Goal: Task Accomplishment & Management: Complete application form

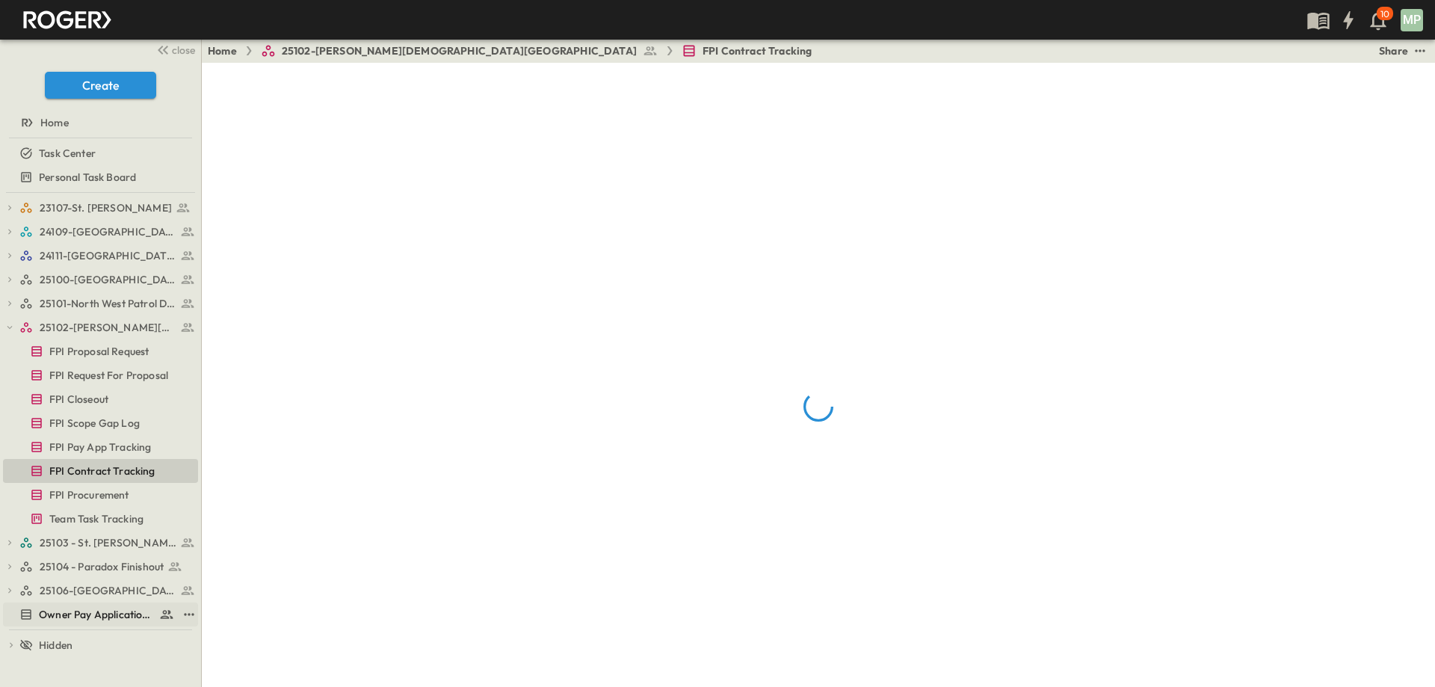
click at [87, 615] on span "Owner Pay Application Tracking" at bounding box center [96, 614] width 114 height 15
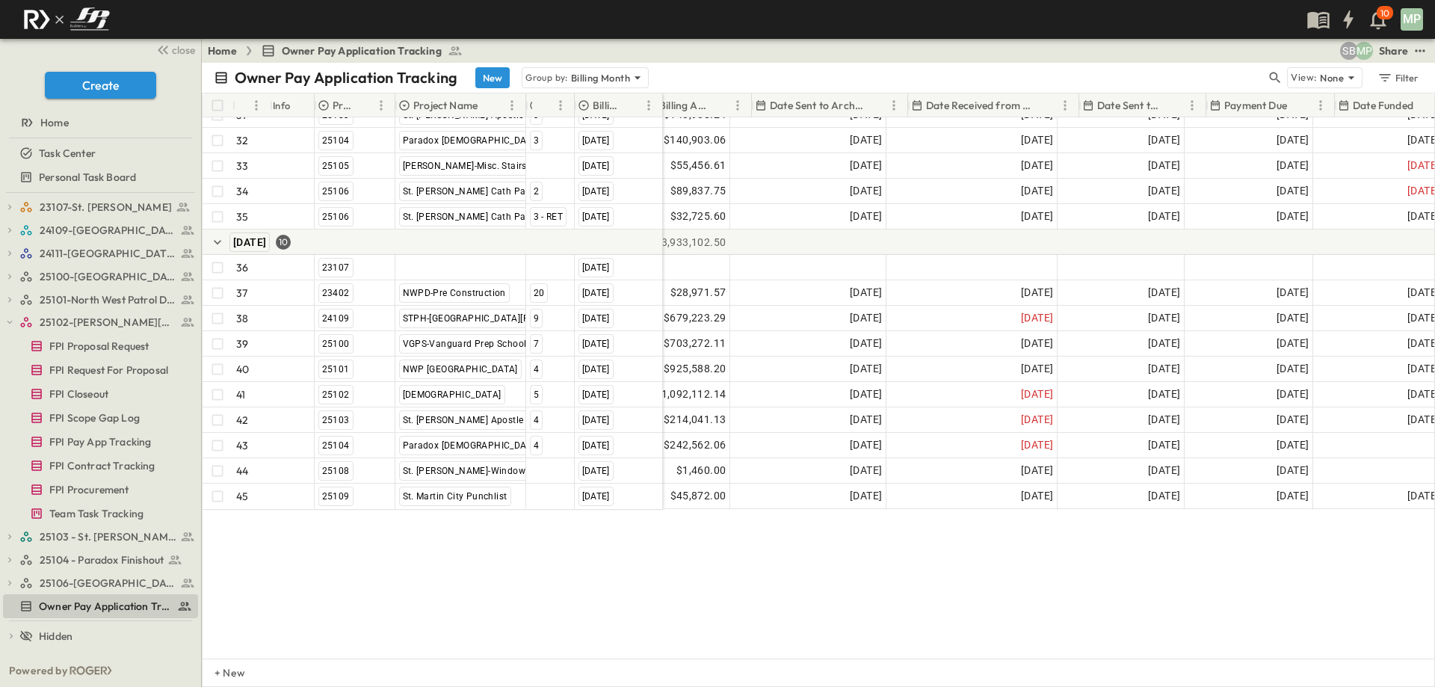
scroll to position [890, 0]
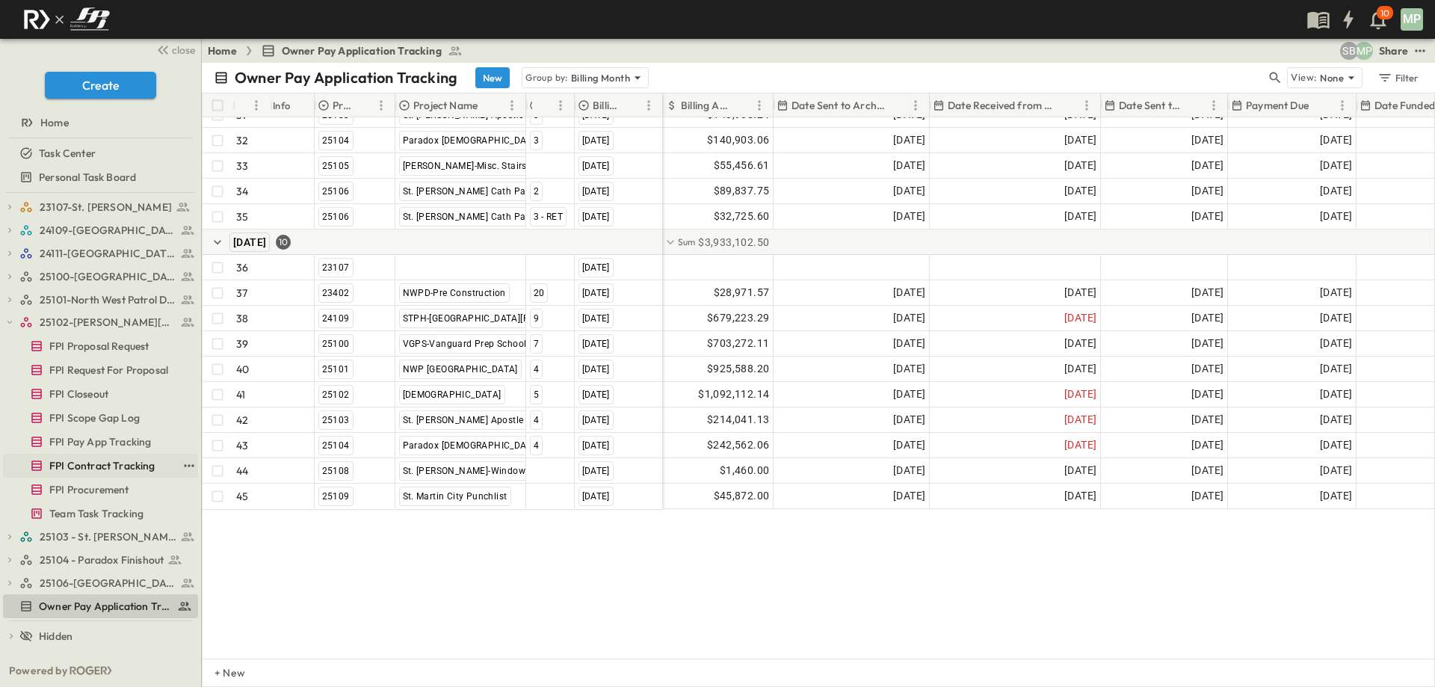
click at [104, 473] on span "FPI Contract Tracking" at bounding box center [102, 465] width 106 height 15
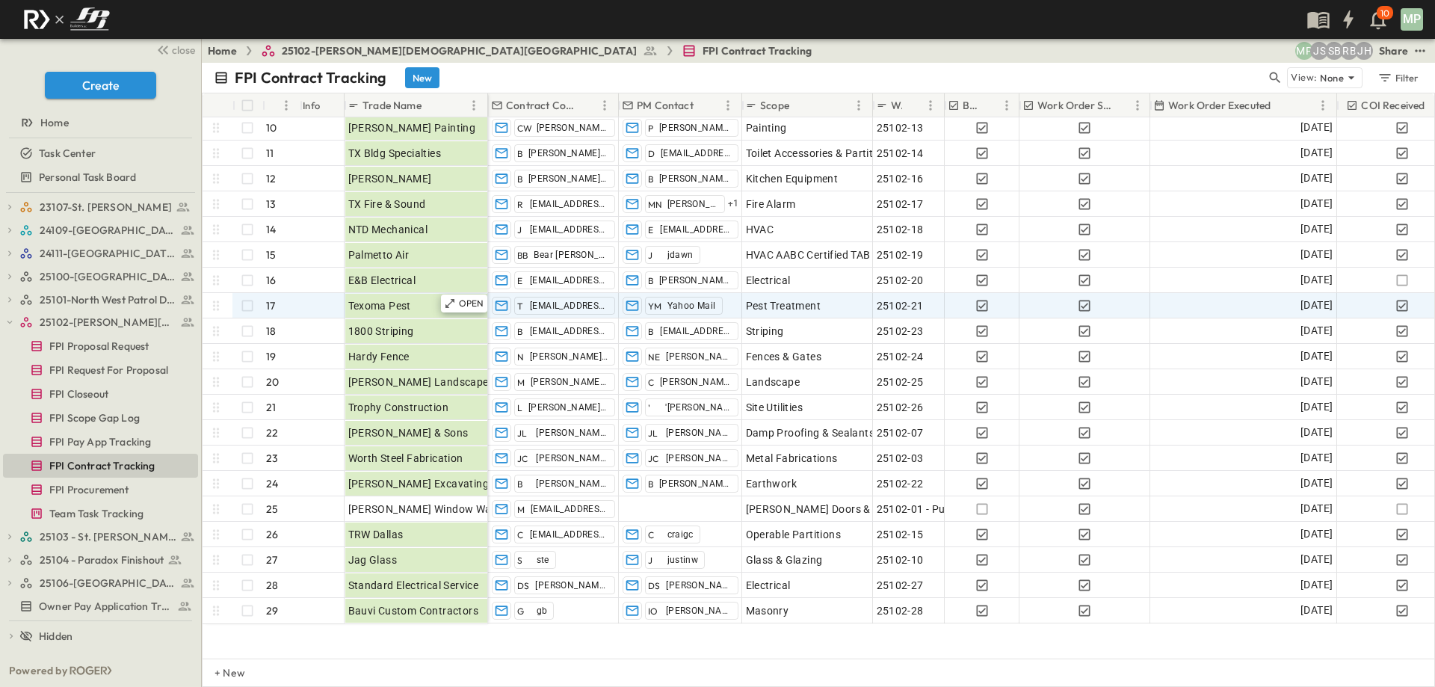
scroll to position [207, 0]
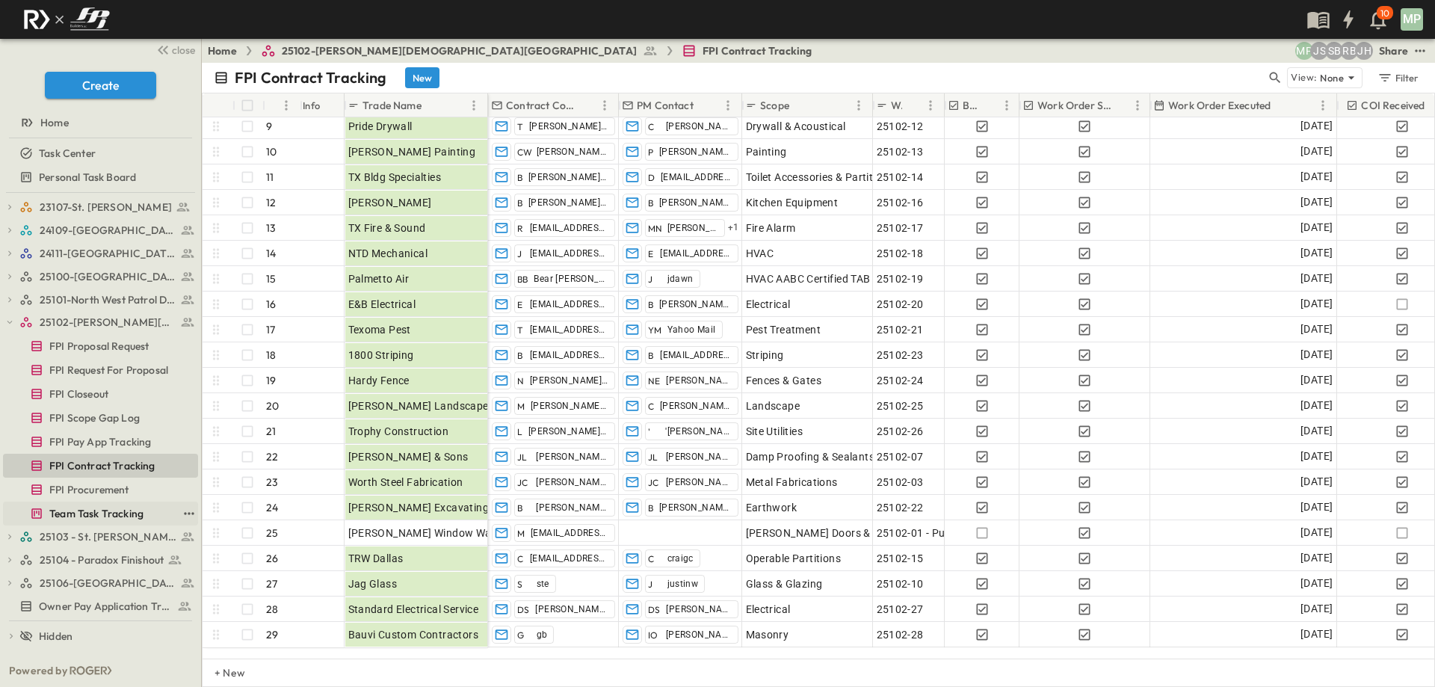
click at [102, 511] on span "Team Task Tracking" at bounding box center [96, 513] width 94 height 15
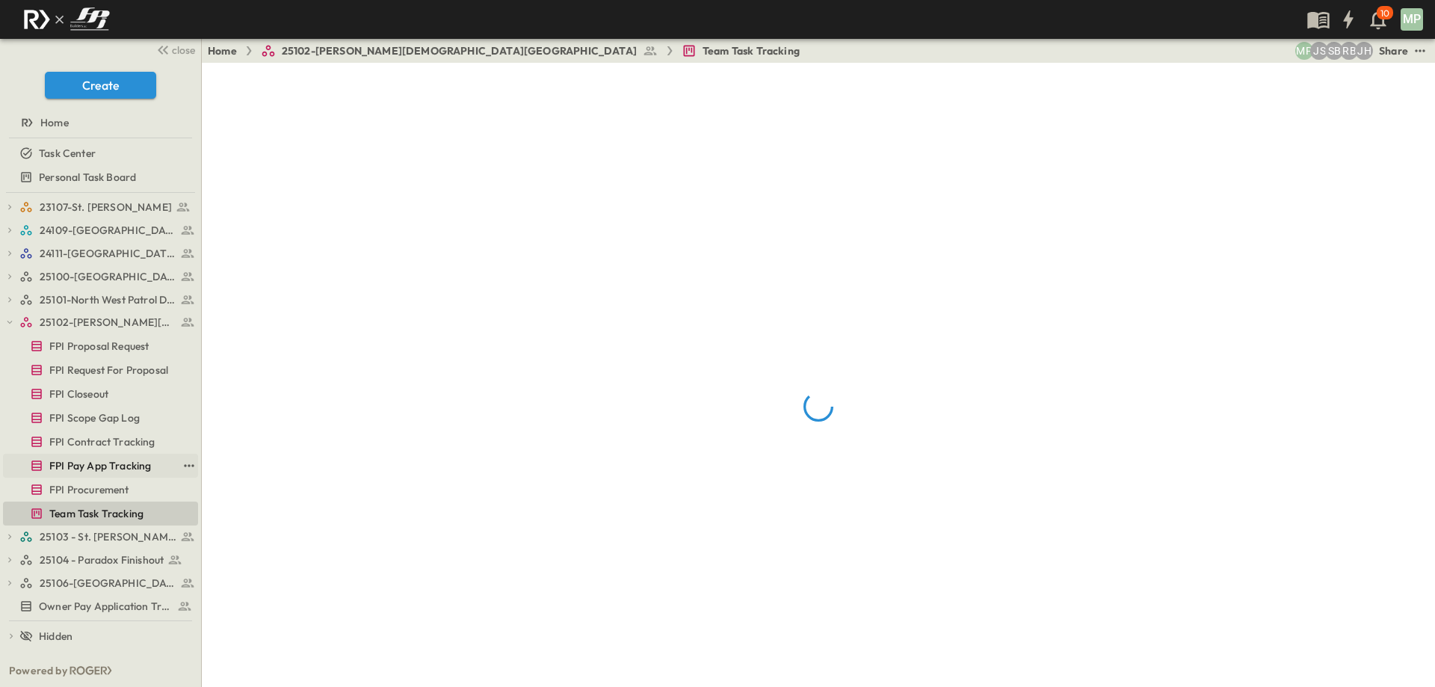
click at [116, 469] on span "FPI Pay App Tracking" at bounding box center [100, 465] width 102 height 15
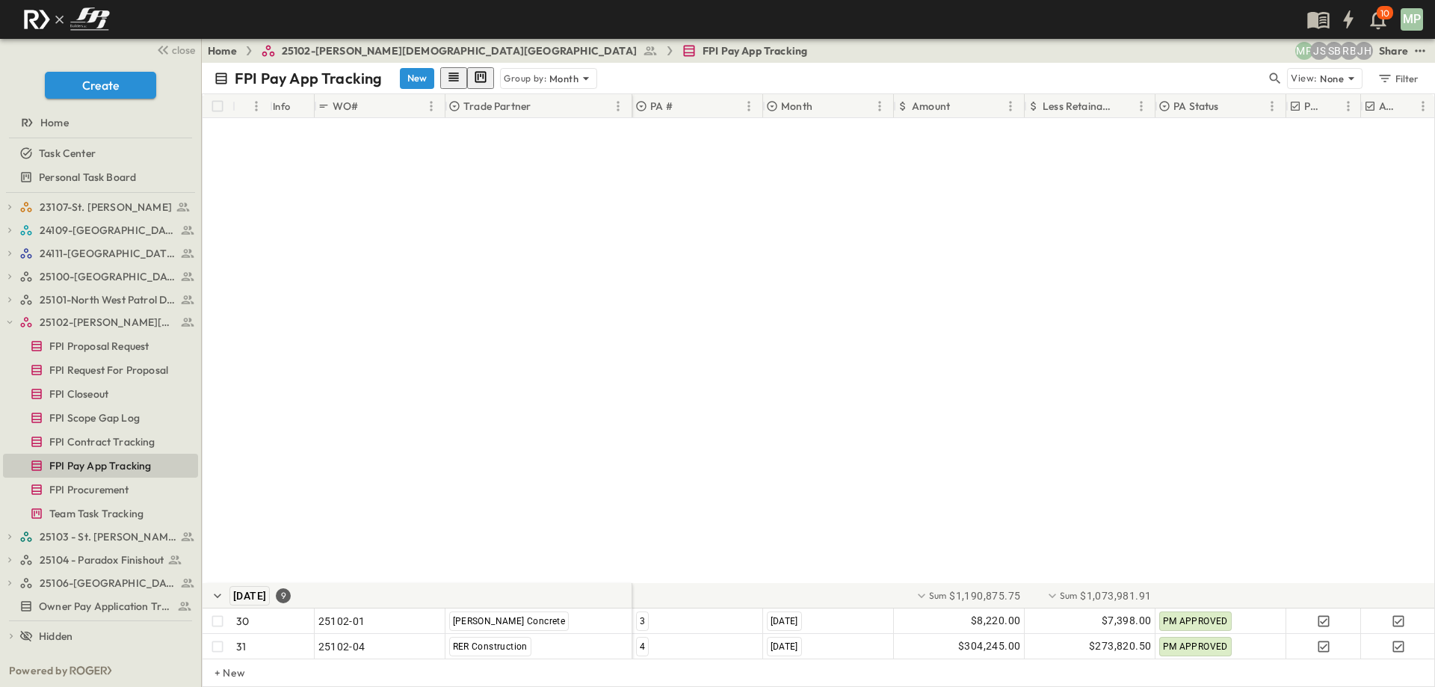
scroll to position [896, 0]
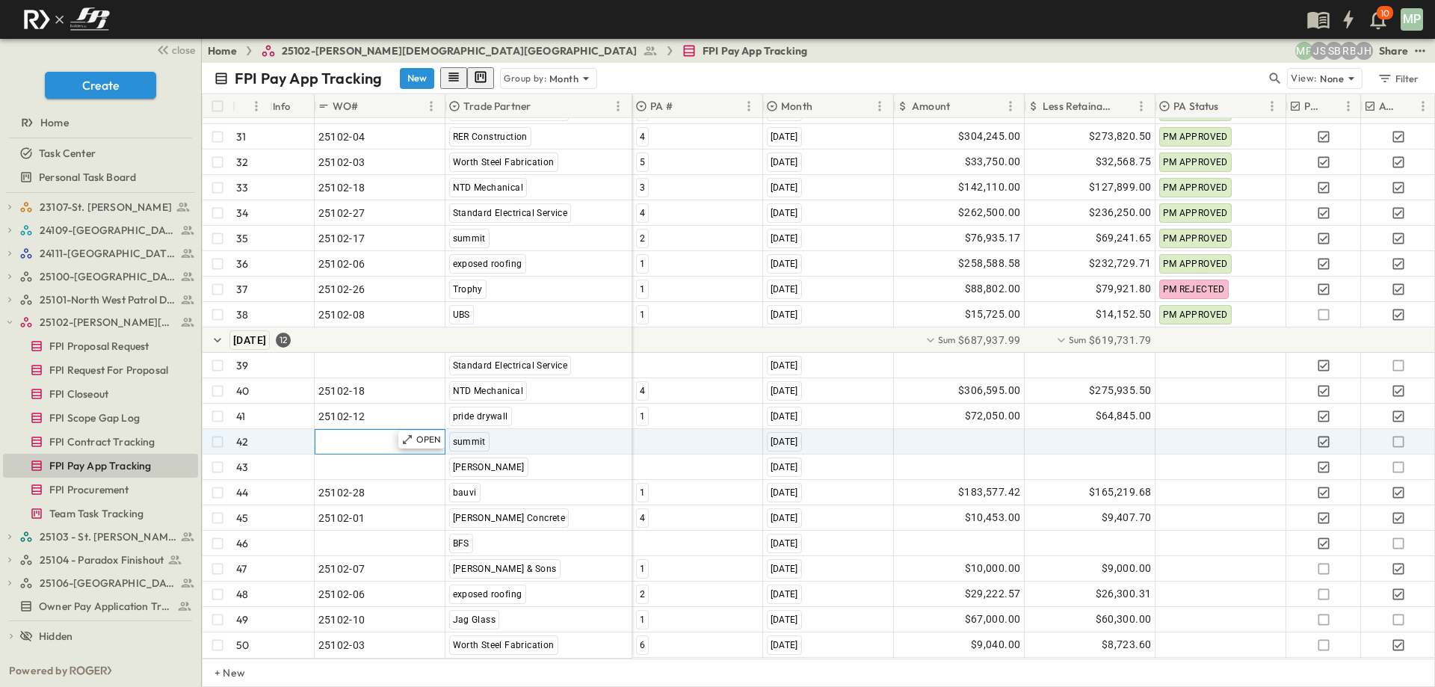
click at [353, 436] on span ""24101-01"" at bounding box center [345, 441] width 54 height 15
type input "********"
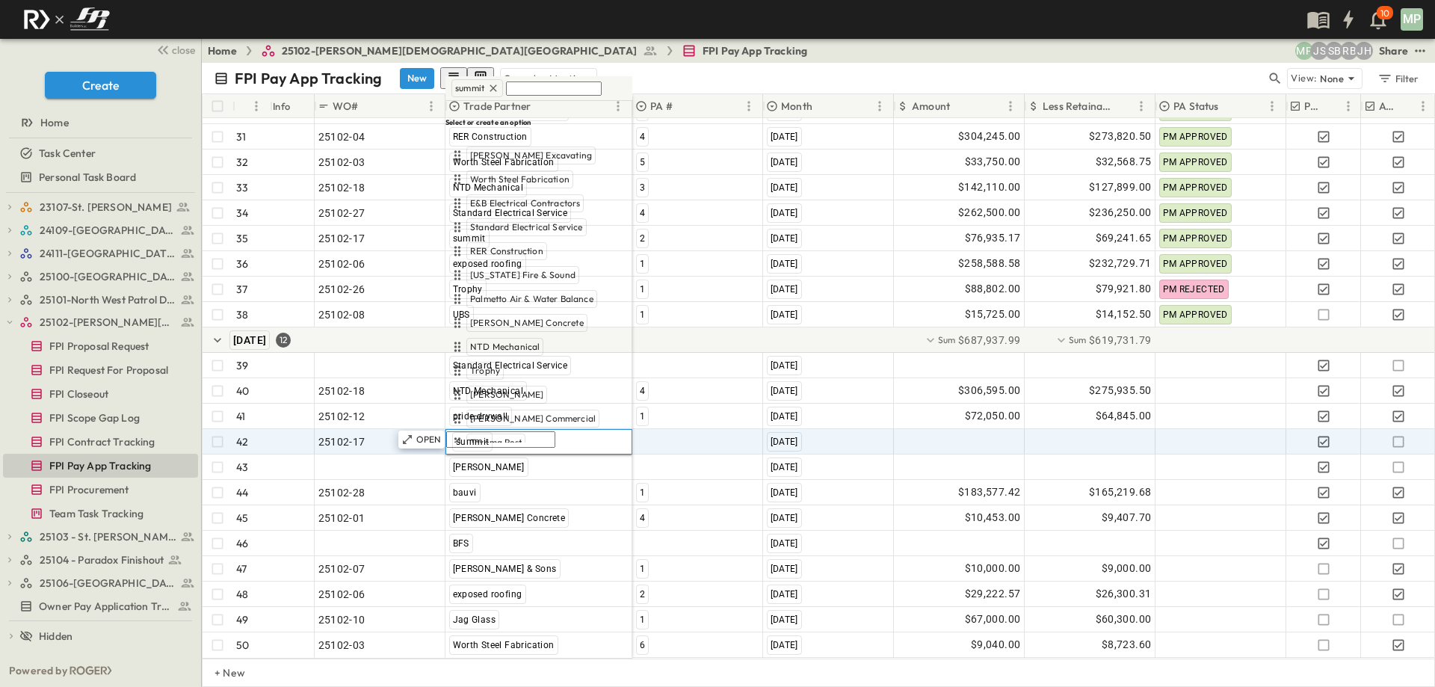
click at [478, 94] on span "summit" at bounding box center [469, 88] width 29 height 12
click at [681, 430] on div at bounding box center [697, 442] width 129 height 24
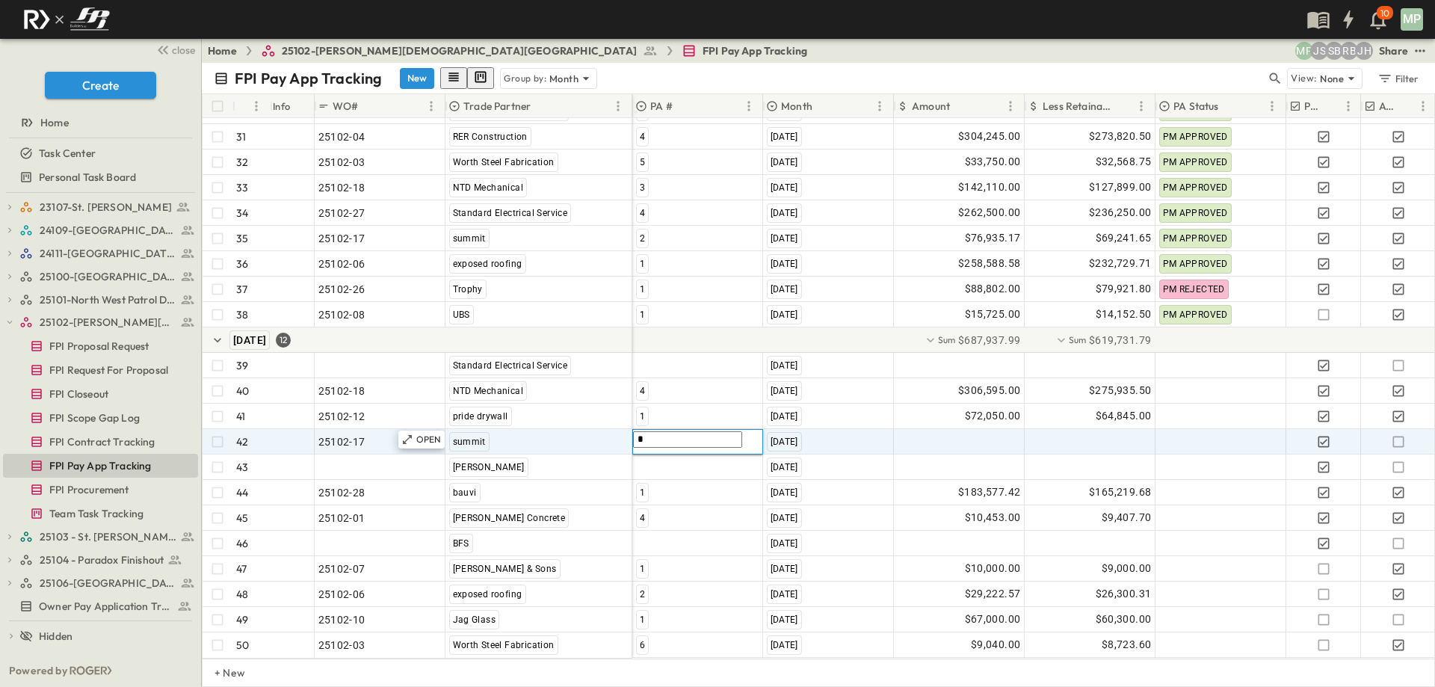
type input "*"
click at [641, 514] on span "3" at bounding box center [641, 520] width 4 height 12
click at [946, 430] on div at bounding box center [959, 442] width 129 height 24
type input "********"
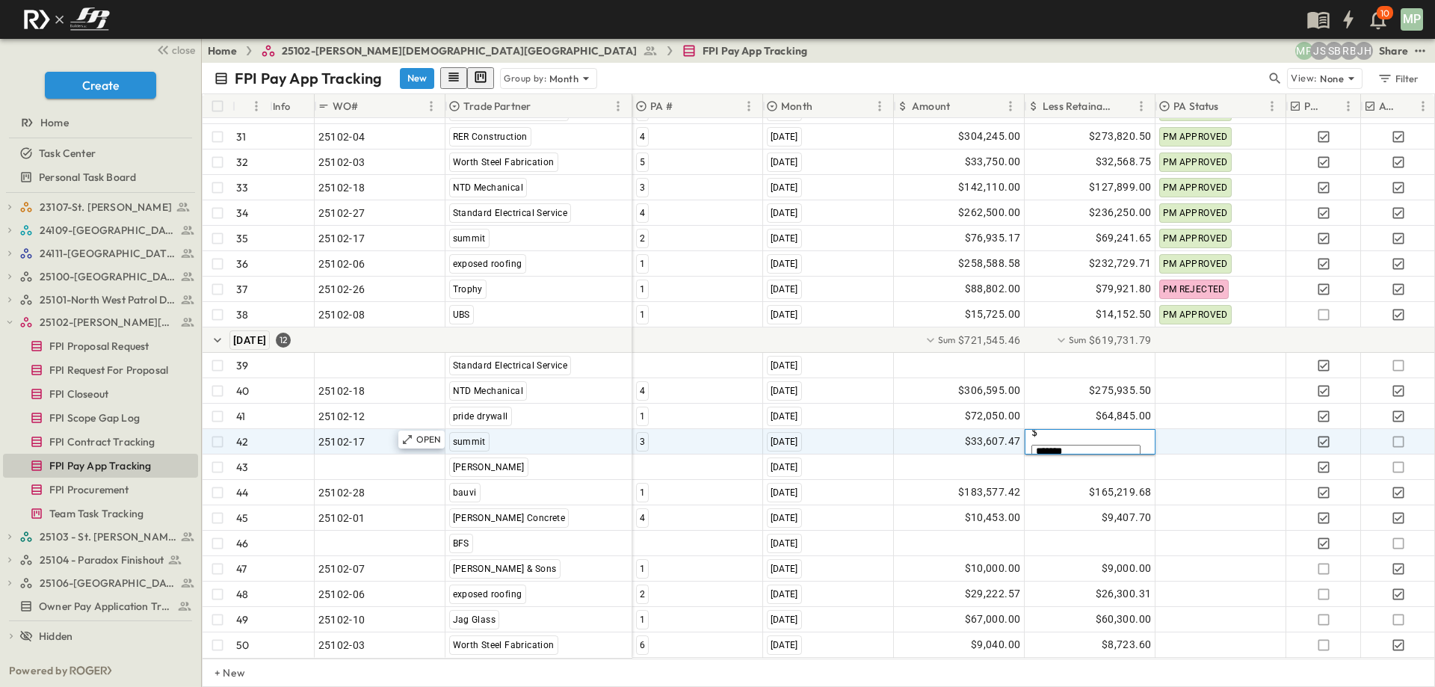
type input "********"
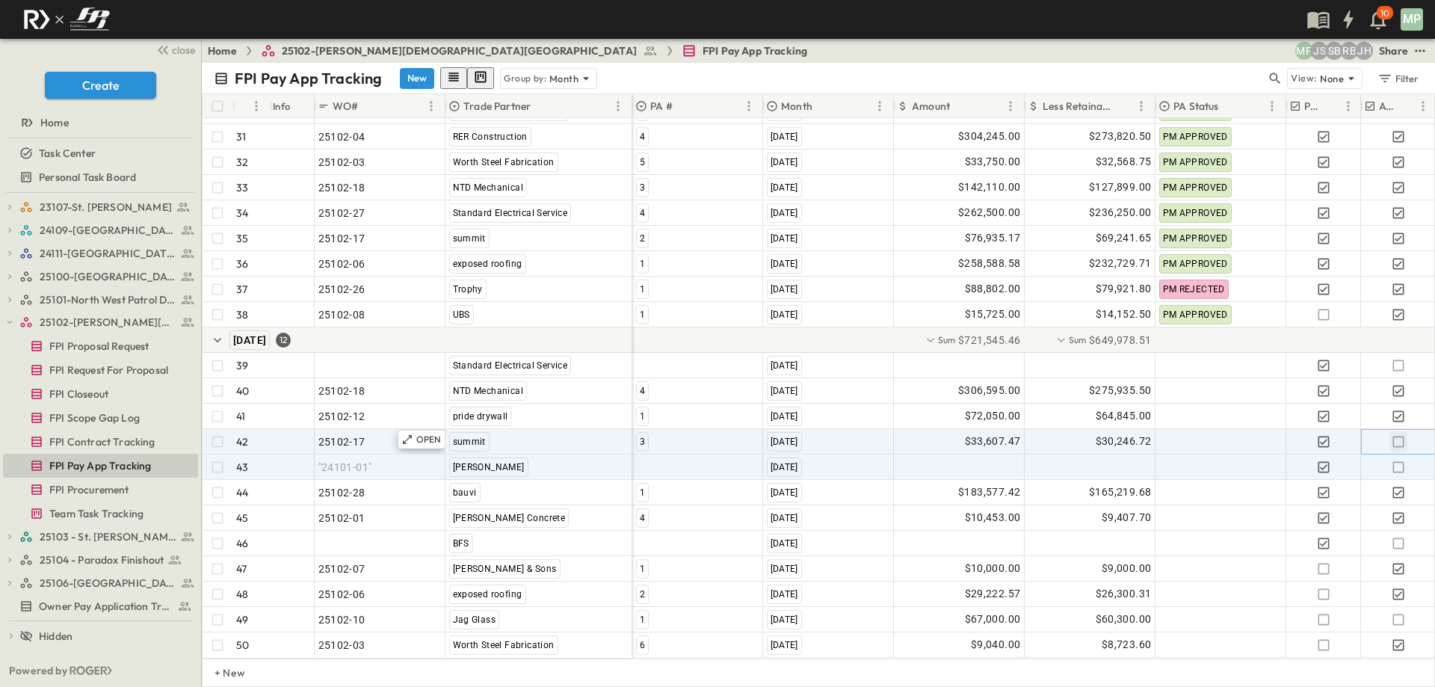
click at [1399, 434] on icon "button" at bounding box center [1398, 441] width 15 height 15
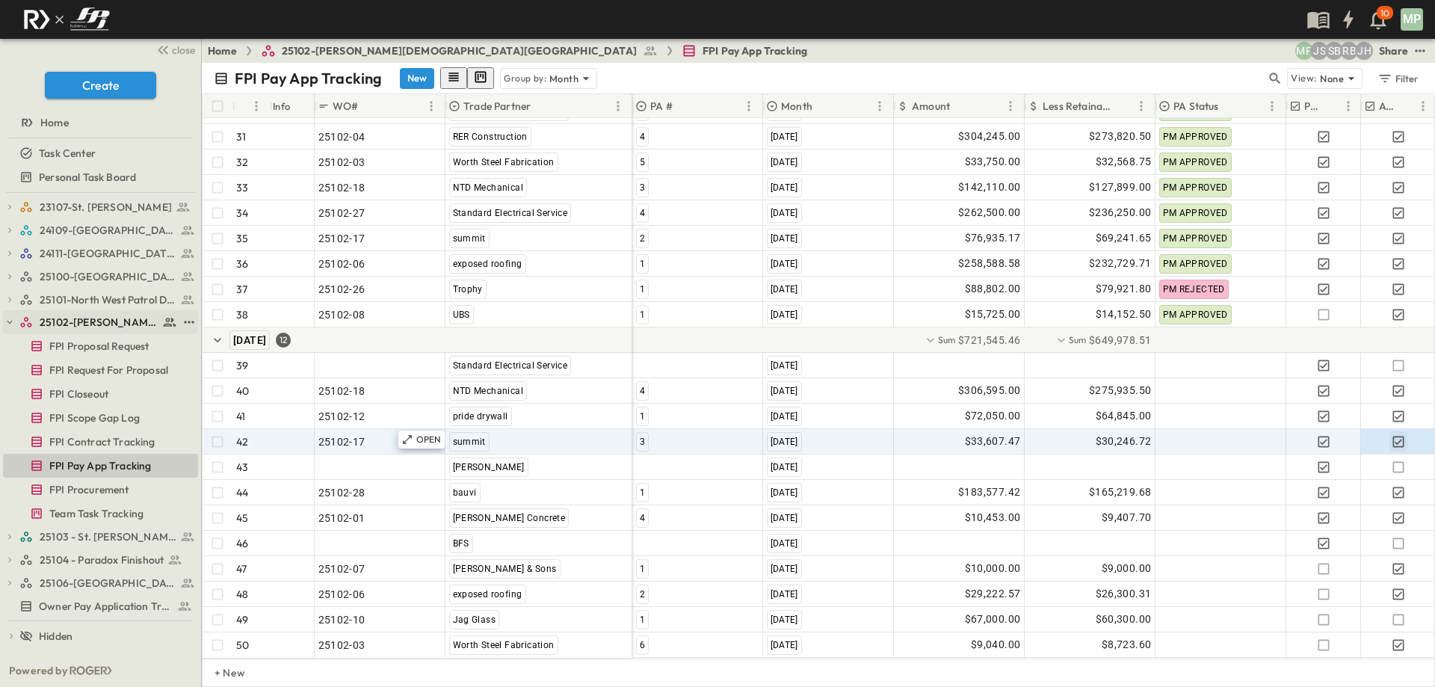
click at [8, 321] on icon "button" at bounding box center [9, 322] width 5 height 3
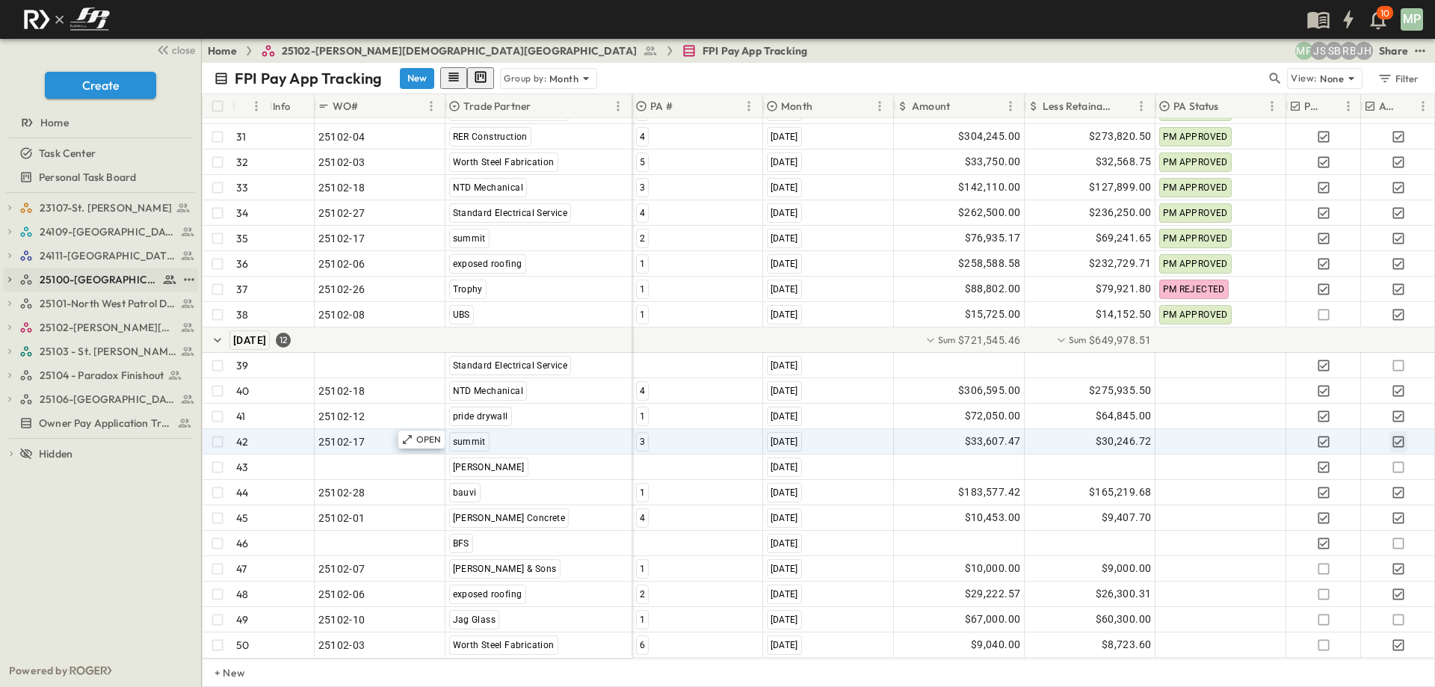
click at [7, 281] on icon "button" at bounding box center [9, 279] width 10 height 10
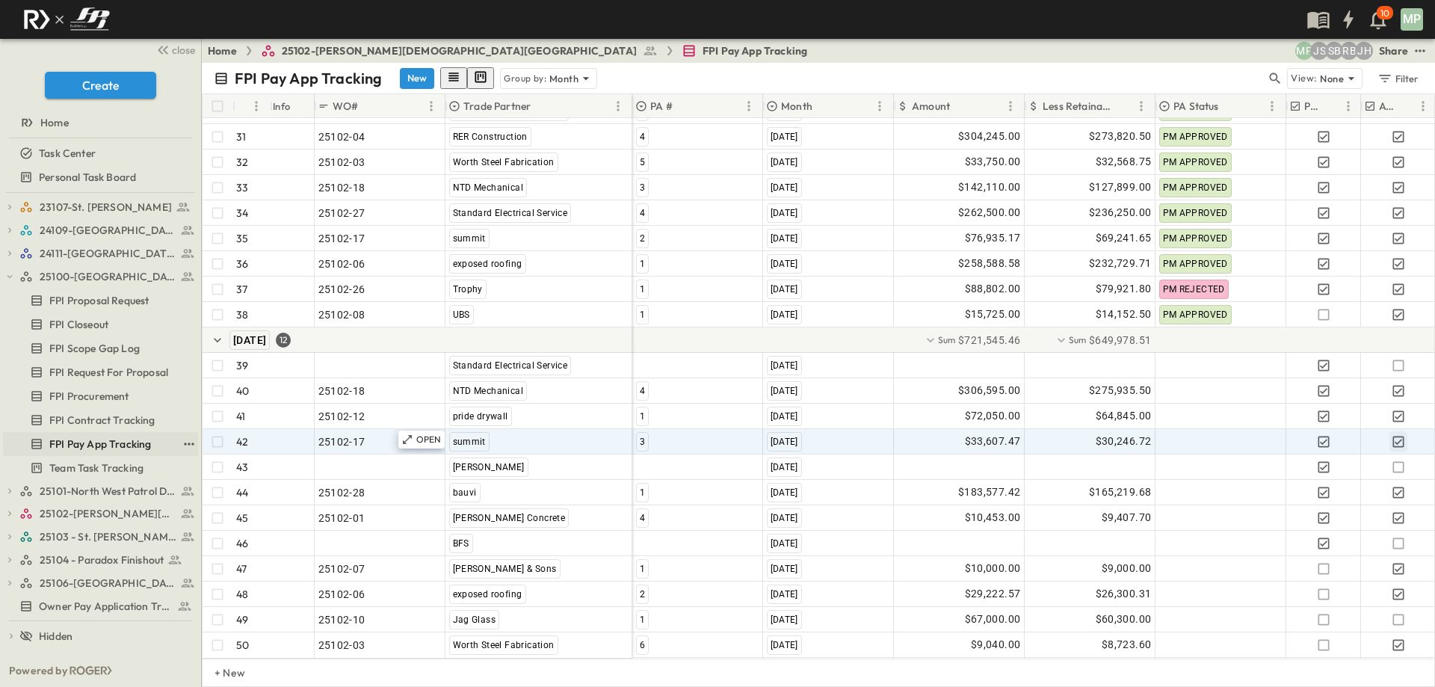
click at [106, 440] on span "FPI Pay App Tracking" at bounding box center [100, 444] width 102 height 15
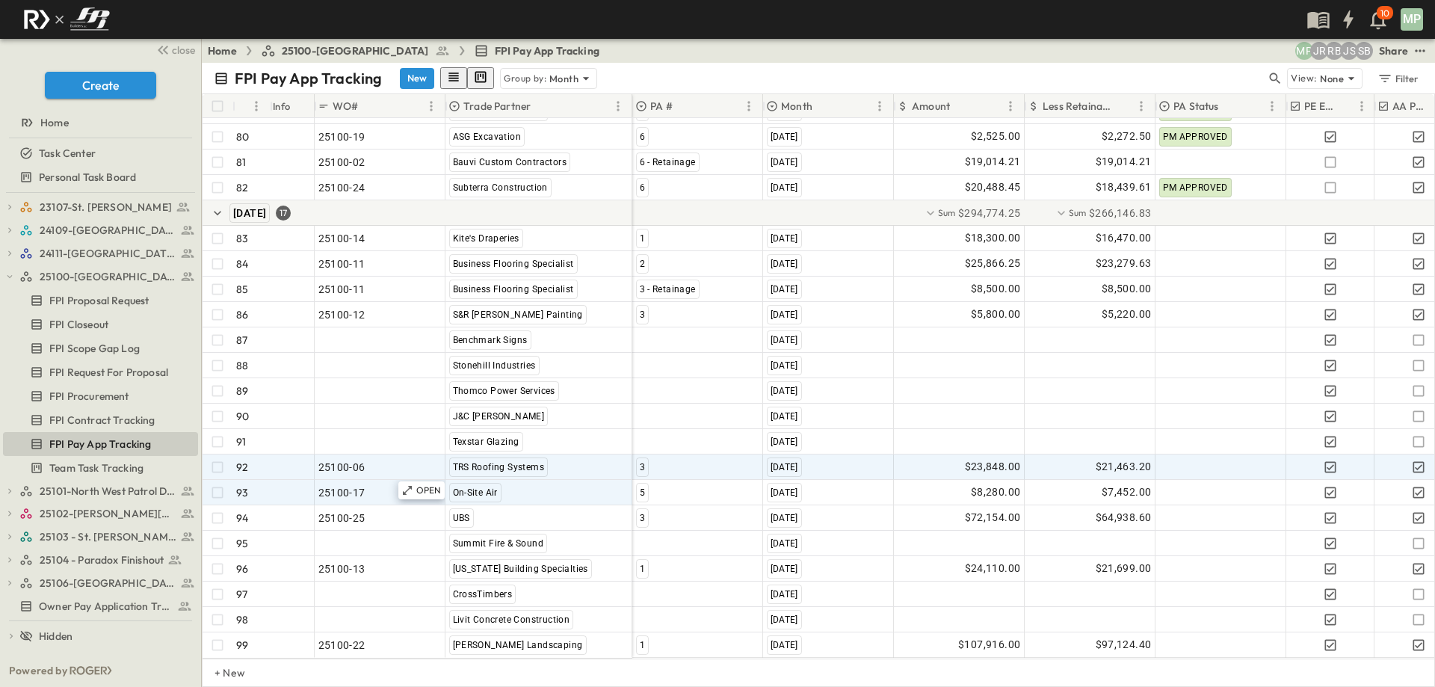
scroll to position [2192, 0]
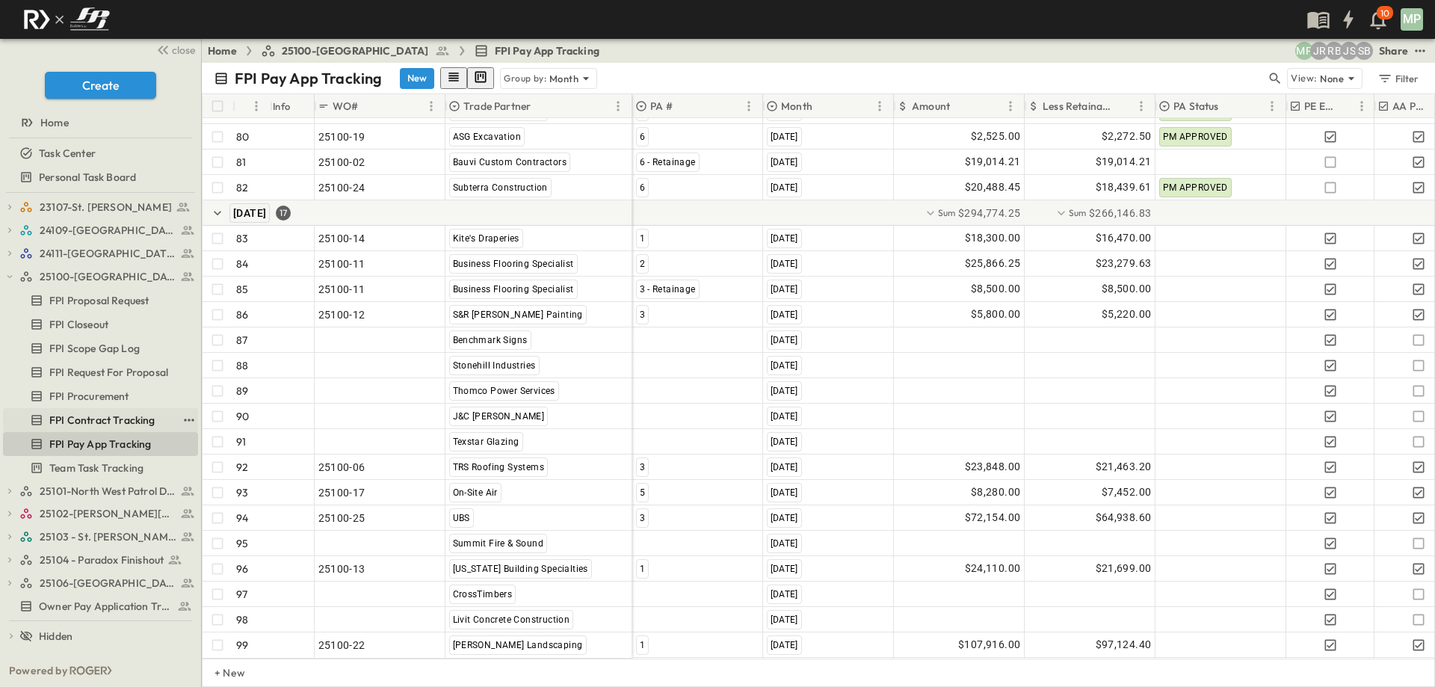
click at [100, 416] on span "FPI Contract Tracking" at bounding box center [102, 420] width 106 height 15
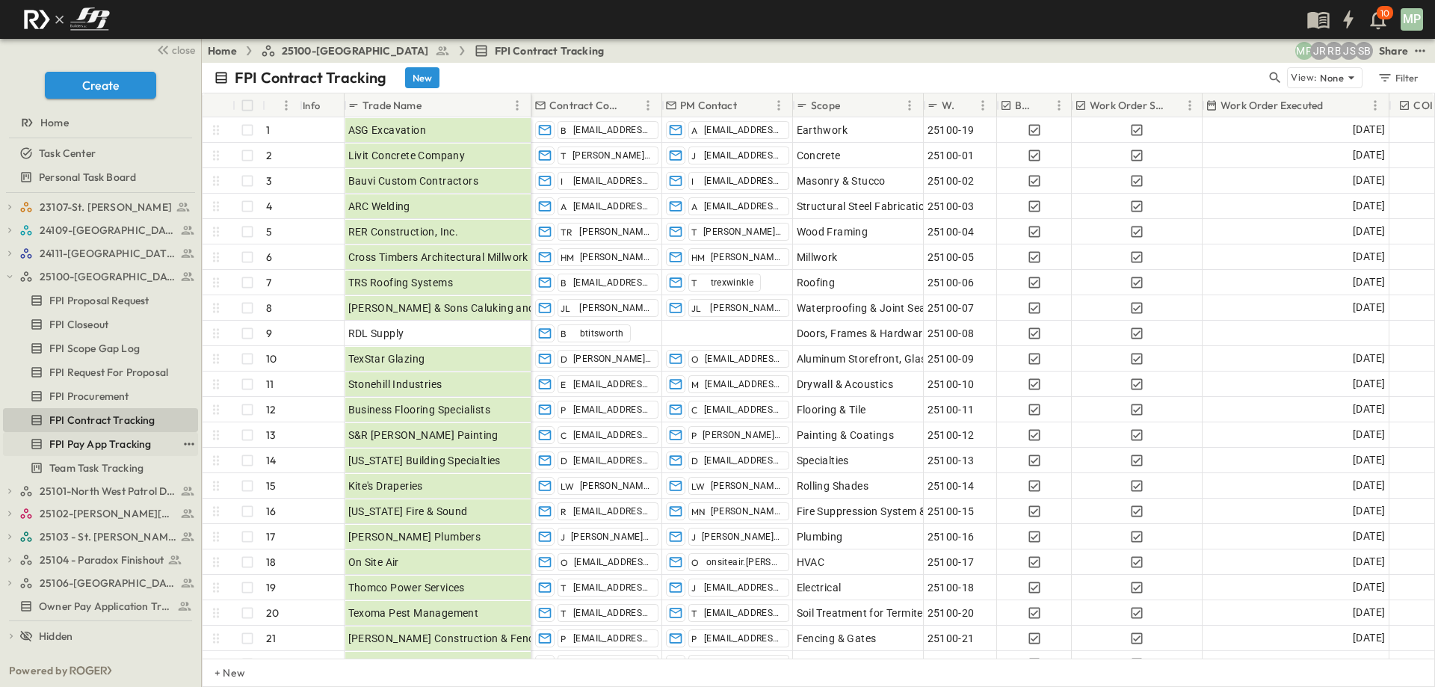
click at [119, 443] on span "FPI Pay App Tracking" at bounding box center [100, 444] width 102 height 15
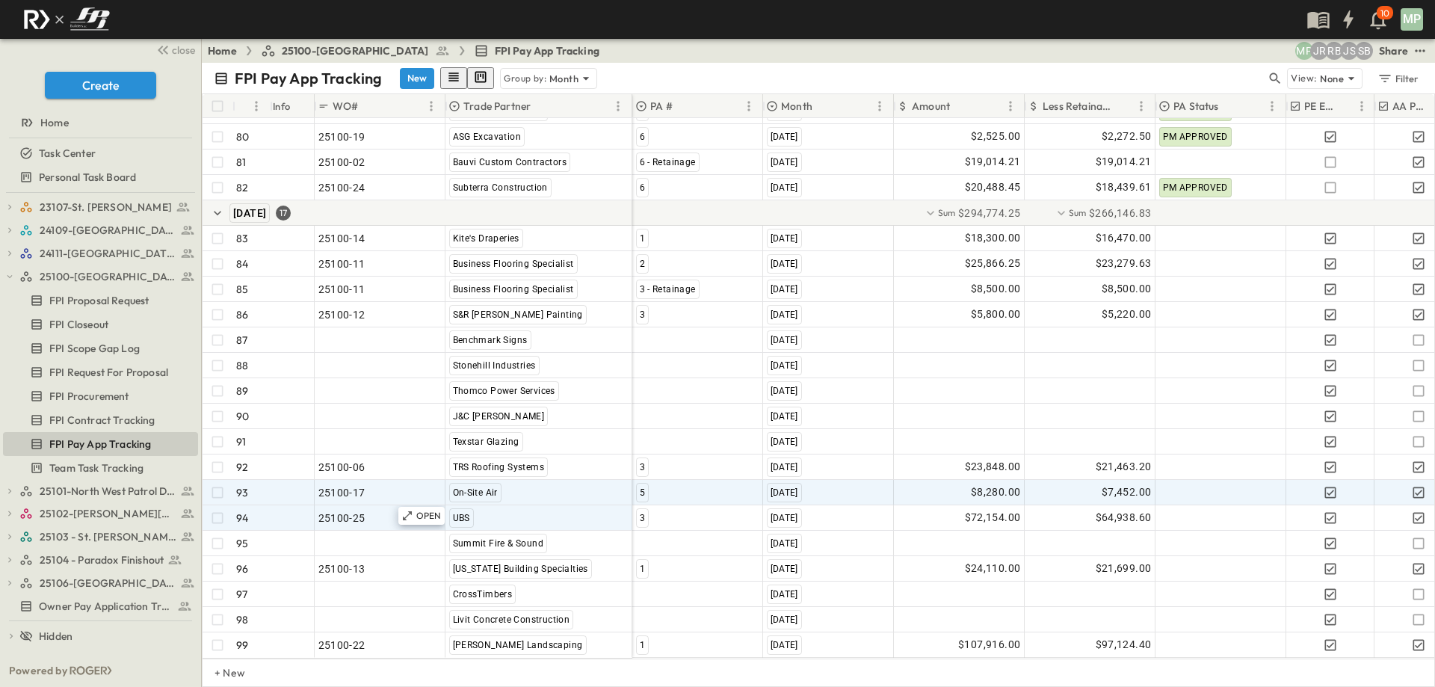
scroll to position [2192, 0]
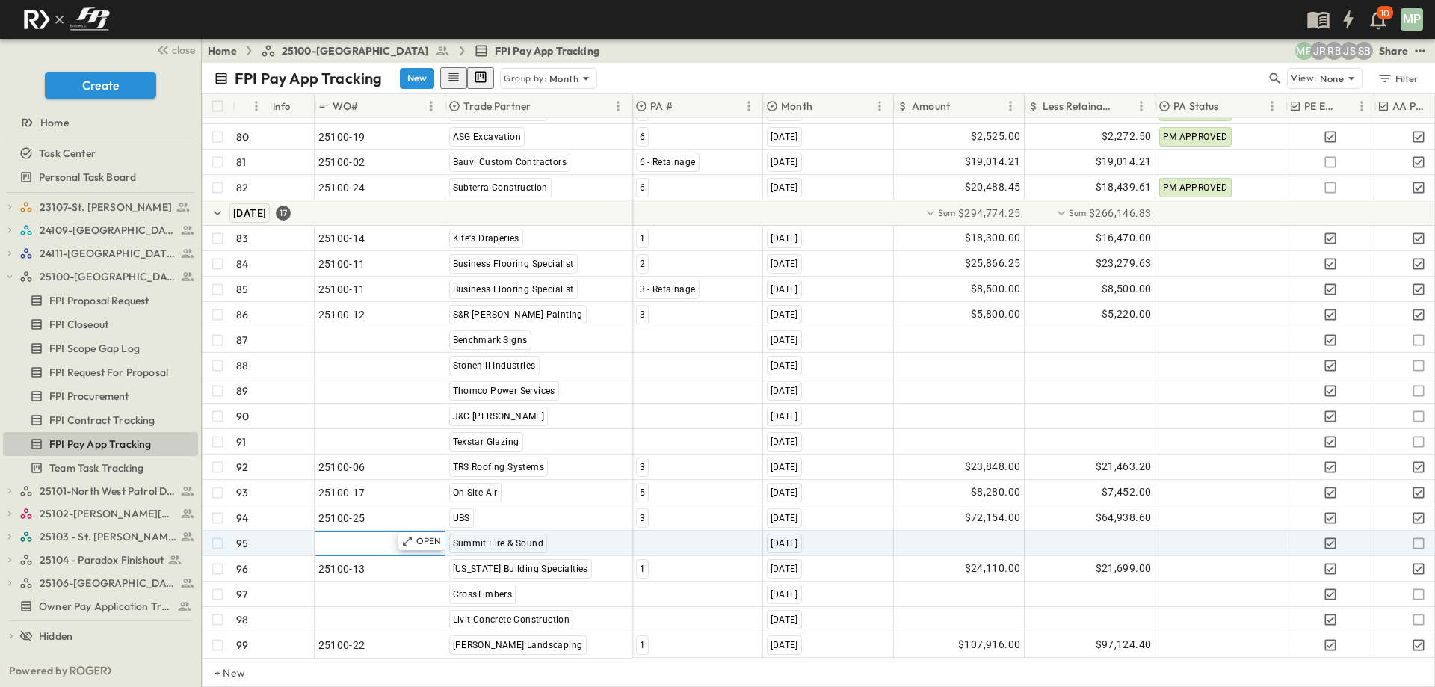
click at [351, 536] on span ""24101-01"" at bounding box center [345, 543] width 54 height 15
type input "********"
click at [653, 532] on div at bounding box center [697, 544] width 129 height 24
click at [644, 588] on div "6" at bounding box center [641, 597] width 13 height 18
click at [950, 532] on div at bounding box center [959, 544] width 129 height 24
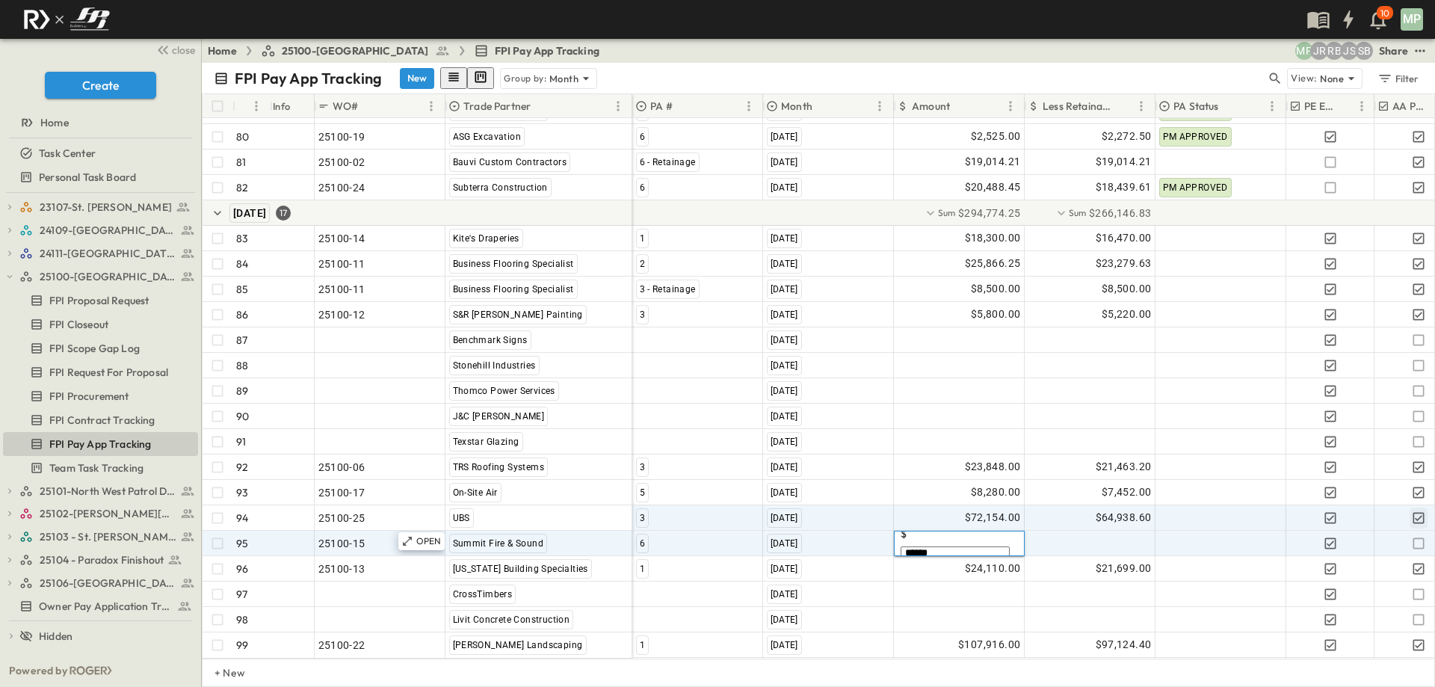
type input "*******"
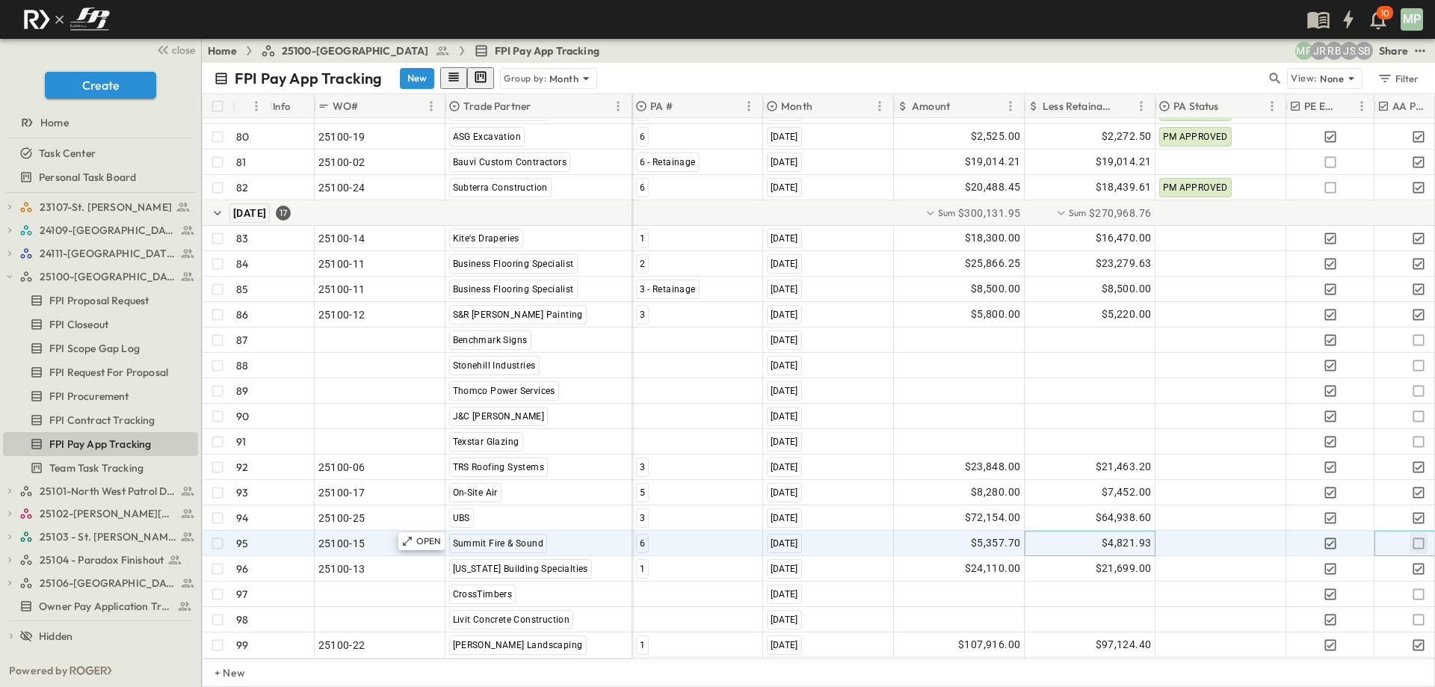
click at [1422, 536] on icon "button" at bounding box center [1419, 543] width 15 height 15
click at [6, 280] on icon "button" at bounding box center [9, 276] width 10 height 10
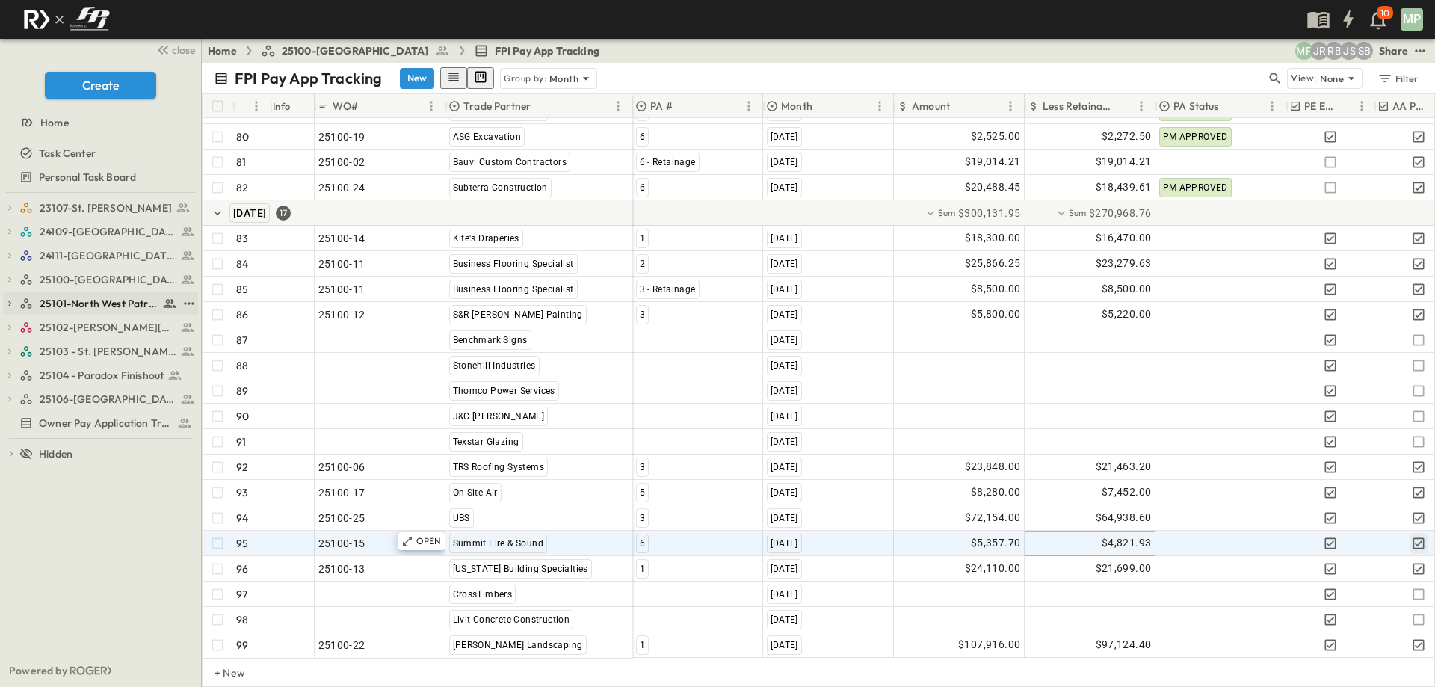
click at [8, 305] on icon "button" at bounding box center [9, 303] width 10 height 10
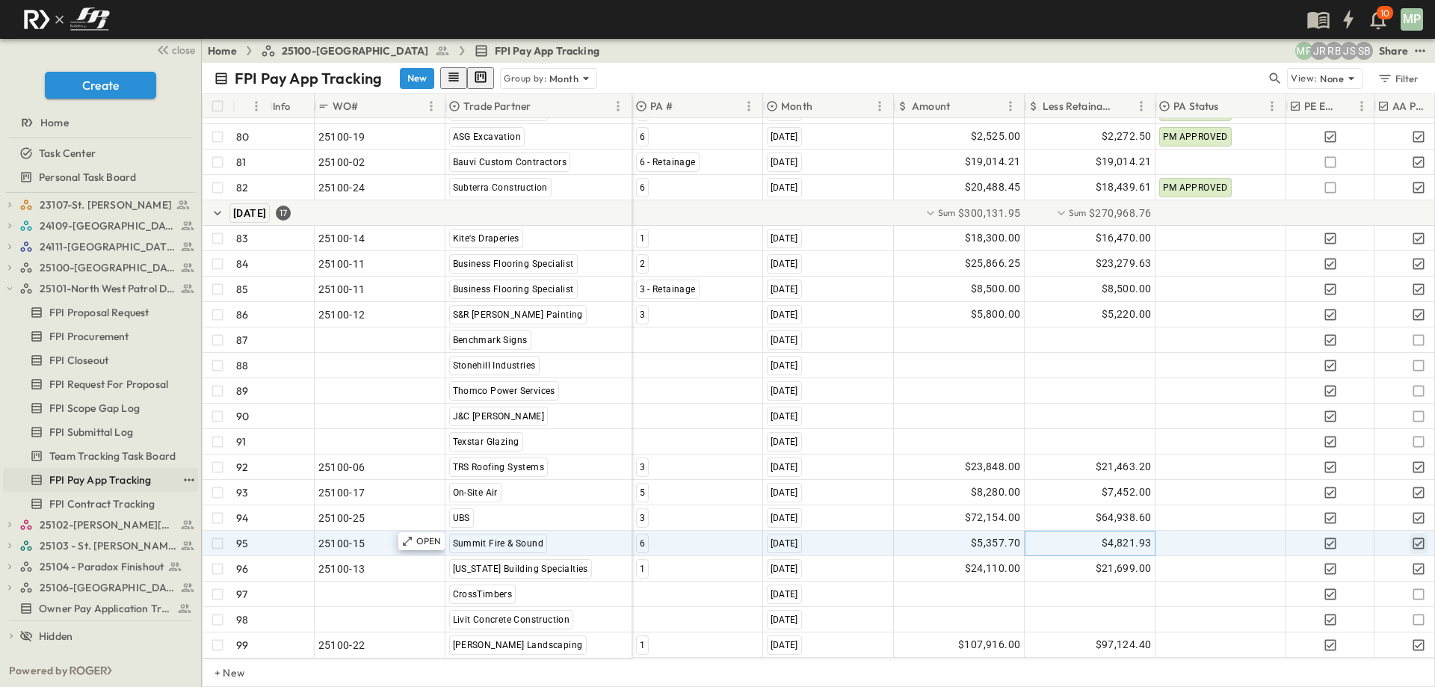
click at [101, 484] on span "FPI Pay App Tracking" at bounding box center [100, 480] width 102 height 15
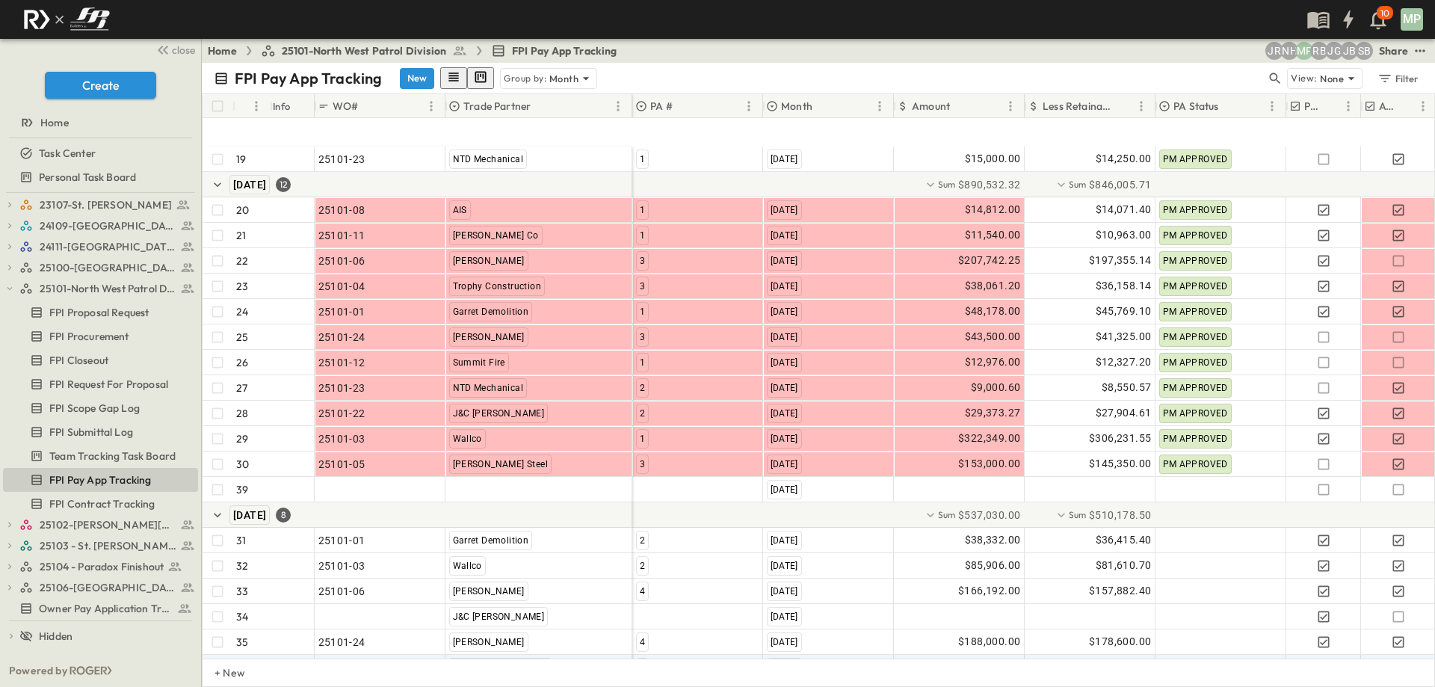
scroll to position [641, 0]
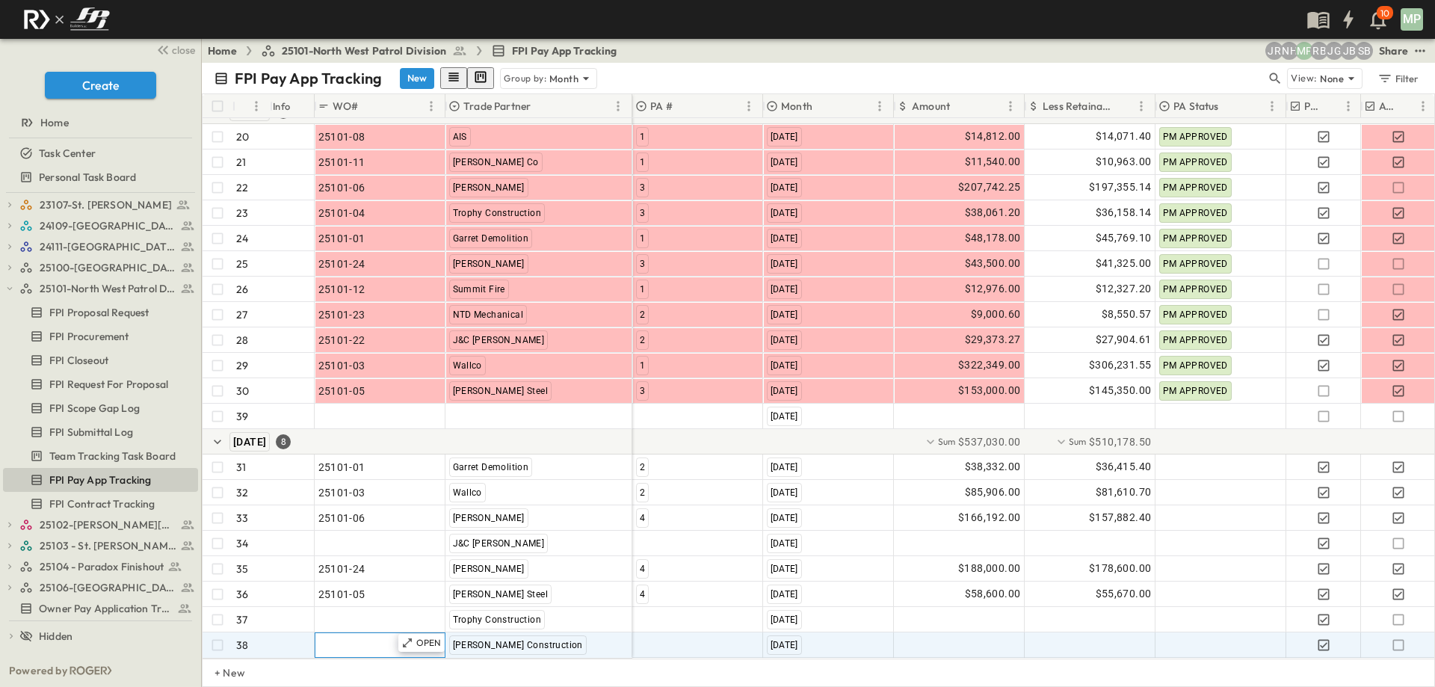
click at [371, 638] on span ""24101-01"" at bounding box center [345, 645] width 54 height 15
type input "********"
click at [642, 640] on div at bounding box center [697, 645] width 129 height 24
click at [671, 633] on div "6" at bounding box center [676, 624] width 13 height 18
click at [995, 636] on div at bounding box center [959, 645] width 129 height 24
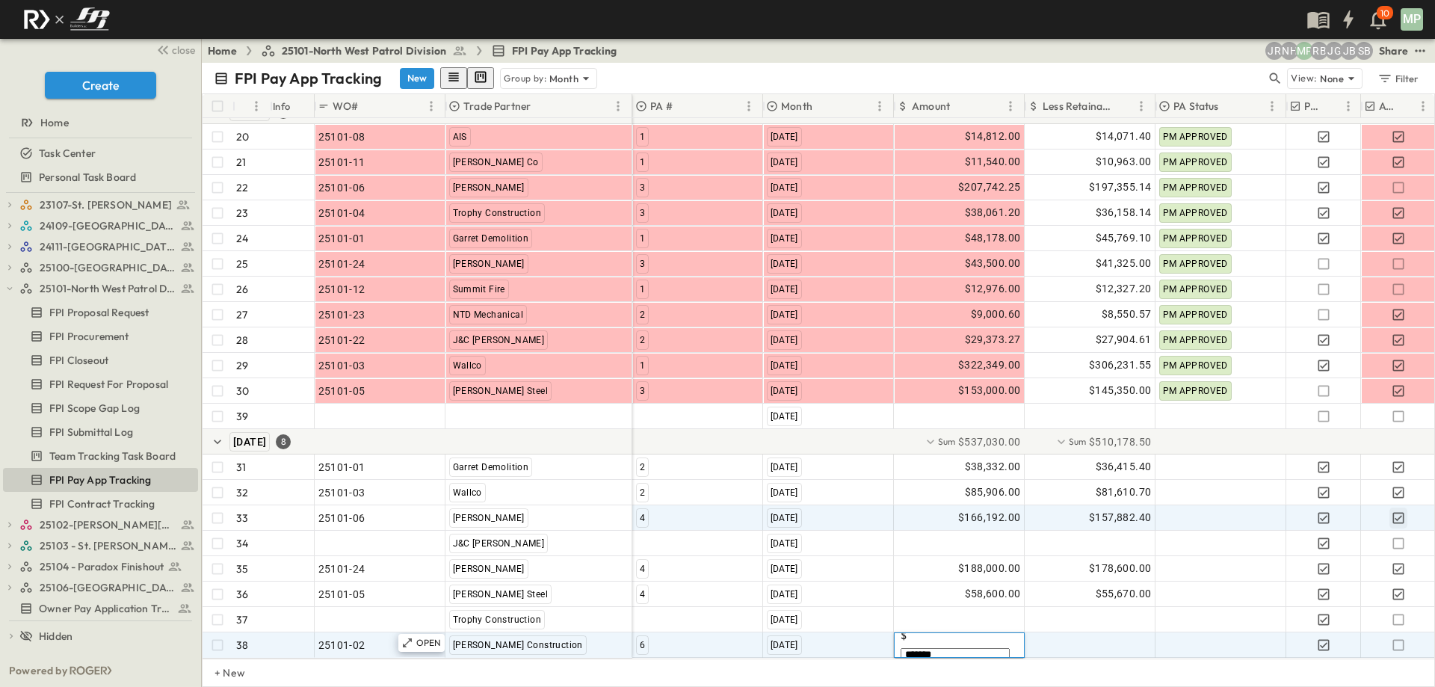
type input "********"
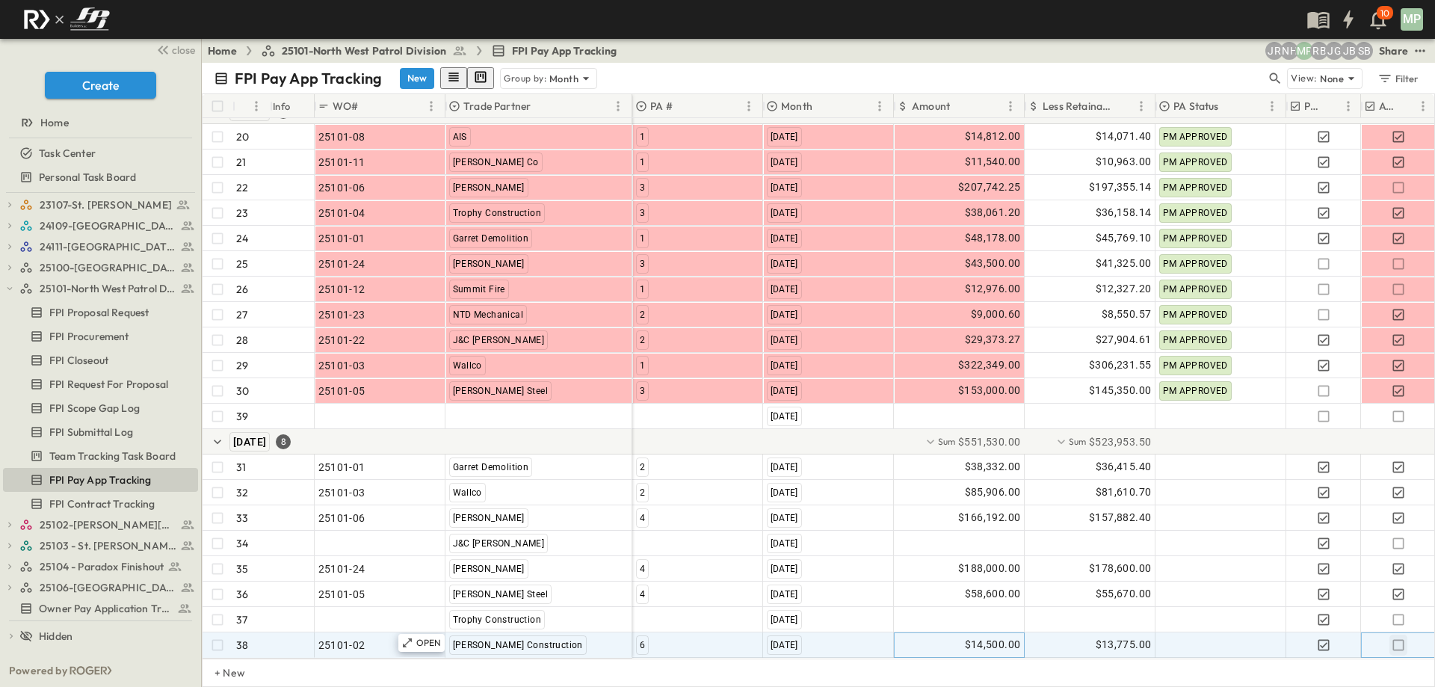
click at [1402, 638] on icon "button" at bounding box center [1398, 645] width 15 height 15
click at [13, 289] on icon "button" at bounding box center [9, 288] width 10 height 10
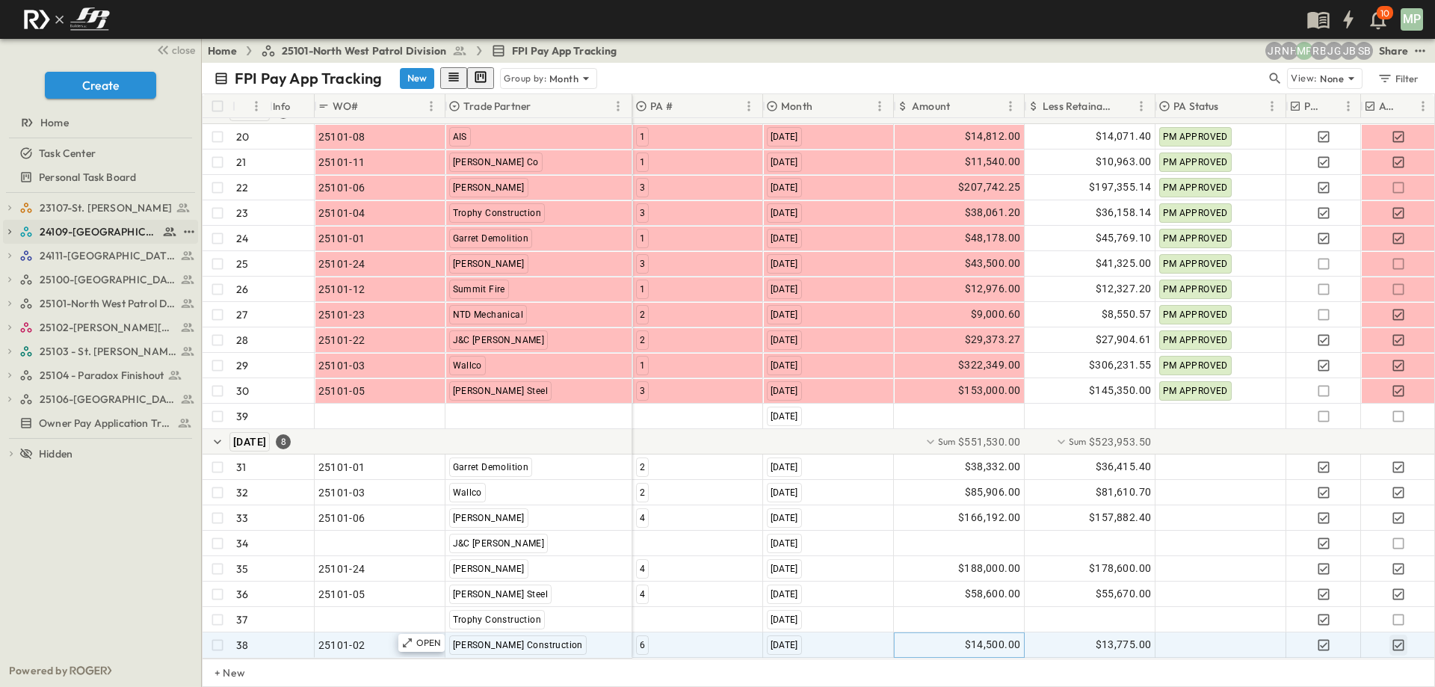
click at [10, 230] on icon "button" at bounding box center [9, 232] width 10 height 10
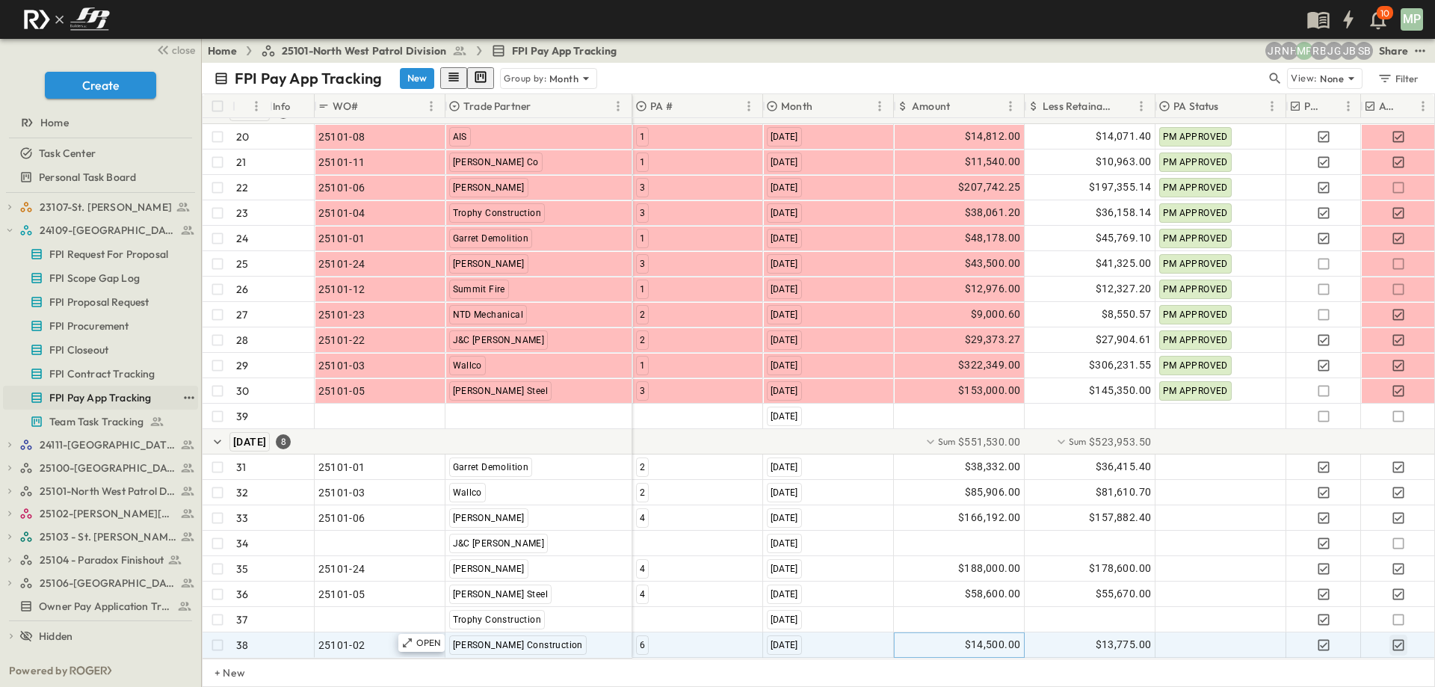
click at [105, 397] on span "FPI Pay App Tracking" at bounding box center [100, 397] width 102 height 15
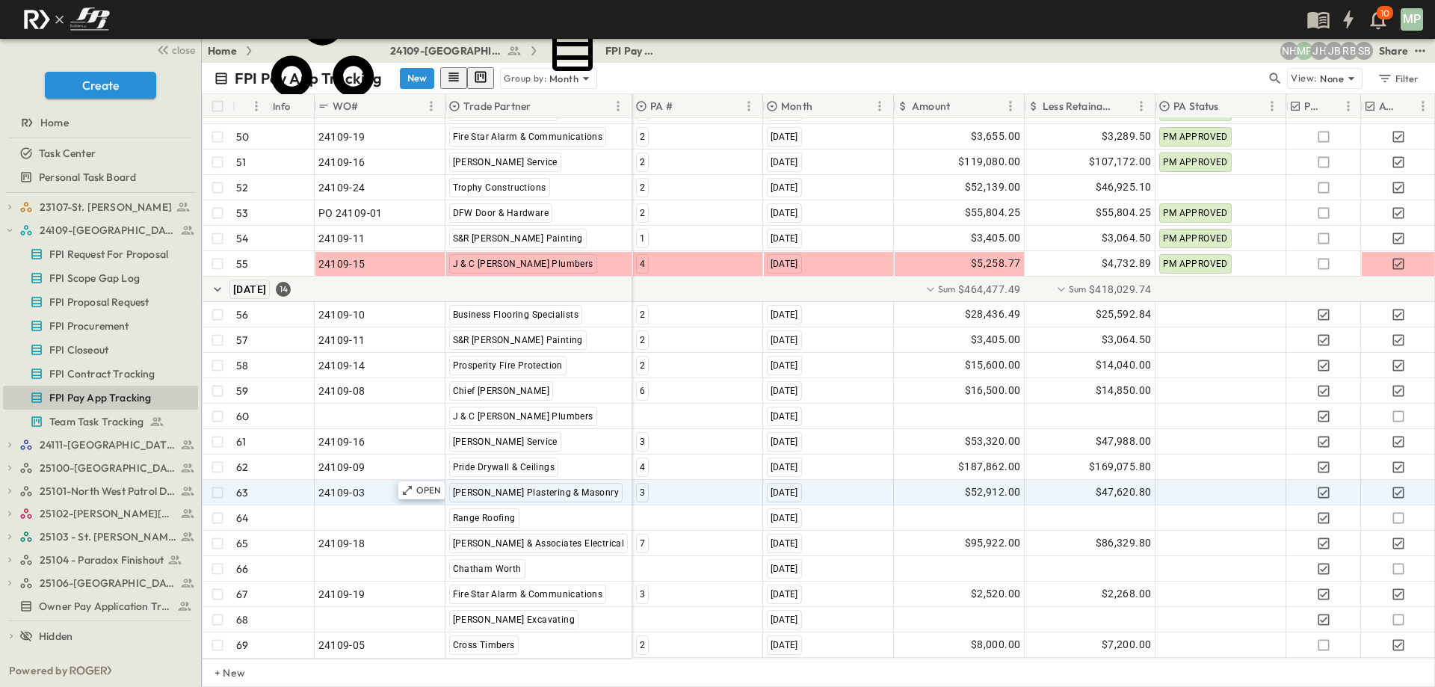
scroll to position [1506, 0]
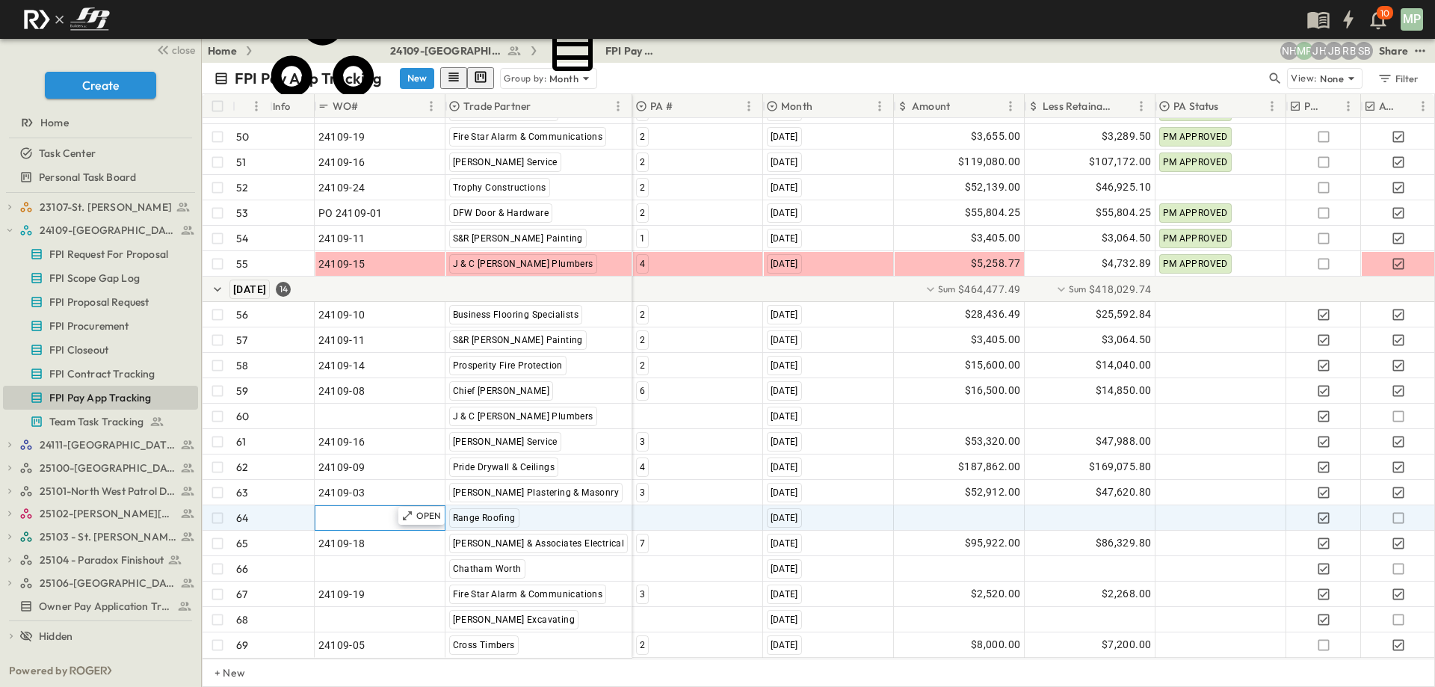
click at [340, 511] on span ""24101-01"" at bounding box center [345, 518] width 54 height 15
type input "********"
click at [650, 506] on div at bounding box center [697, 518] width 129 height 24
click at [952, 517] on div at bounding box center [959, 518] width 129 height 24
click at [671, 506] on div at bounding box center [697, 518] width 129 height 24
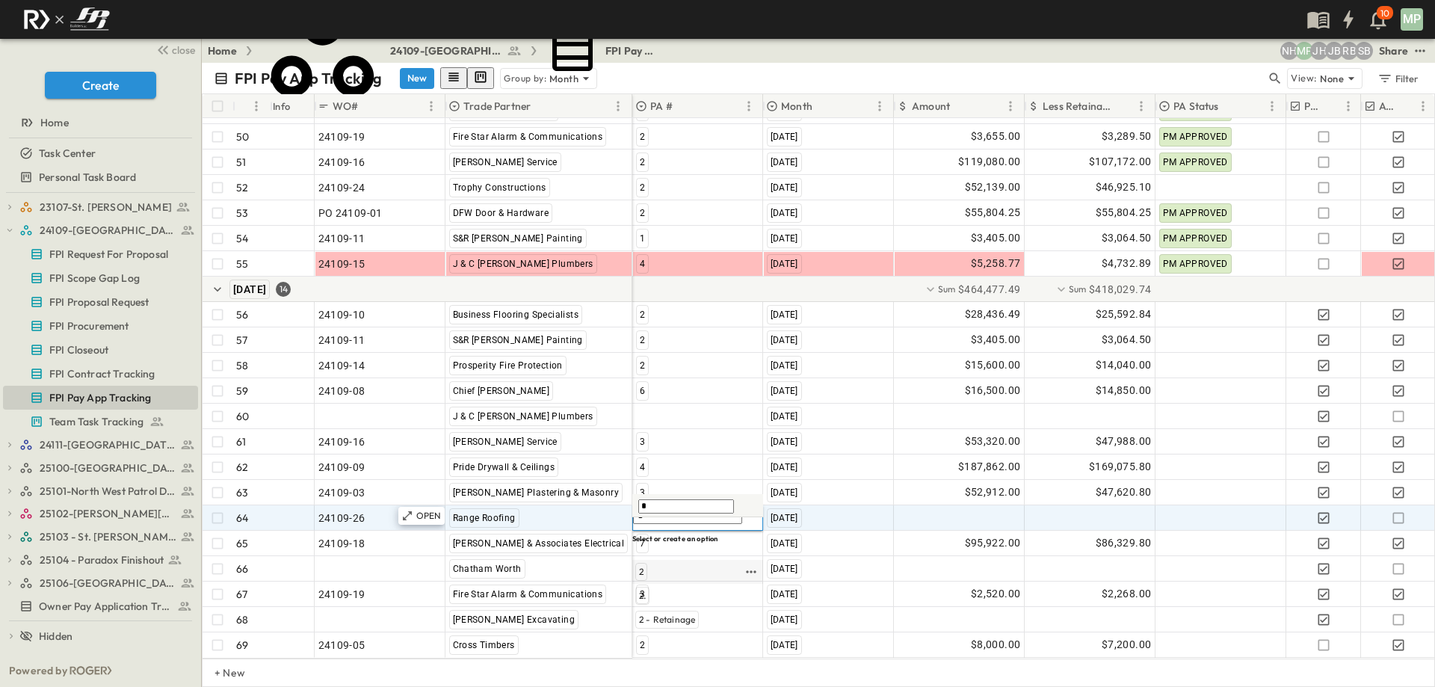
click at [643, 566] on span "2" at bounding box center [641, 572] width 4 height 12
click at [952, 506] on div at bounding box center [959, 518] width 129 height 24
type input "*******"
click at [1402, 511] on icon "button" at bounding box center [1398, 518] width 15 height 15
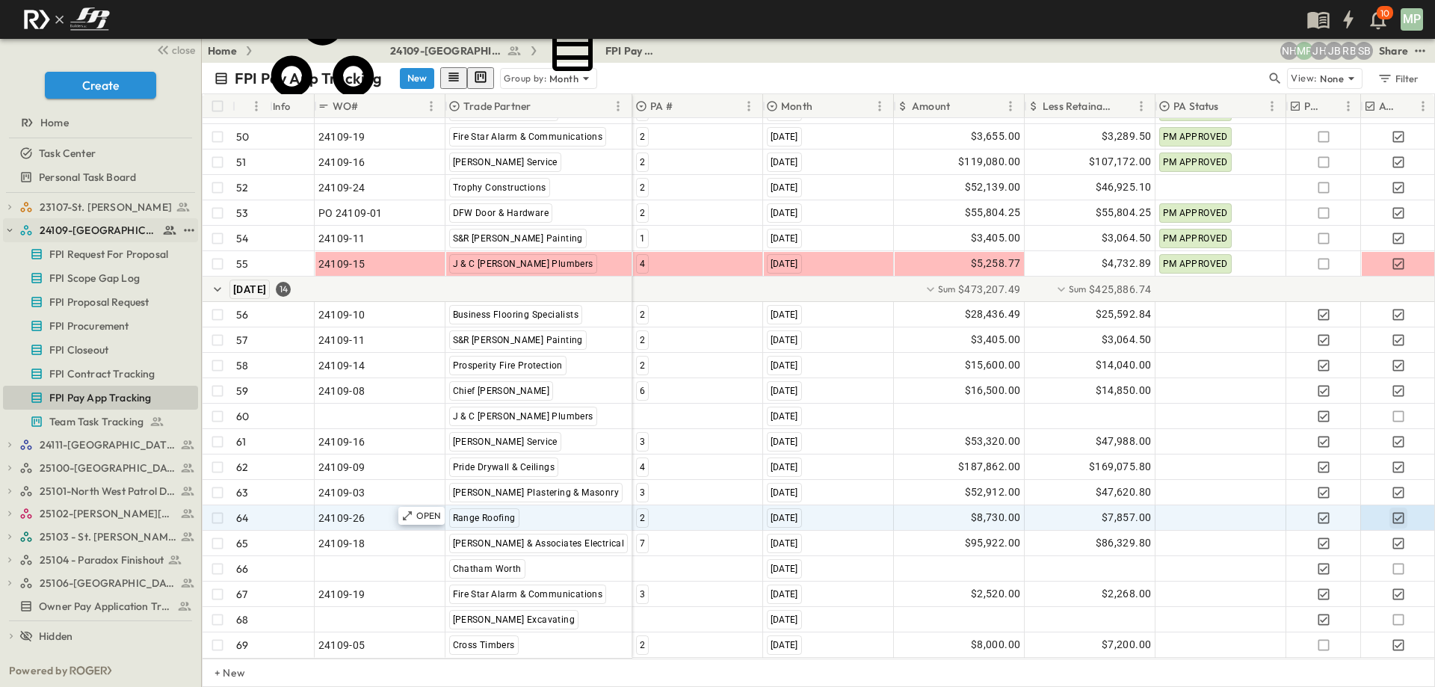
click at [7, 234] on icon "button" at bounding box center [9, 230] width 10 height 10
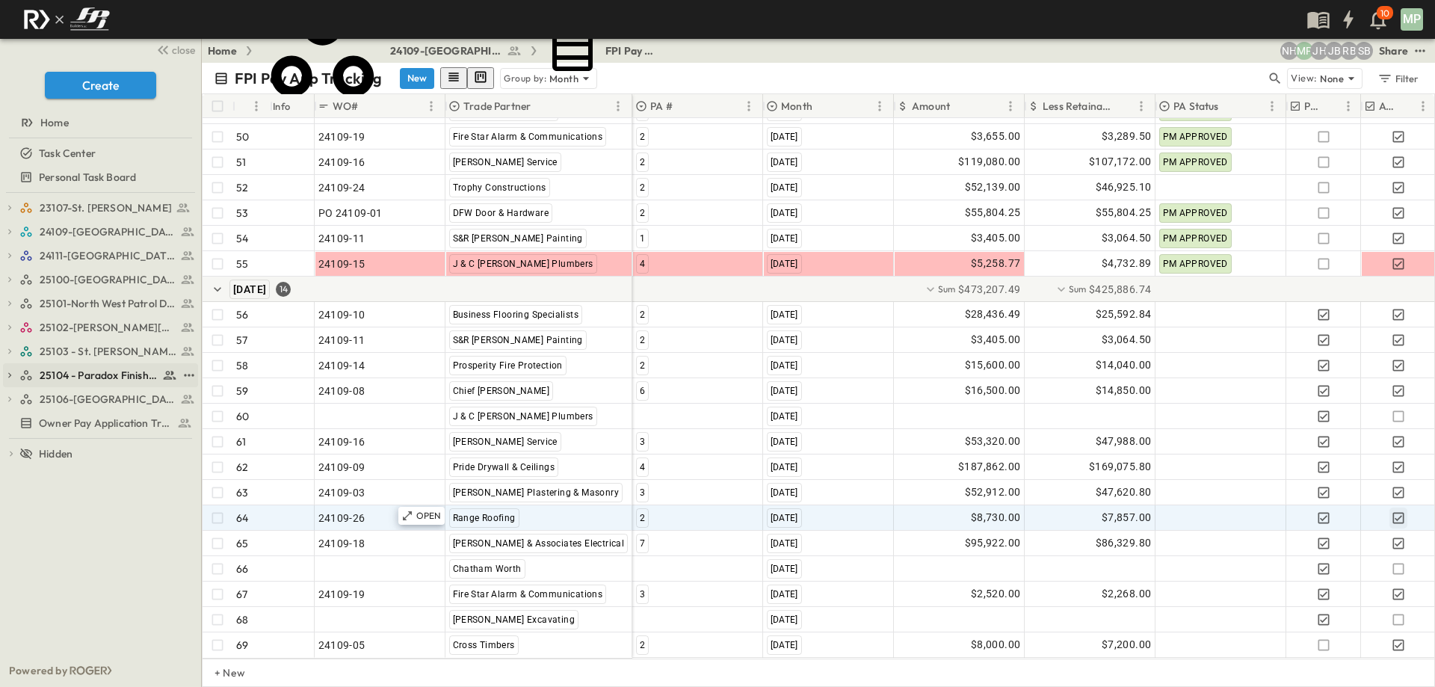
click at [8, 376] on icon "button" at bounding box center [9, 375] width 10 height 10
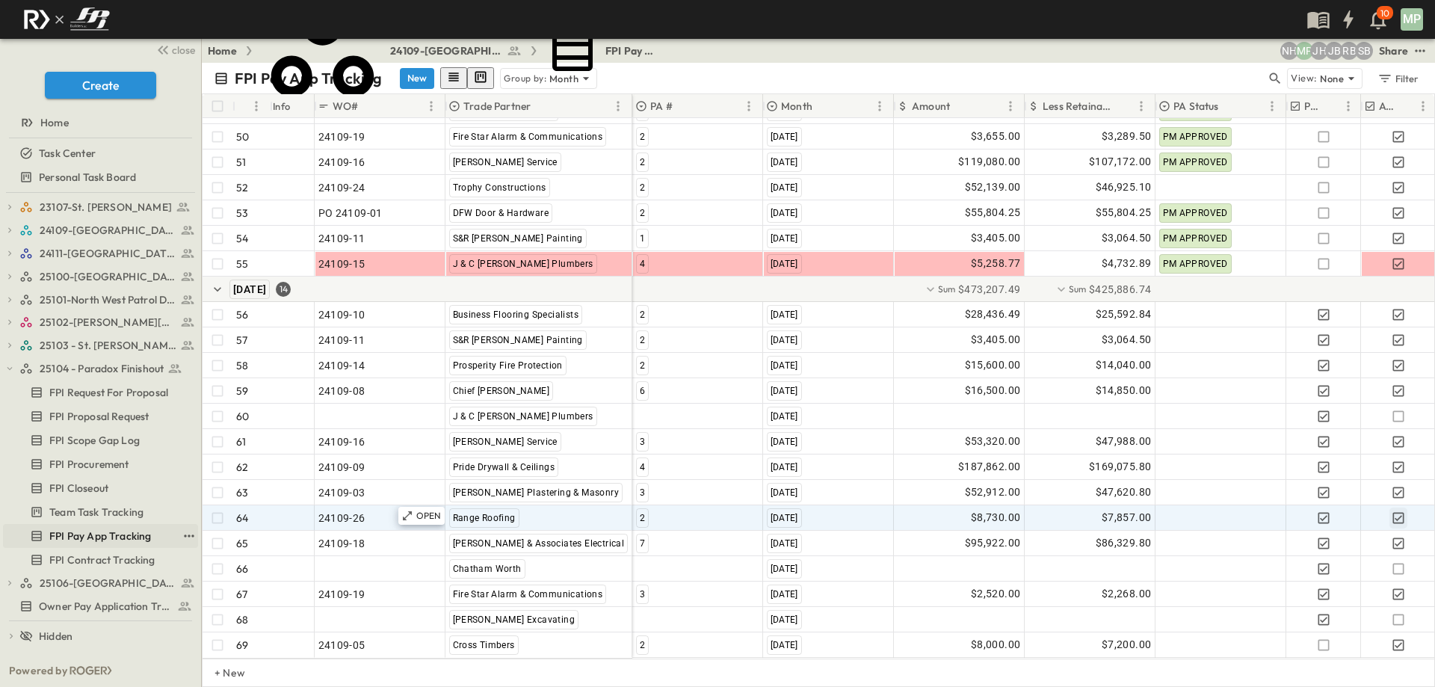
click at [104, 527] on link "FPI Pay App Tracking" at bounding box center [90, 536] width 174 height 21
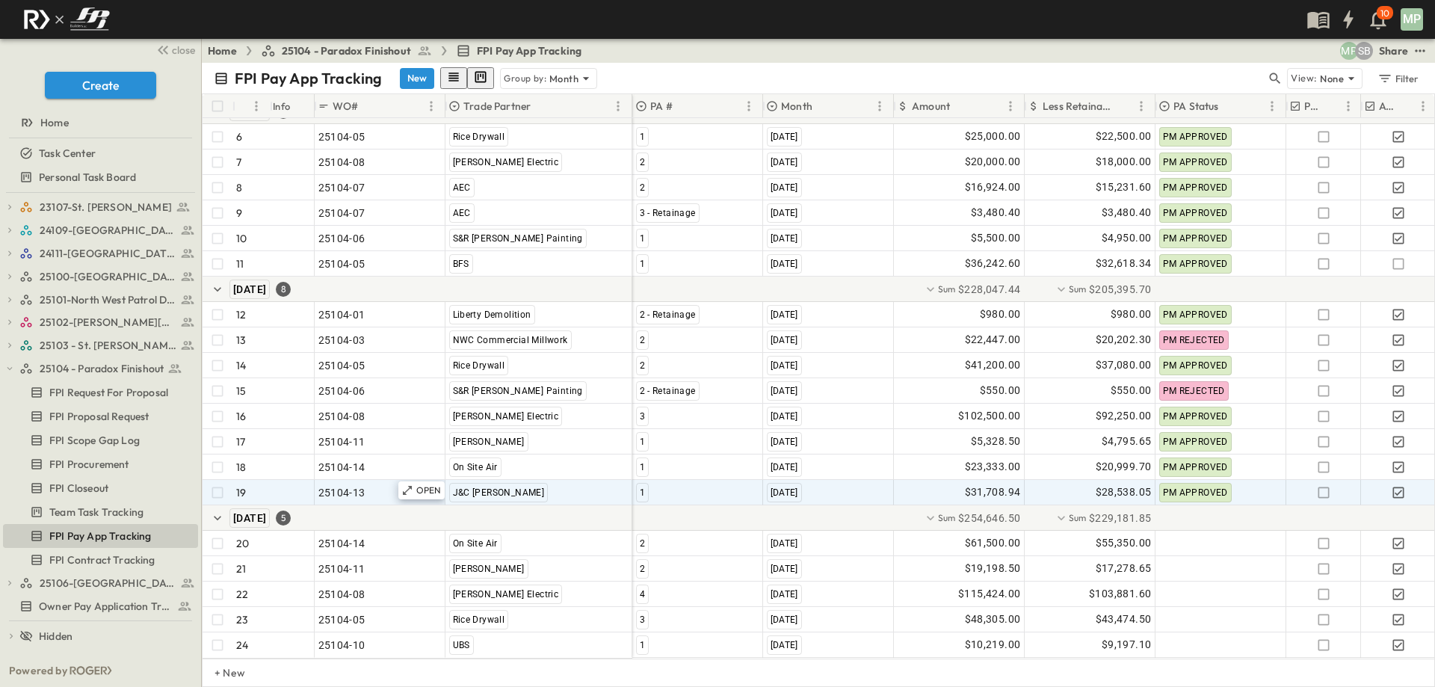
scroll to position [209, 0]
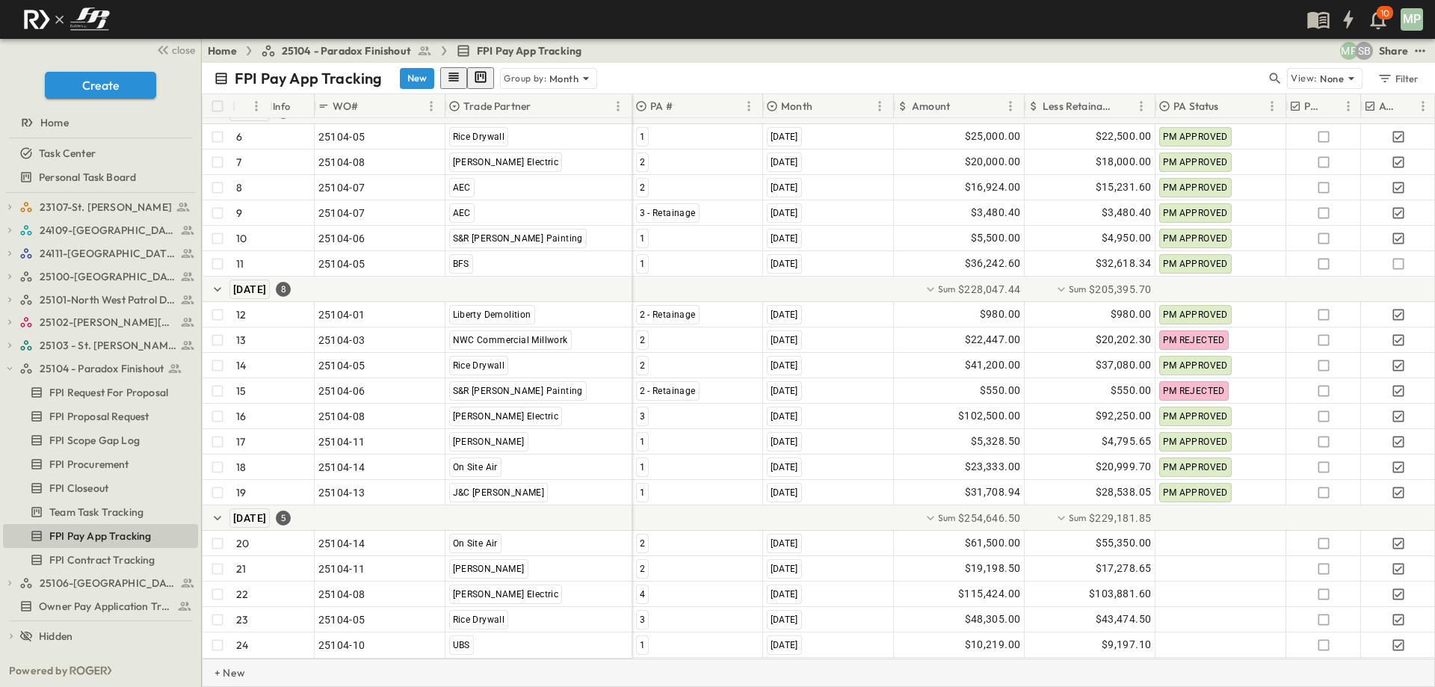
click at [224, 674] on p "+ New" at bounding box center [219, 672] width 9 height 15
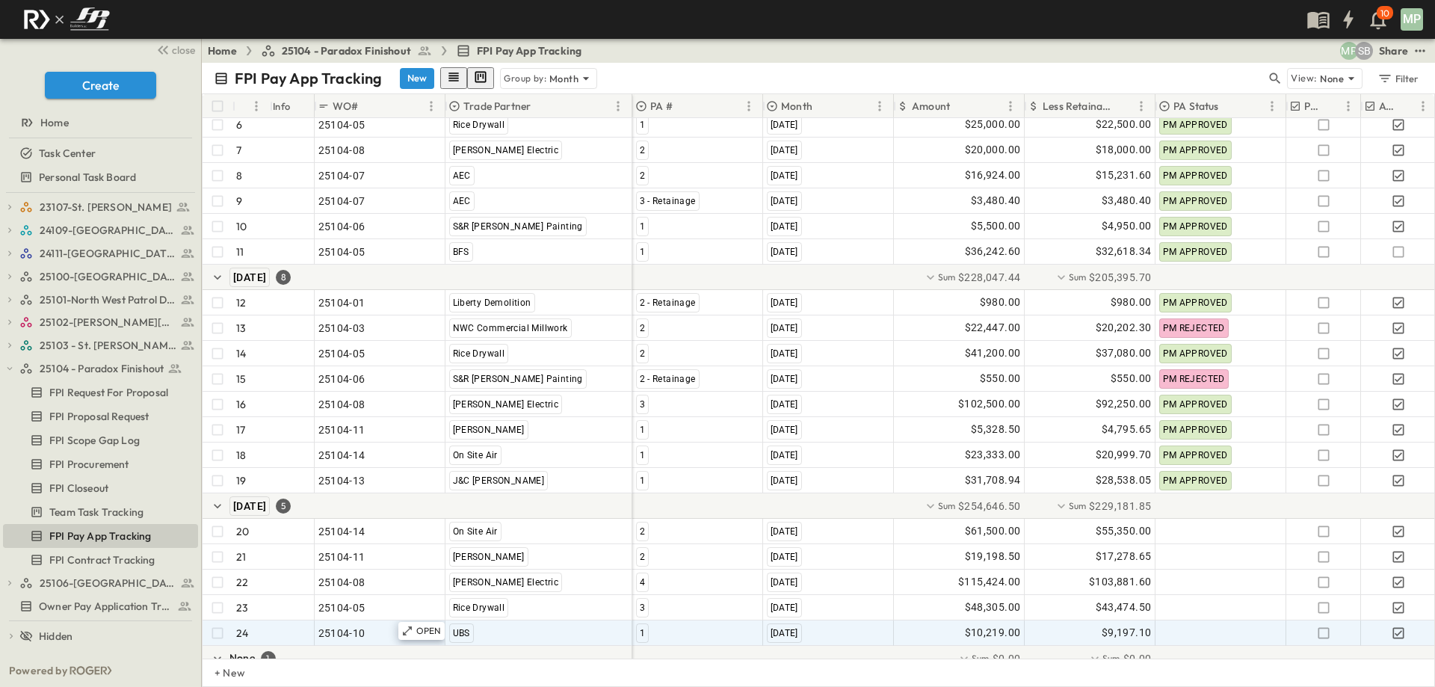
scroll to position [260, 0]
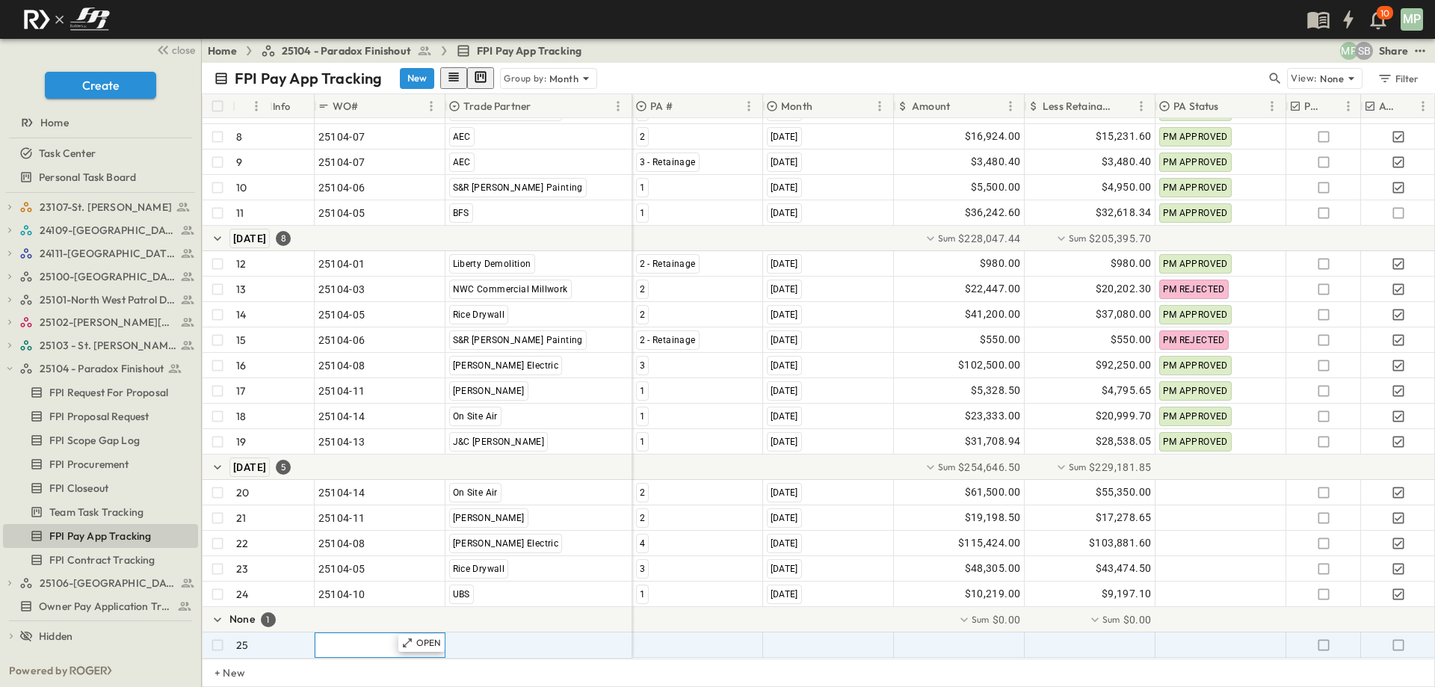
click at [332, 638] on span ""24101-01"" at bounding box center [345, 645] width 54 height 15
type input "********"
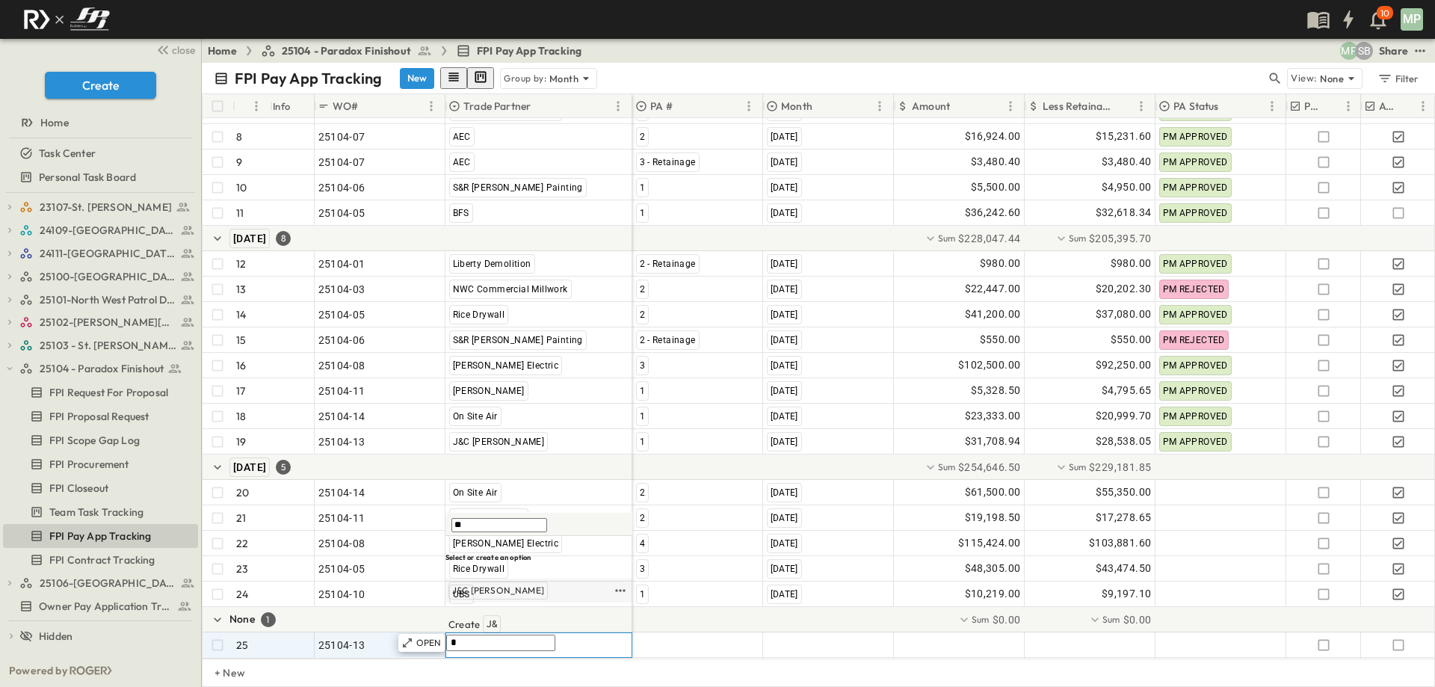
type input "**"
click at [461, 597] on span "J&C [PERSON_NAME]" at bounding box center [498, 591] width 92 height 12
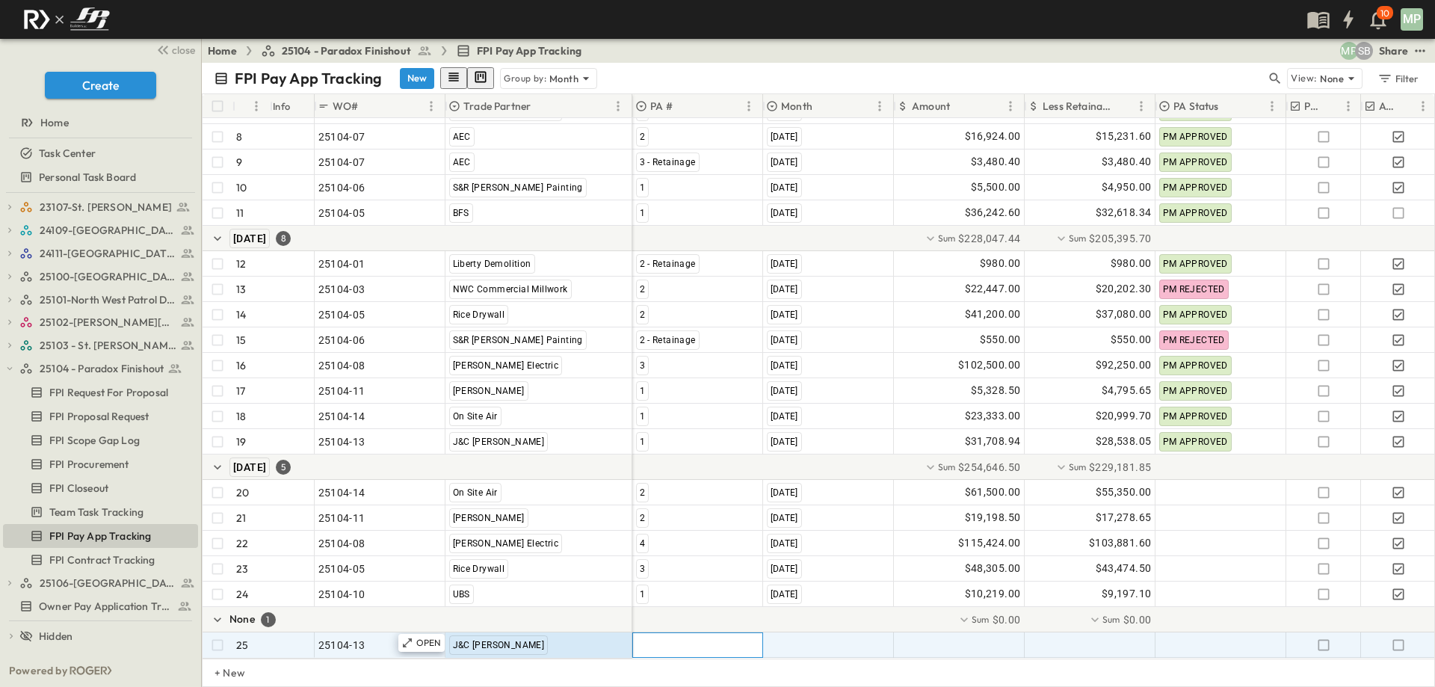
click at [666, 633] on div at bounding box center [697, 645] width 129 height 24
click at [640, 608] on span "2" at bounding box center [641, 610] width 4 height 12
click at [784, 638] on span ""[DATE]"" at bounding box center [786, 645] width 39 height 15
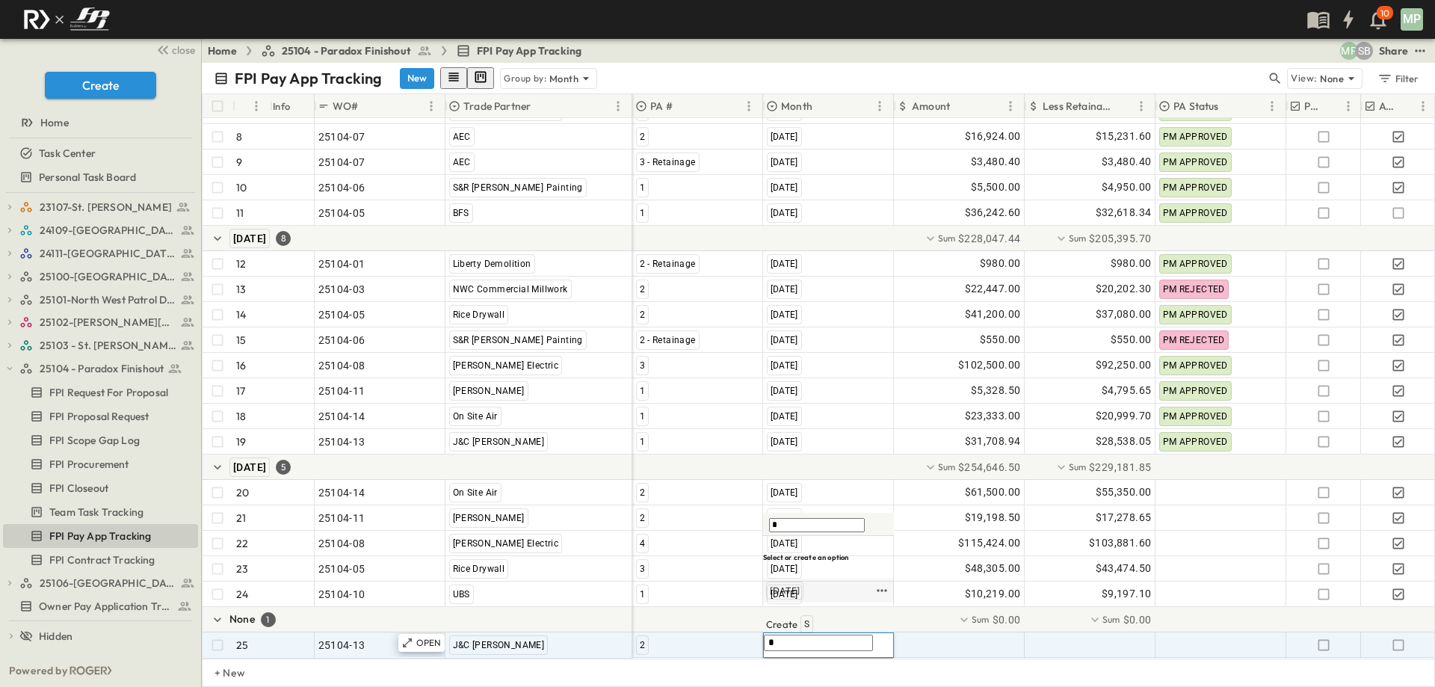
click at [800, 597] on span "[DATE]" at bounding box center [785, 591] width 30 height 12
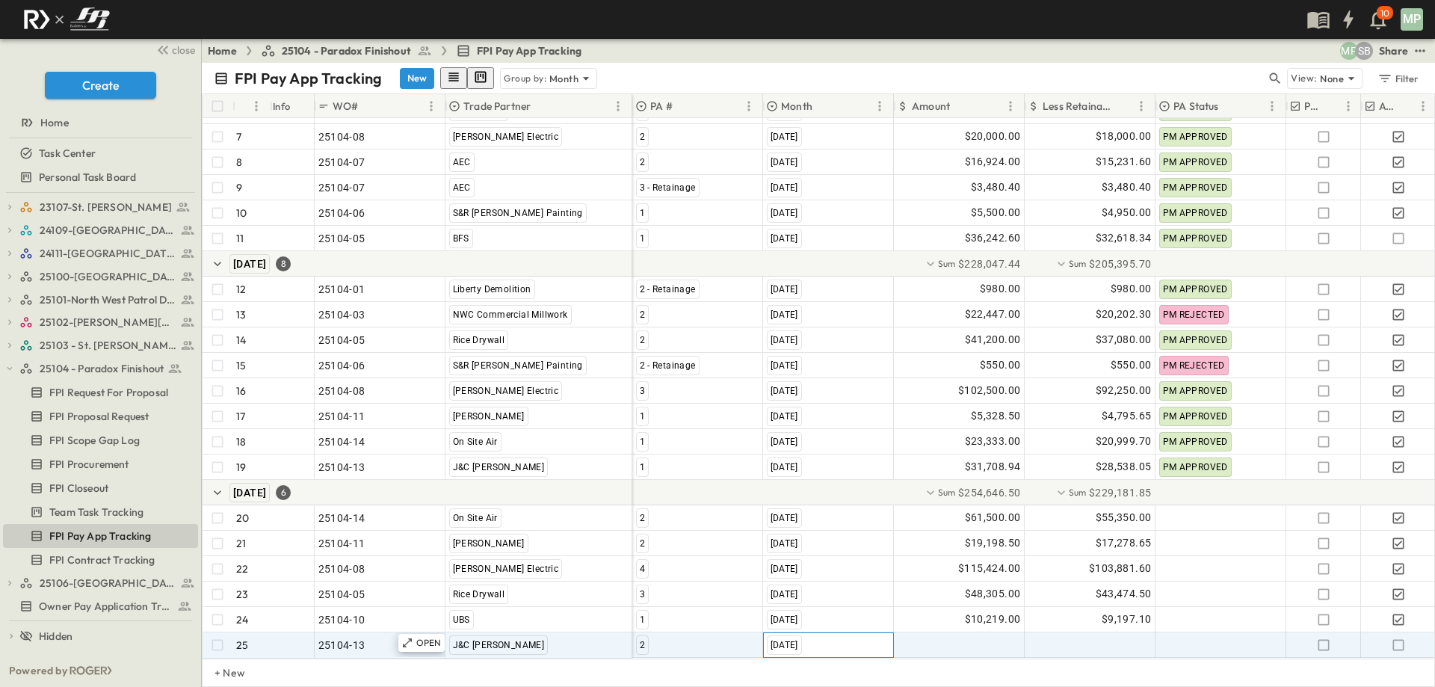
scroll to position [235, 0]
click at [956, 633] on div at bounding box center [959, 645] width 129 height 24
type input "********"
click at [1397, 638] on icon "button" at bounding box center [1398, 645] width 15 height 15
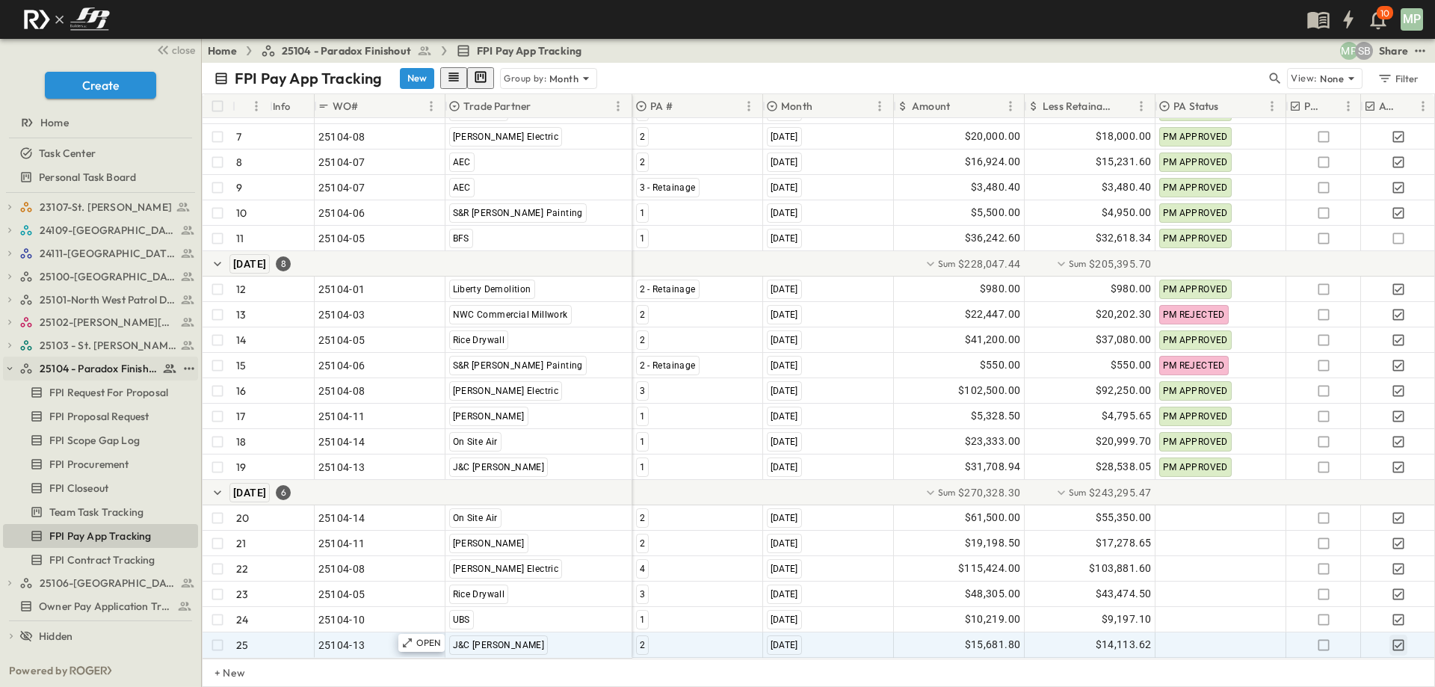
click at [12, 364] on icon "button" at bounding box center [9, 368] width 10 height 10
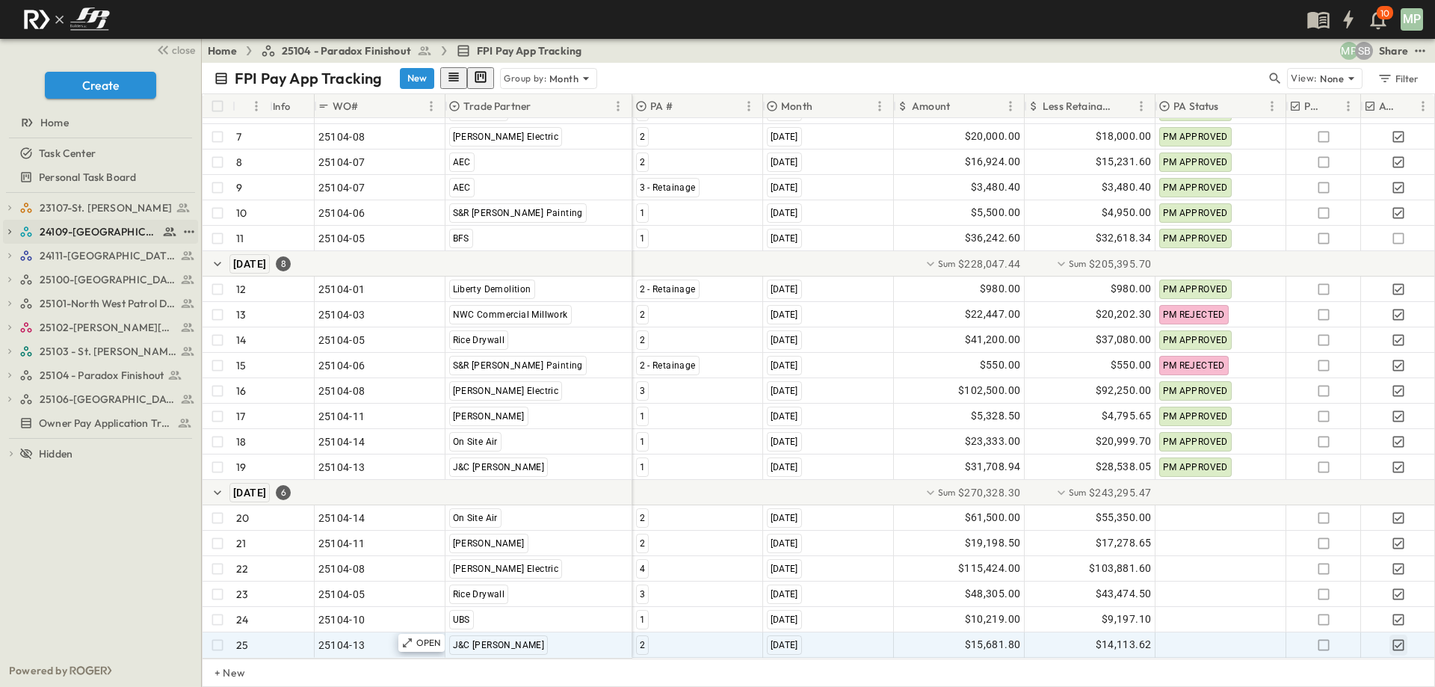
click at [14, 234] on icon "button" at bounding box center [9, 232] width 10 height 10
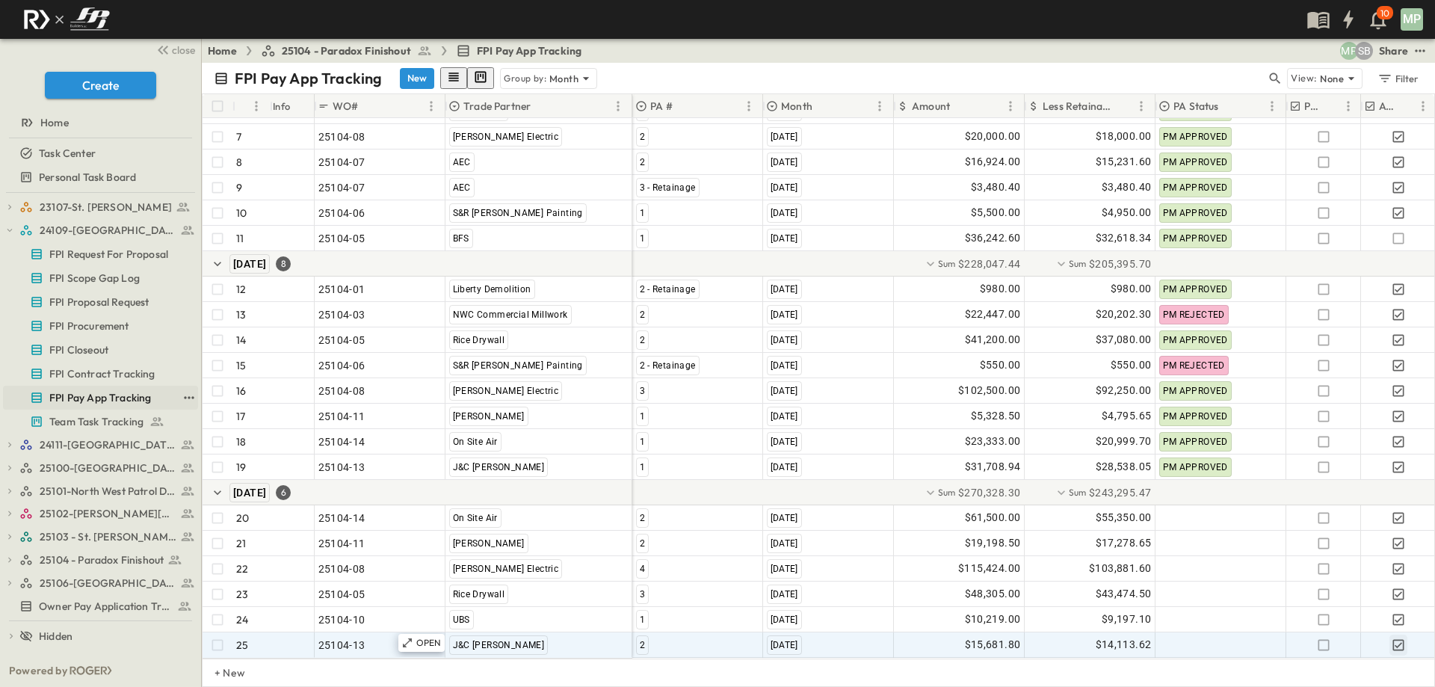
click at [64, 390] on span "FPI Pay App Tracking" at bounding box center [100, 397] width 102 height 15
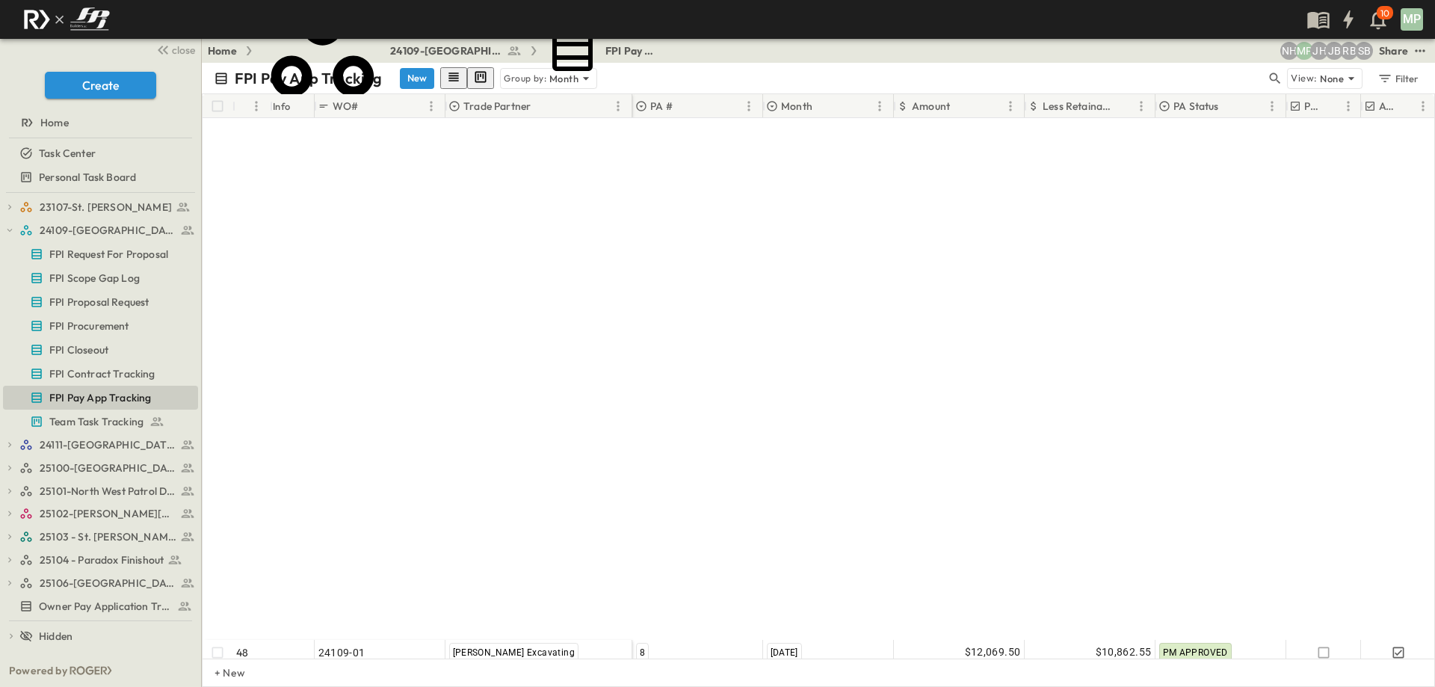
scroll to position [1506, 0]
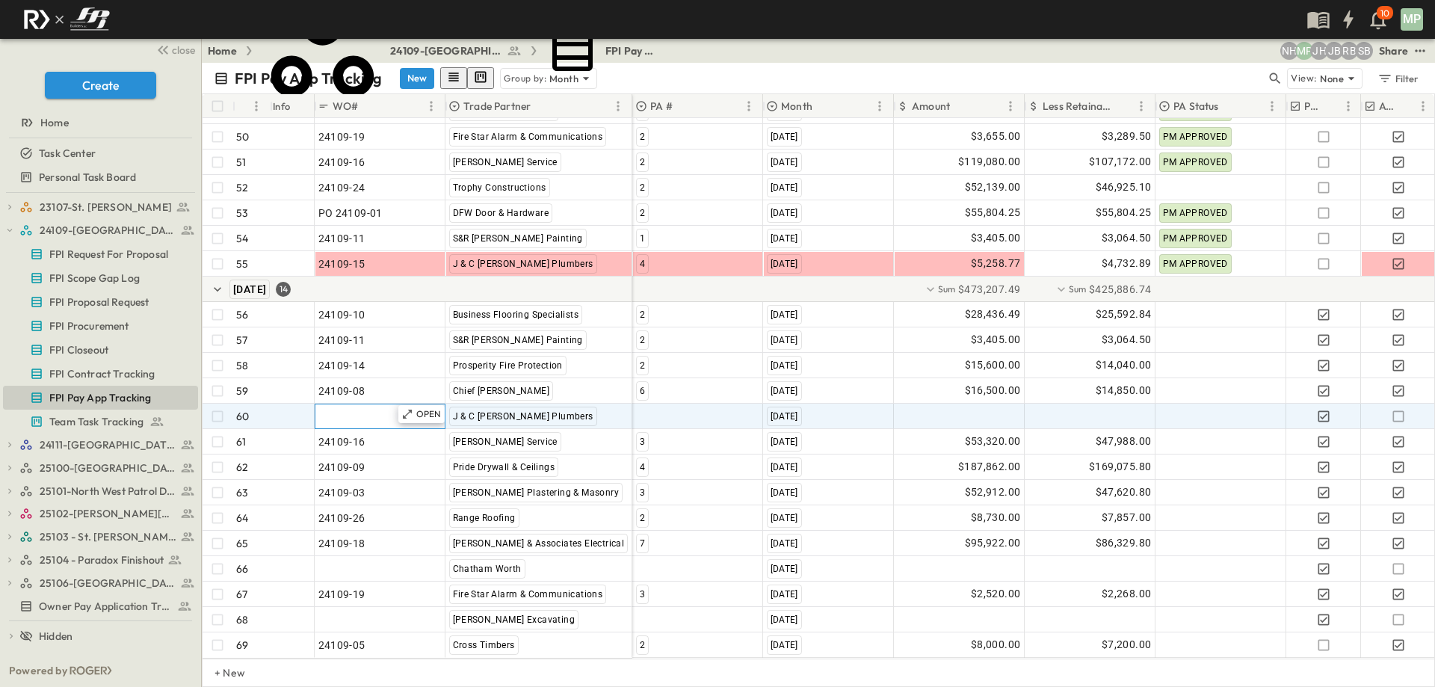
click at [349, 409] on span ""24101-01"" at bounding box center [345, 416] width 54 height 15
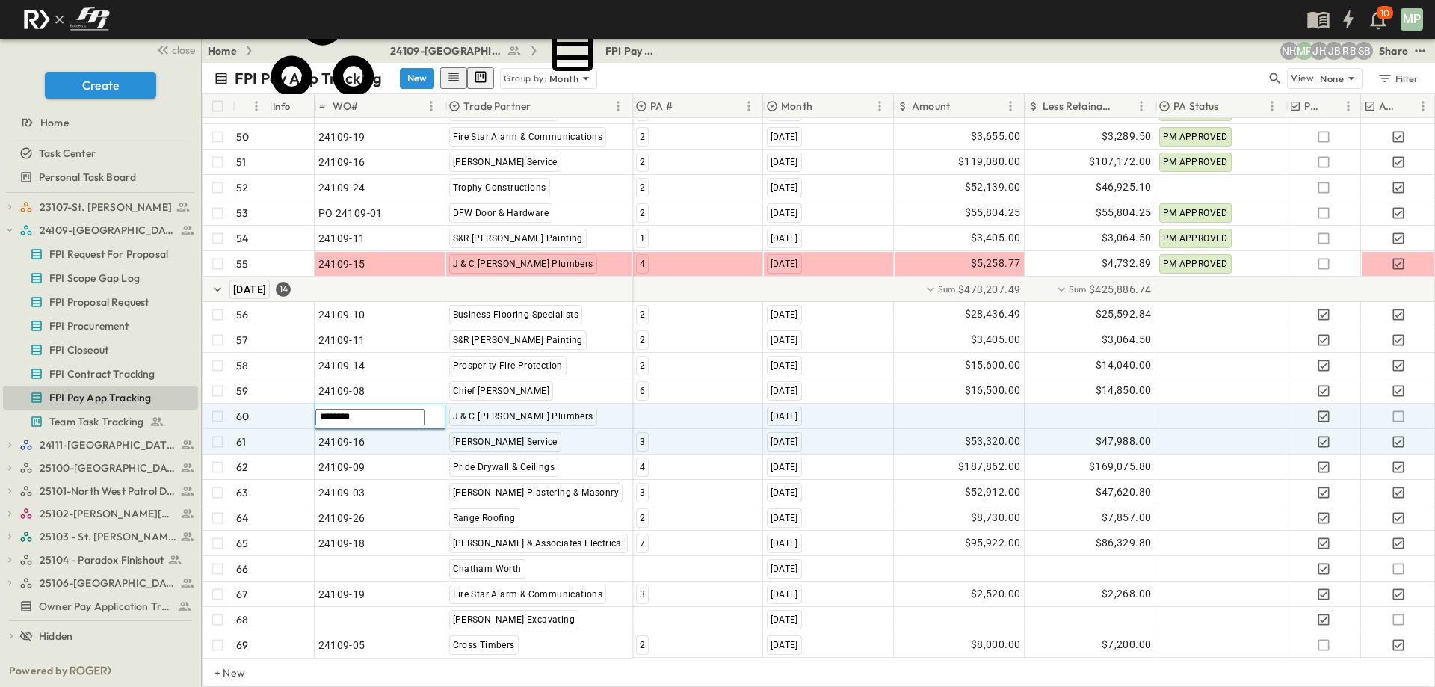
type input "********"
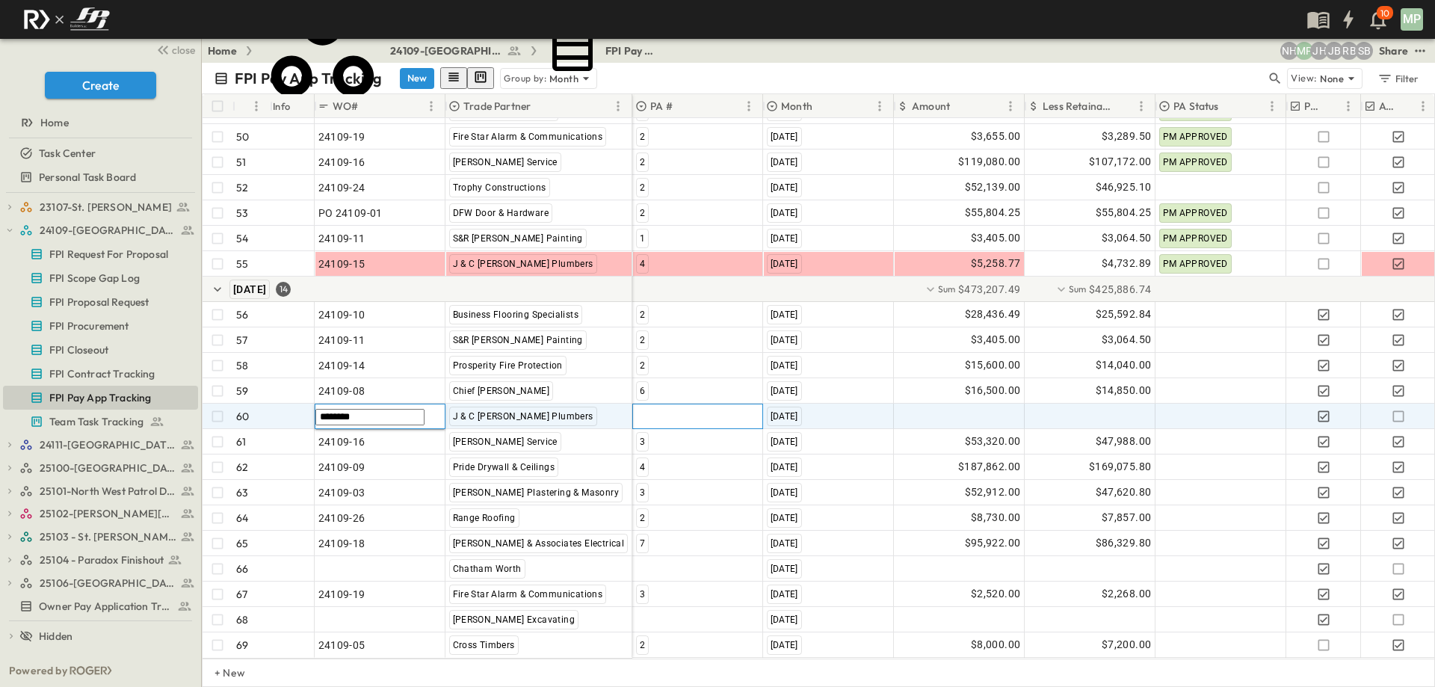
click at [638, 405] on div at bounding box center [697, 416] width 129 height 24
click at [644, 464] on span "5" at bounding box center [641, 470] width 4 height 12
click at [991, 404] on div at bounding box center [959, 416] width 129 height 24
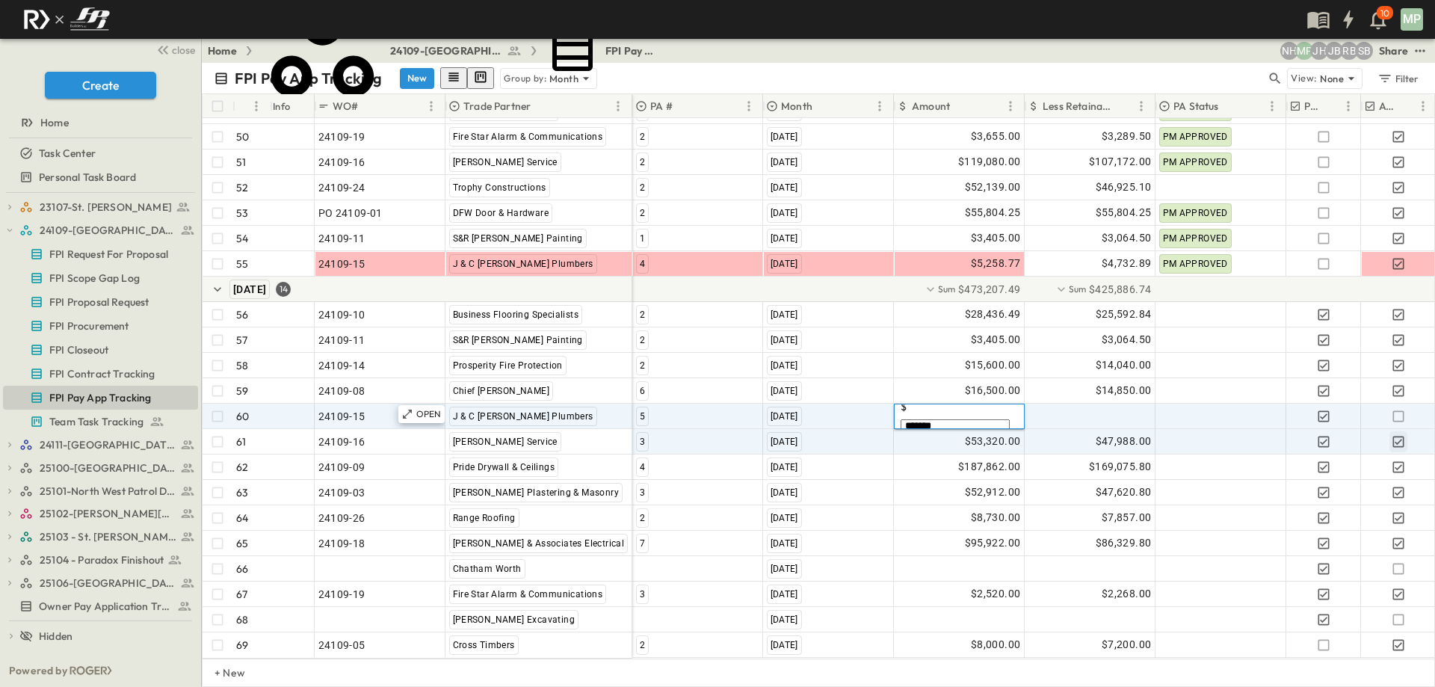
type input "********"
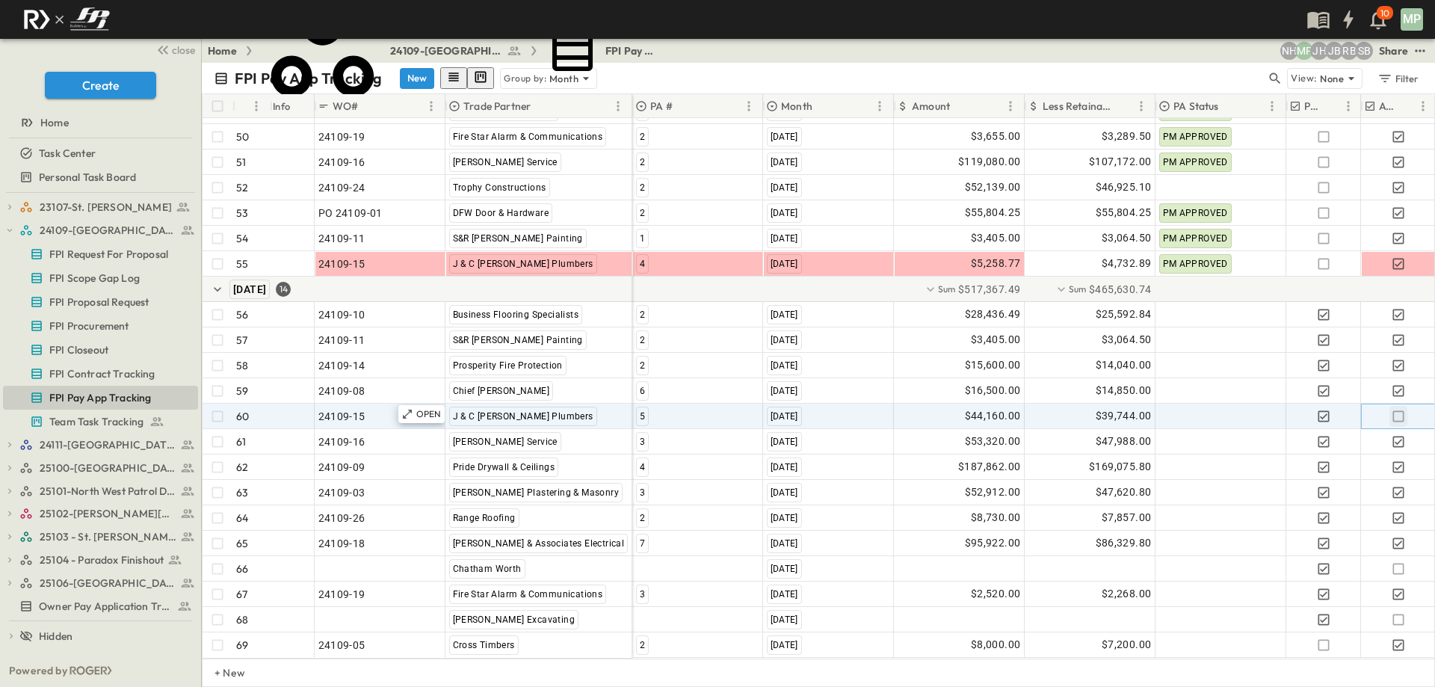
click at [1397, 409] on icon "button" at bounding box center [1398, 416] width 15 height 15
click at [11, 227] on icon "button" at bounding box center [9, 230] width 10 height 10
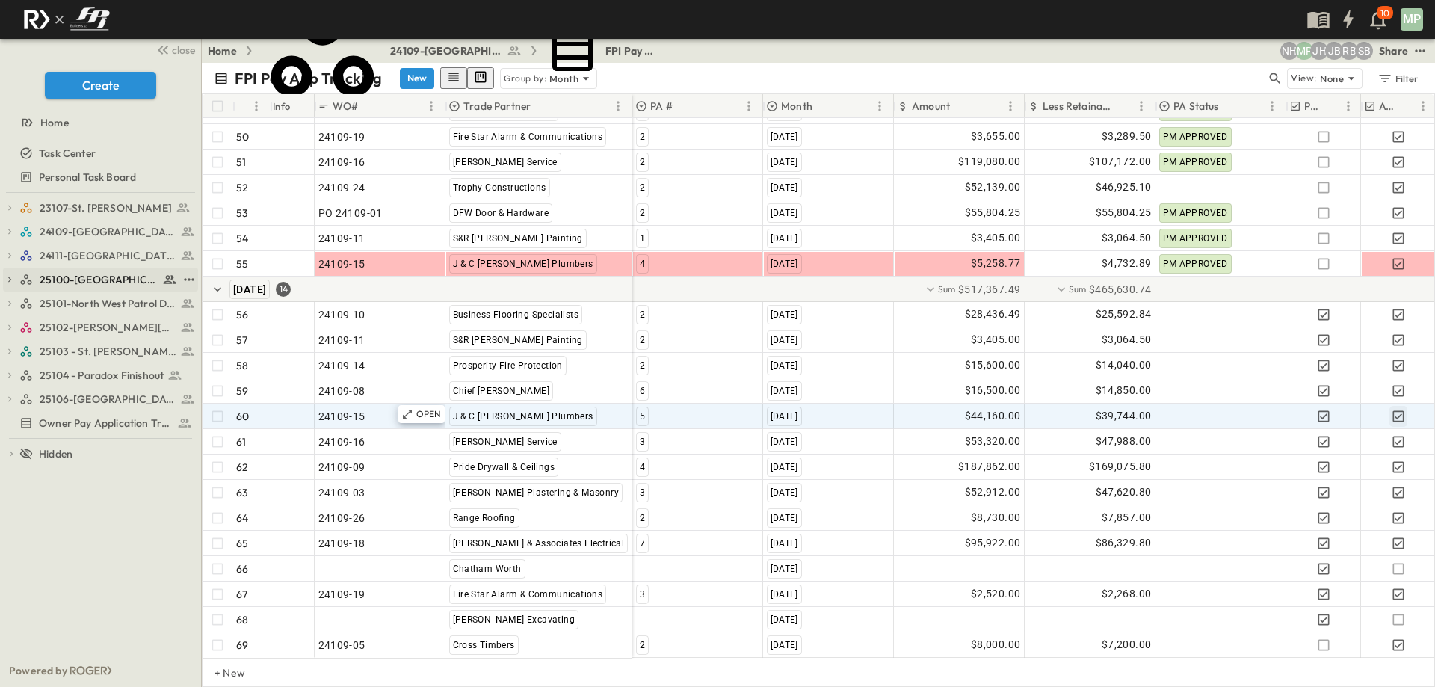
click at [6, 280] on icon "button" at bounding box center [9, 279] width 10 height 10
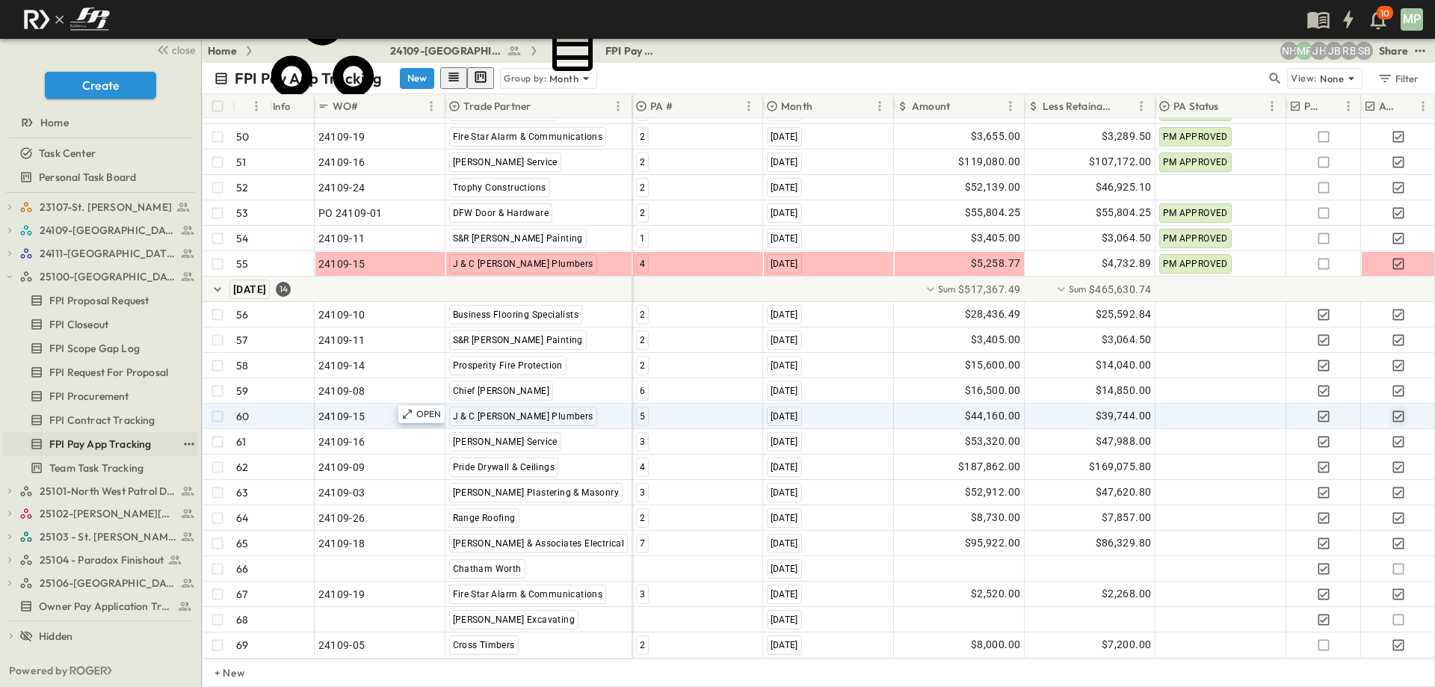
click at [67, 438] on span "FPI Pay App Tracking" at bounding box center [100, 444] width 102 height 15
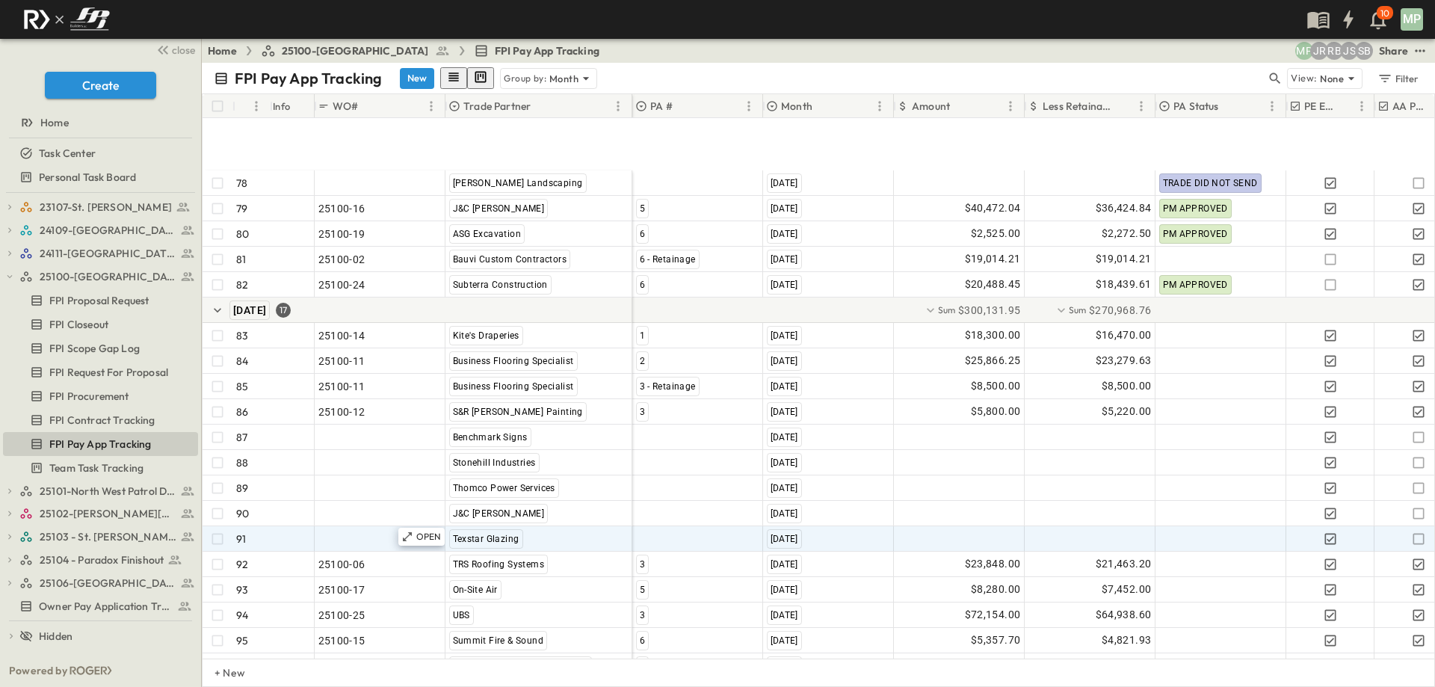
scroll to position [2191, 0]
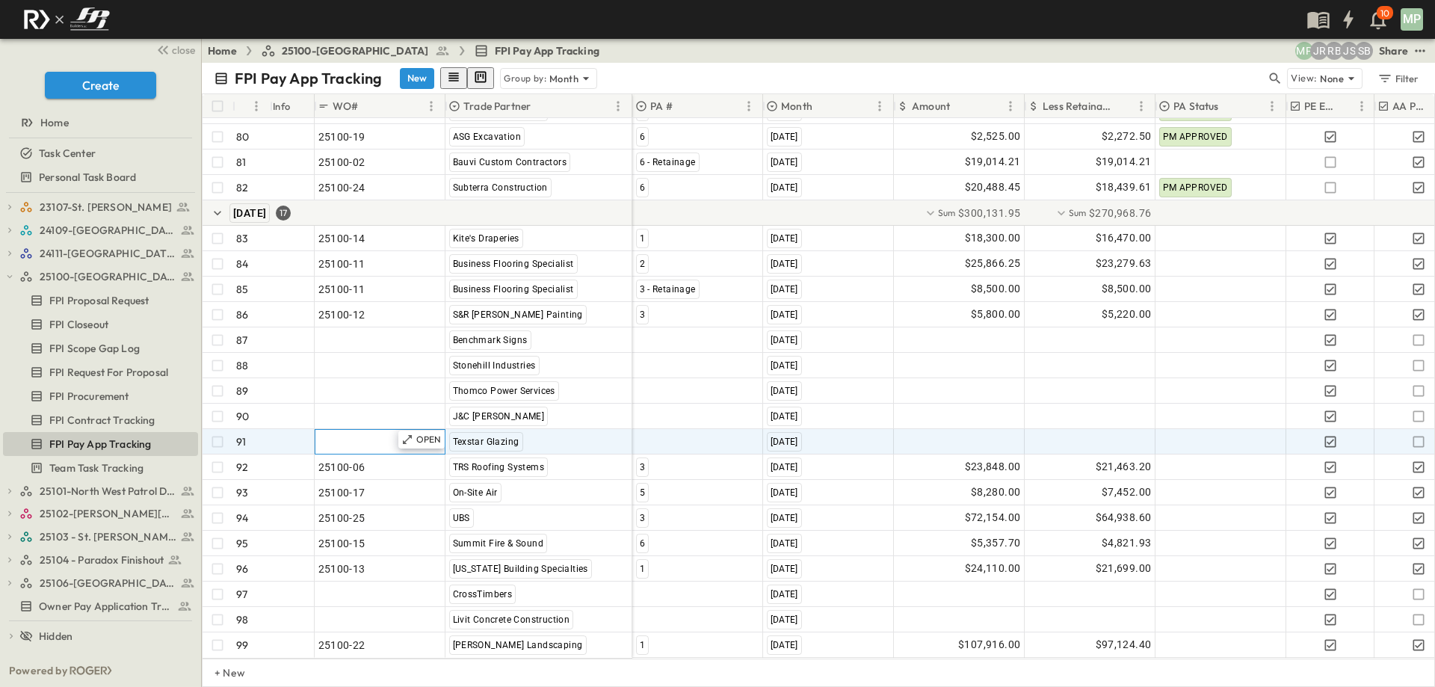
click at [354, 434] on span ""24101-01"" at bounding box center [345, 441] width 54 height 15
type input "********"
click at [674, 432] on div at bounding box center [697, 442] width 129 height 24
click at [642, 490] on span "5" at bounding box center [641, 496] width 4 height 12
click at [1001, 430] on div at bounding box center [959, 442] width 129 height 24
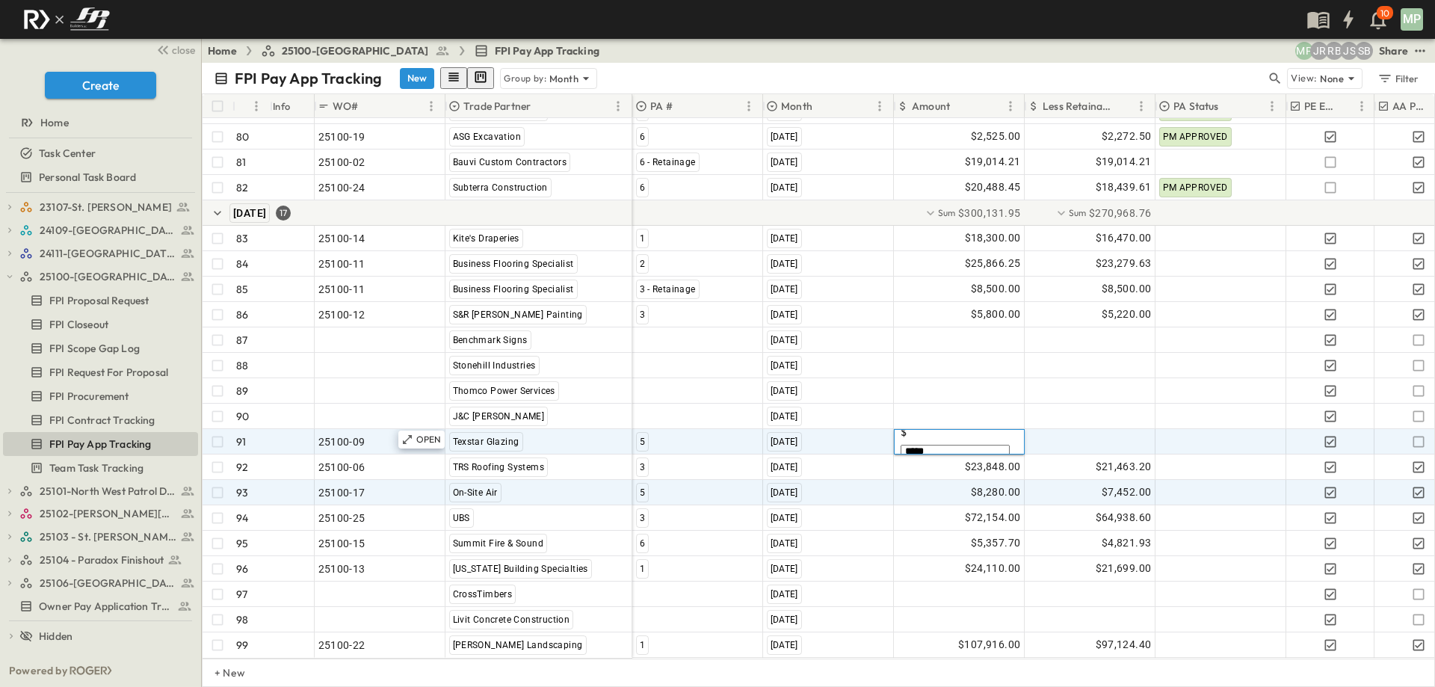
type input "******"
type input "*"
type input "******"
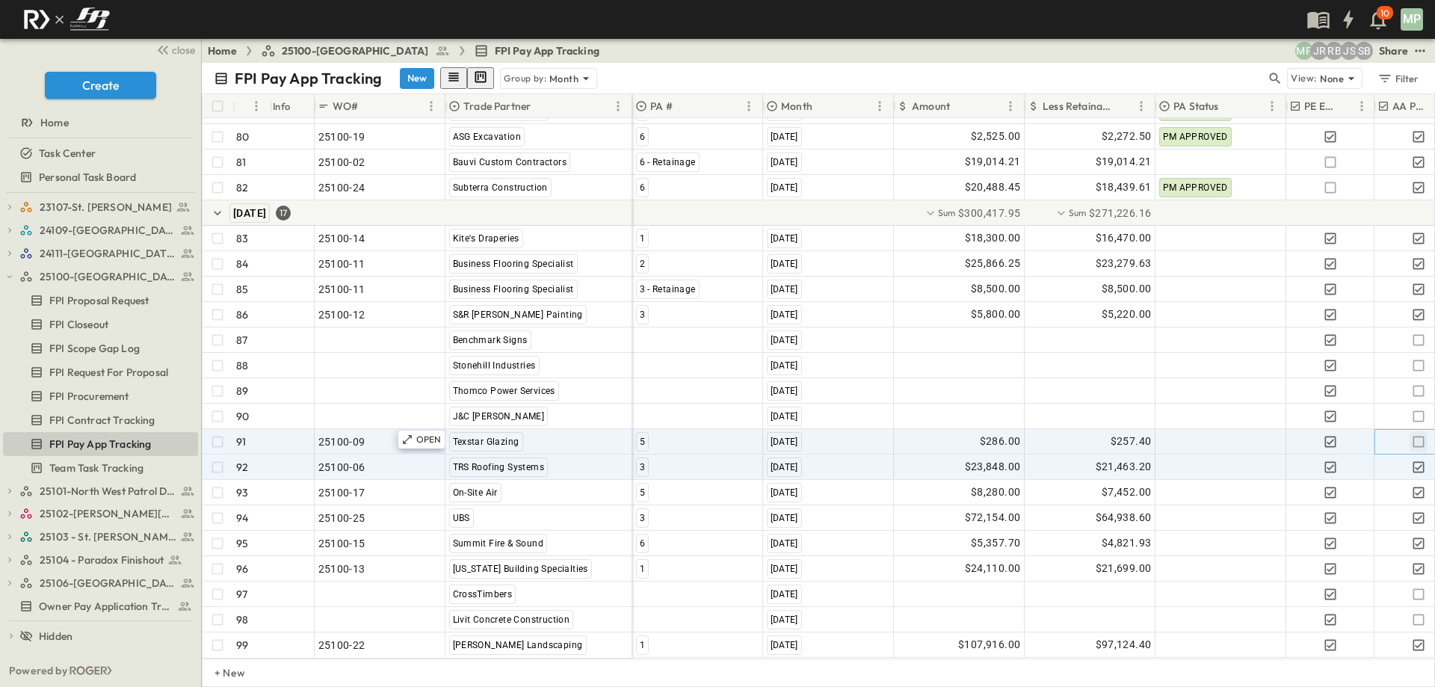
click at [1418, 434] on icon "button" at bounding box center [1419, 441] width 15 height 15
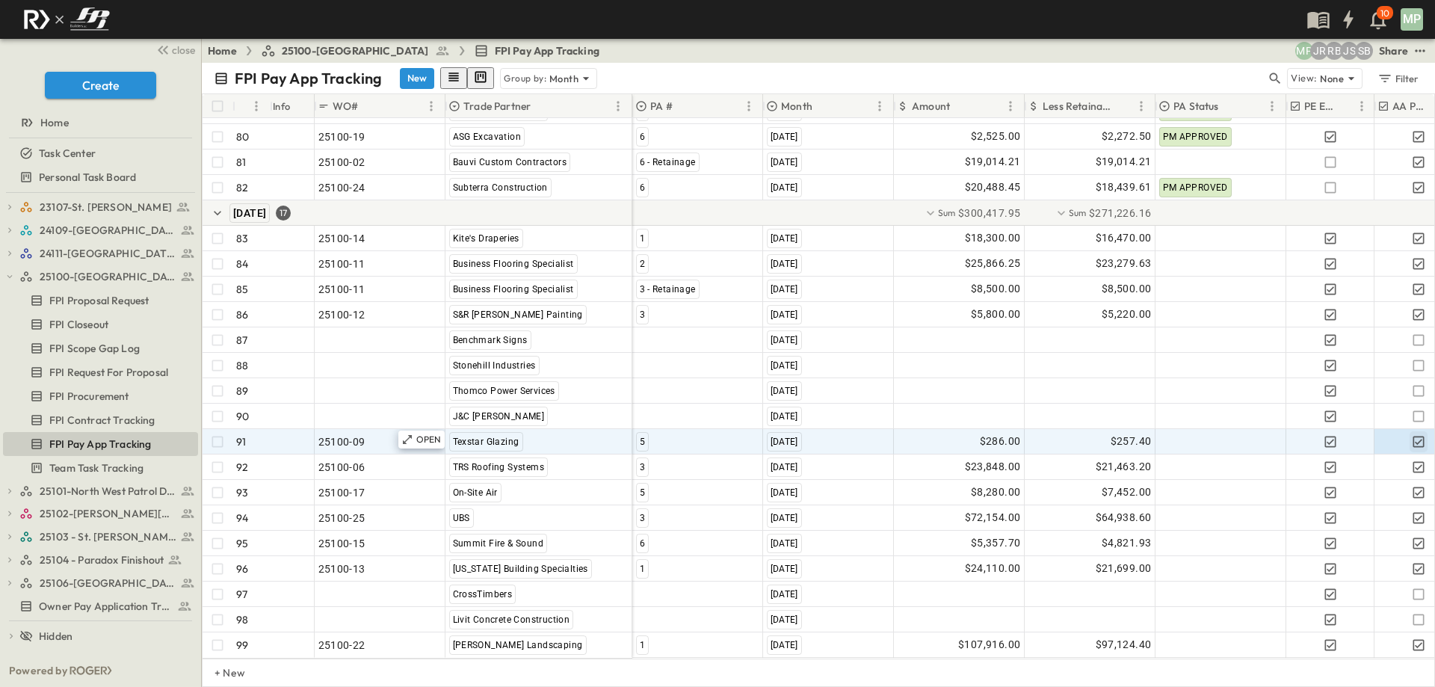
click at [2, 280] on div "23107-St. [PERSON_NAME] FPI Procurement FPI Scope Gap Log FPI Request For Propo…" at bounding box center [100, 423] width 201 height 461
click at [7, 277] on icon "button" at bounding box center [9, 276] width 10 height 10
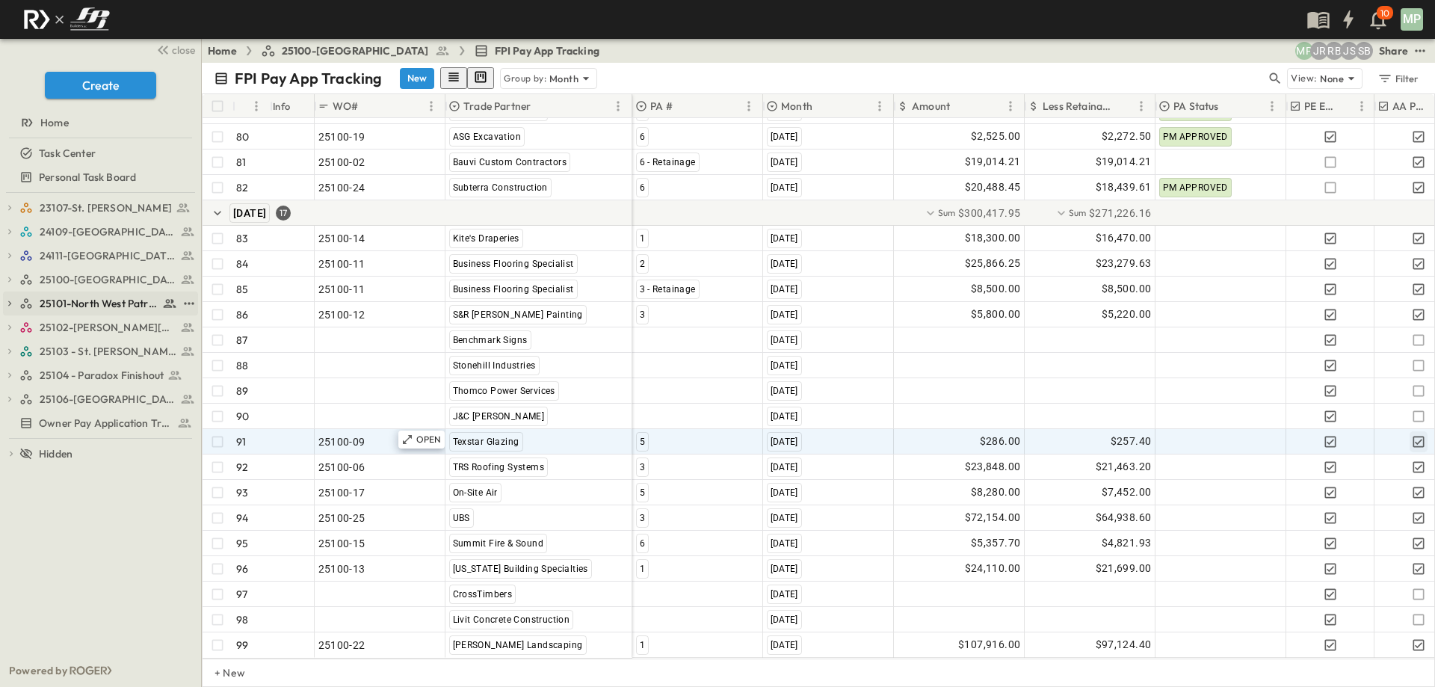
click at [11, 299] on icon "button" at bounding box center [9, 303] width 10 height 10
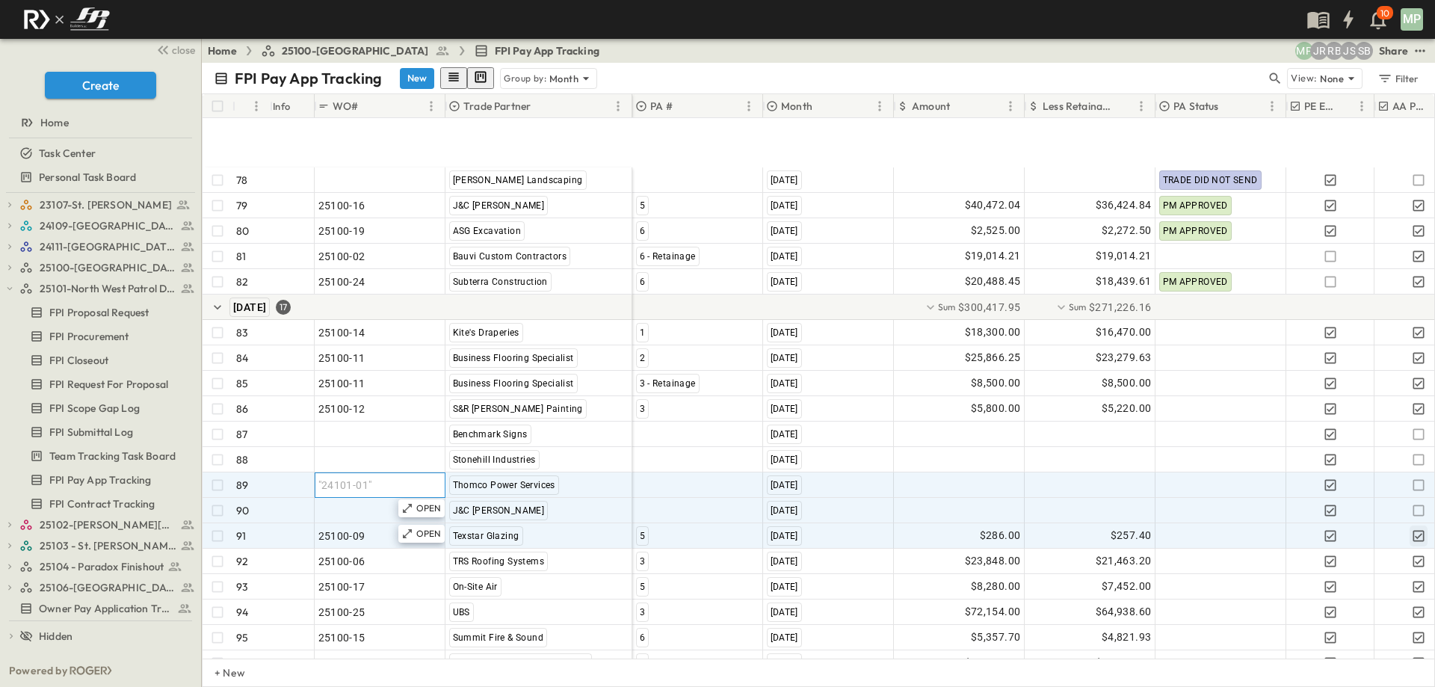
scroll to position [2192, 0]
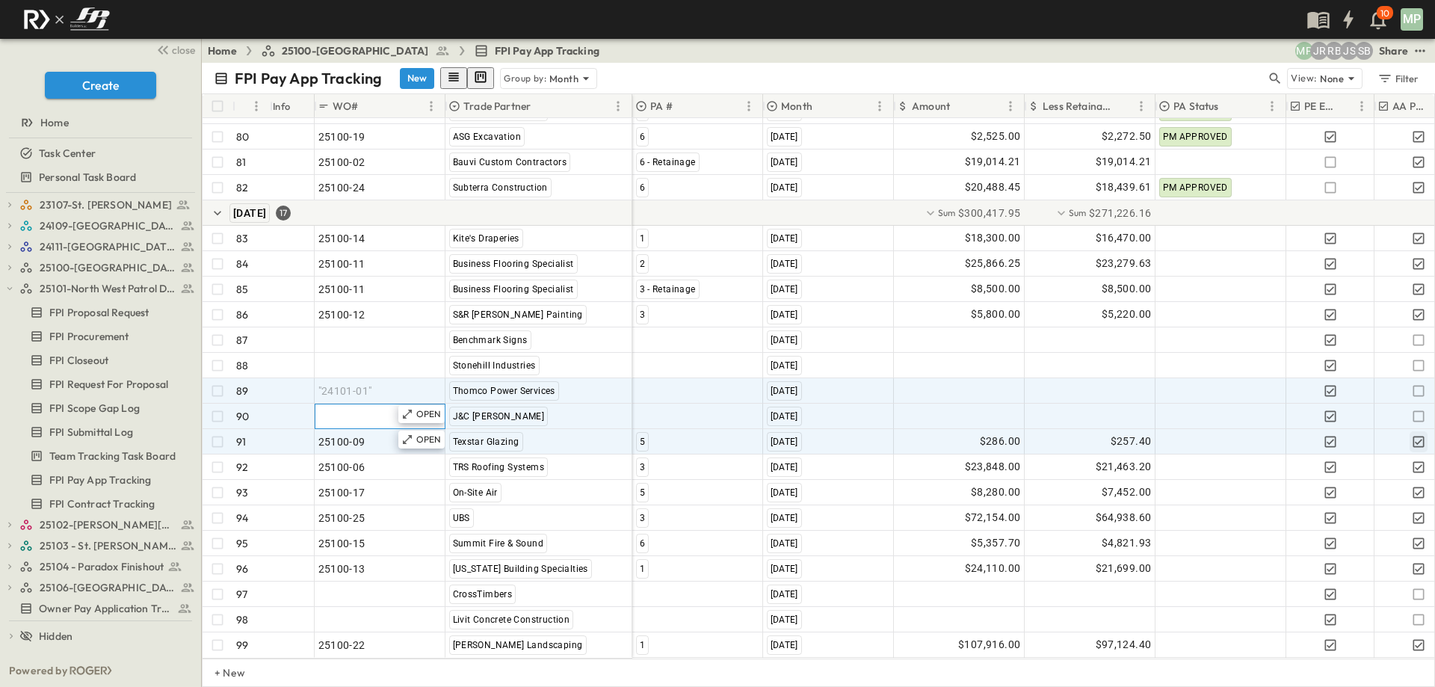
click at [341, 414] on div ""24101-01"" at bounding box center [379, 416] width 123 height 21
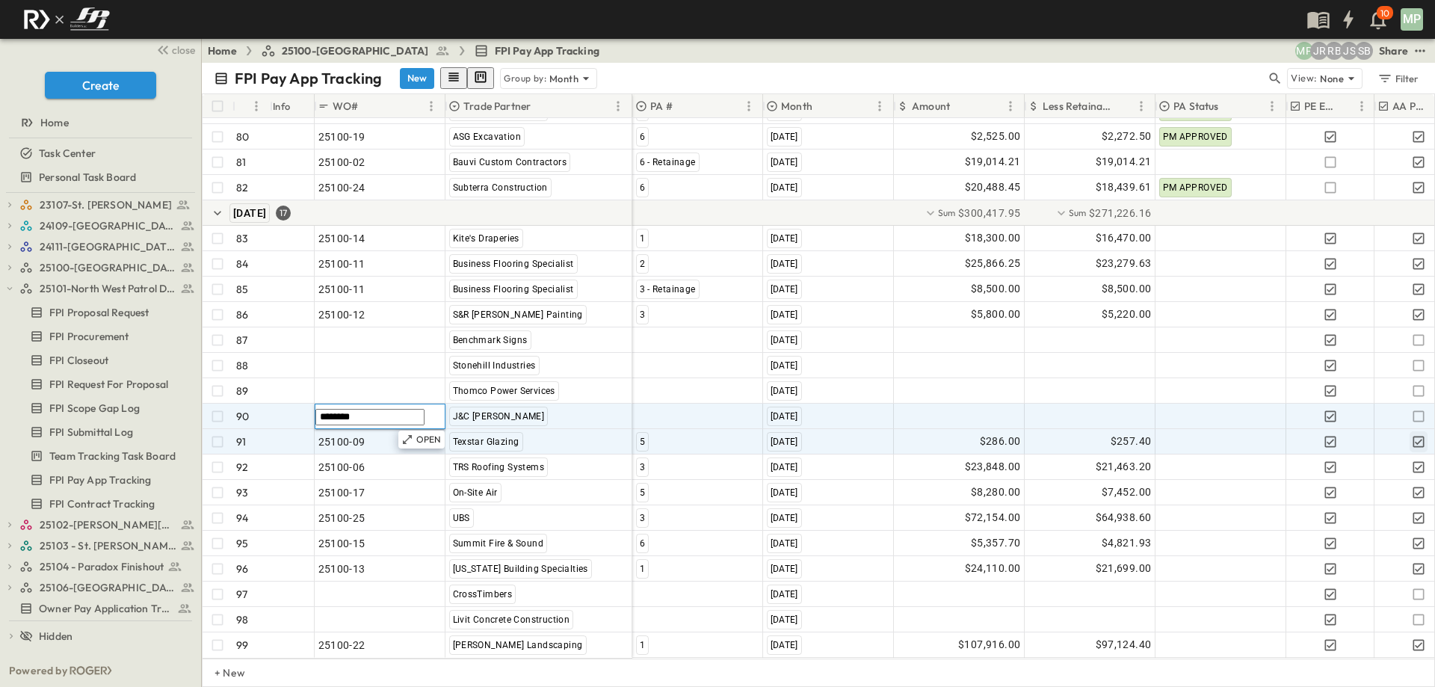
type input "********"
click at [667, 404] on div at bounding box center [697, 416] width 129 height 24
type input "*"
click at [642, 464] on span "3" at bounding box center [641, 470] width 4 height 12
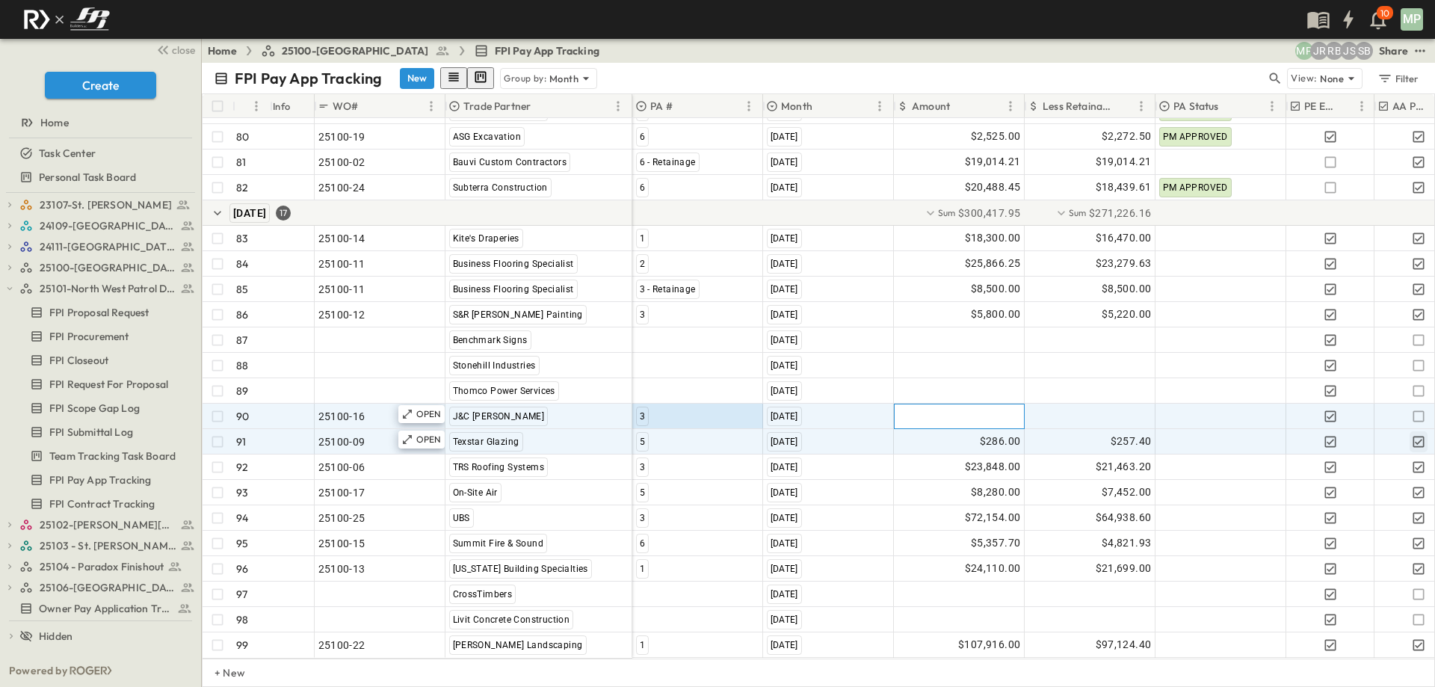
click at [929, 405] on div at bounding box center [959, 416] width 129 height 24
type input "*"
type input "********"
click at [1417, 410] on icon "button" at bounding box center [1418, 415] width 11 height 11
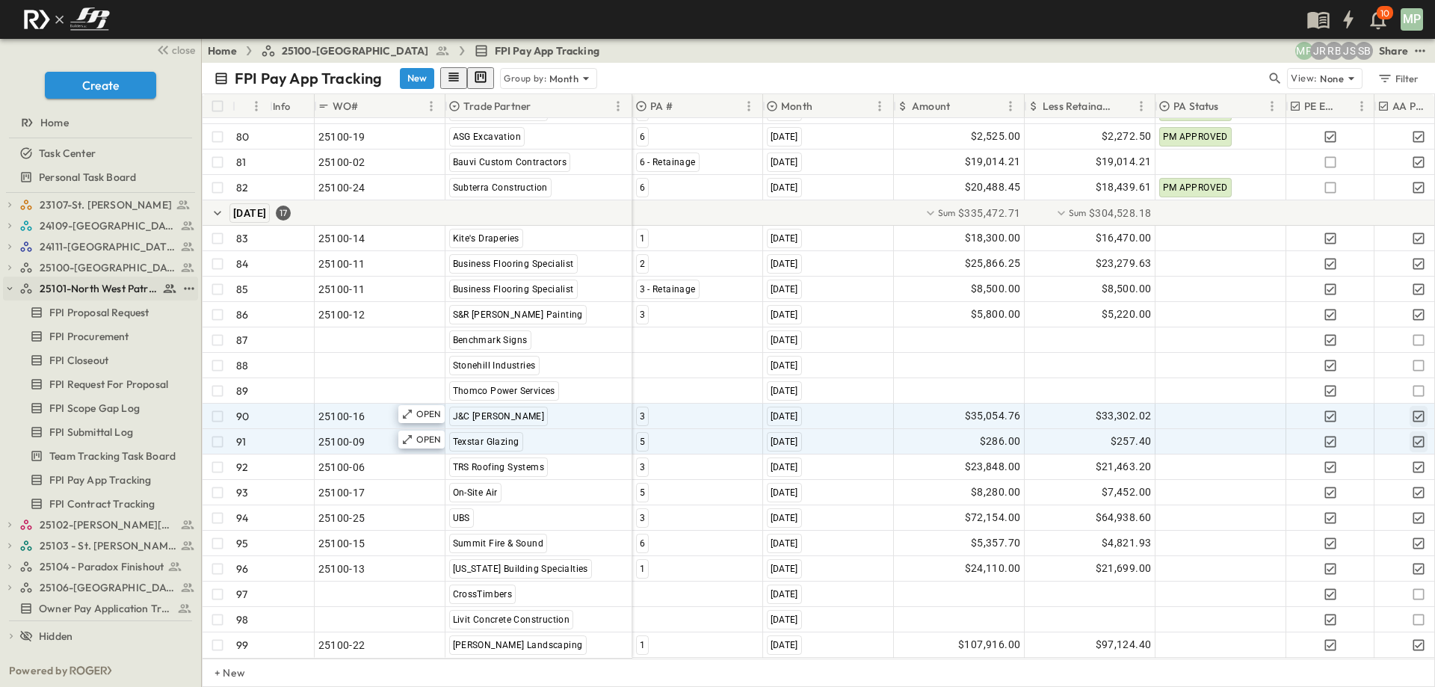
click at [11, 287] on icon "button" at bounding box center [9, 288] width 10 height 10
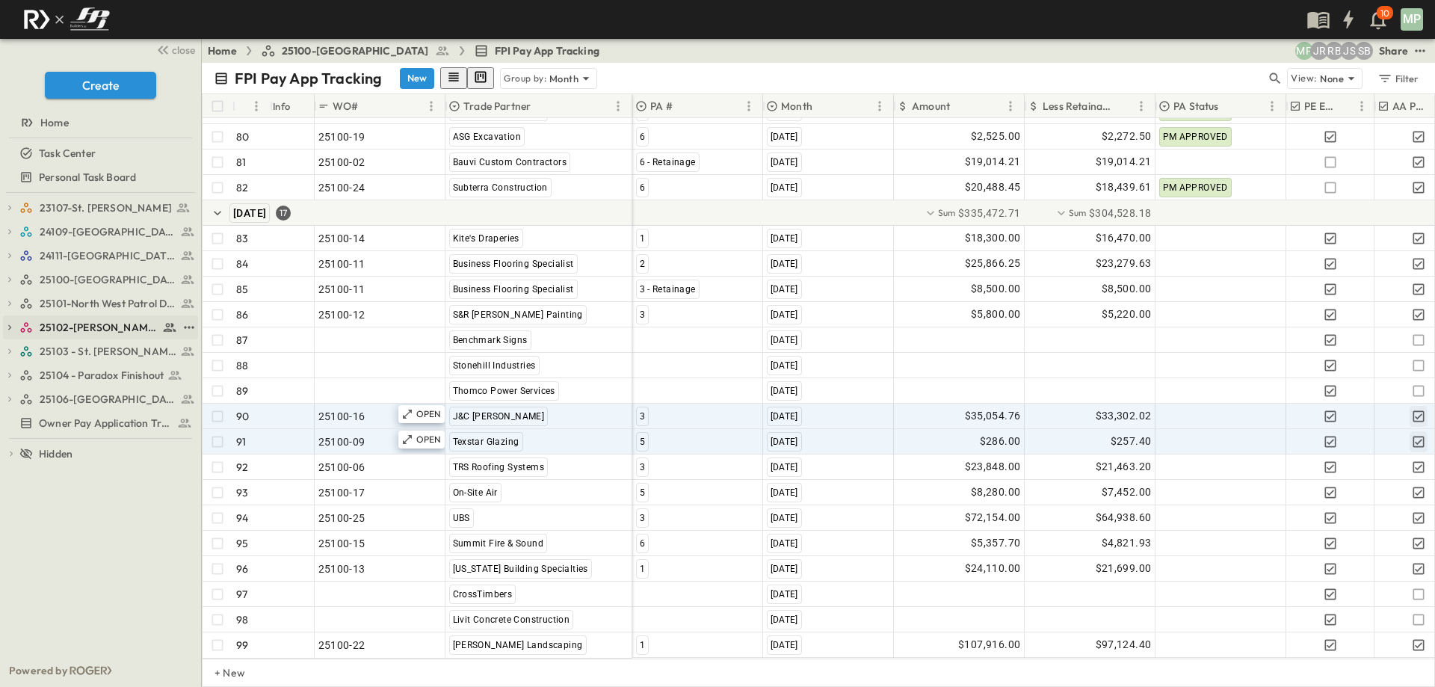
click at [8, 327] on icon "button" at bounding box center [9, 327] width 10 height 10
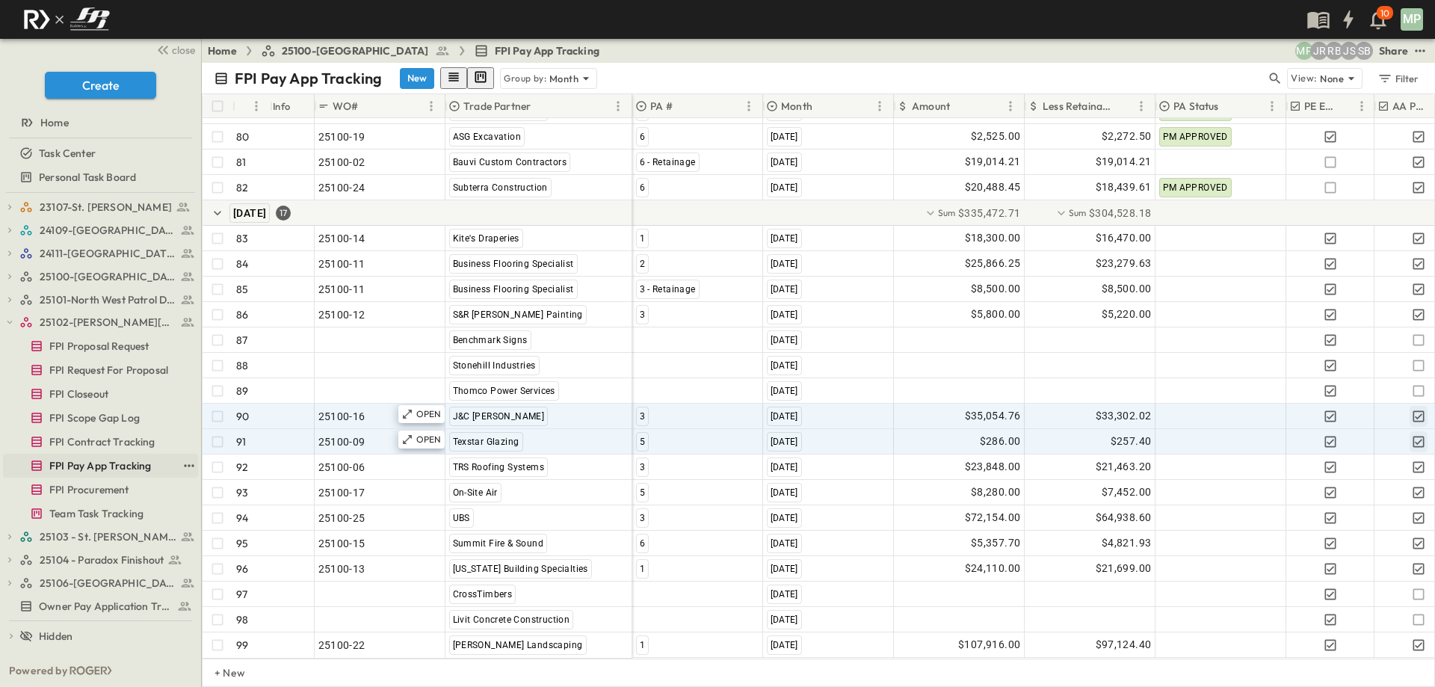
click at [110, 466] on span "FPI Pay App Tracking" at bounding box center [100, 465] width 102 height 15
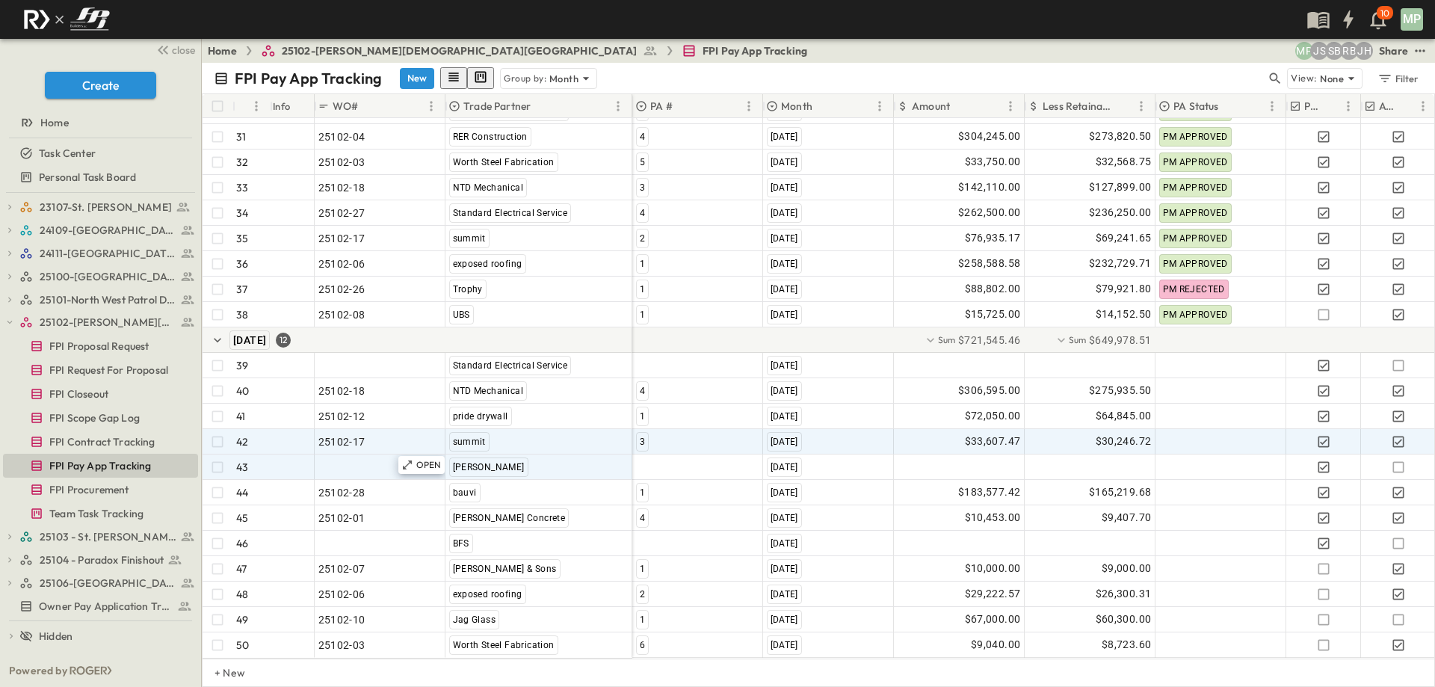
scroll to position [896, 0]
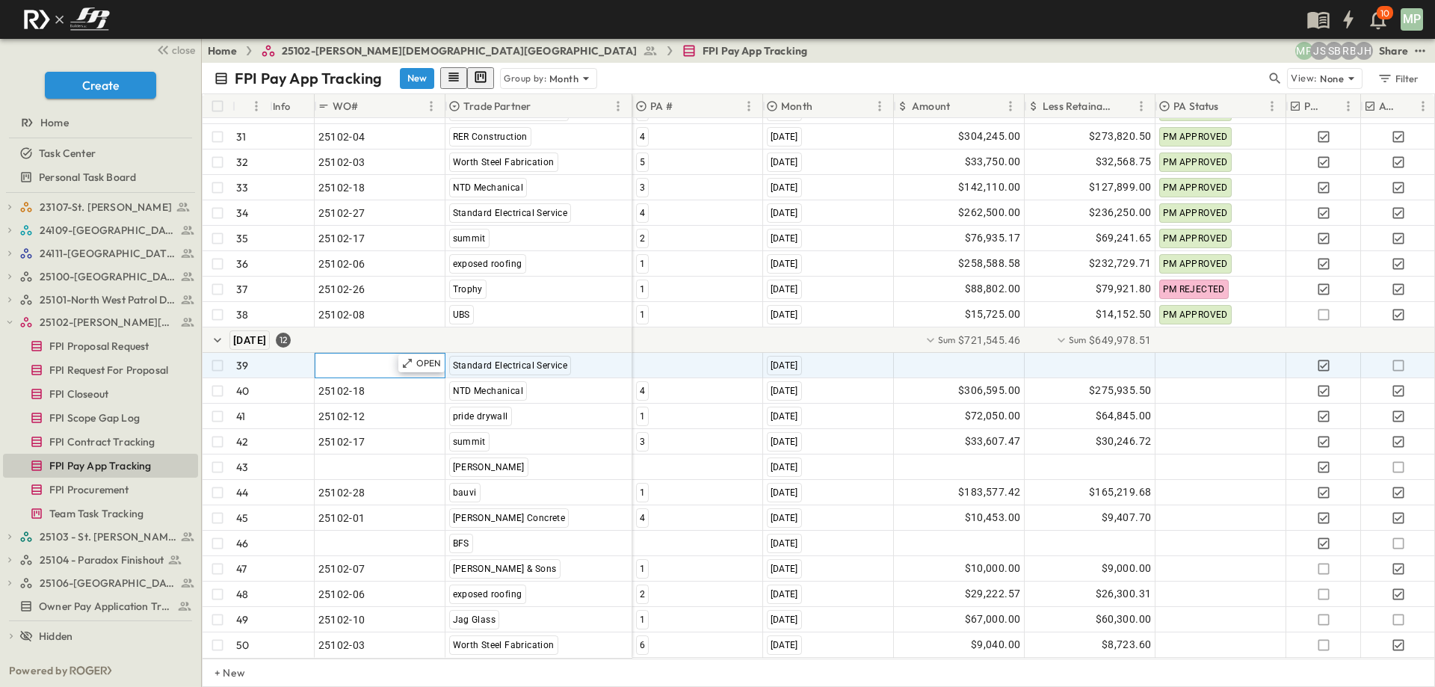
click at [327, 358] on span ""24101-01"" at bounding box center [345, 365] width 54 height 15
type input "********"
click at [644, 359] on div at bounding box center [697, 366] width 129 height 24
click at [643, 413] on span "5" at bounding box center [641, 419] width 4 height 12
click at [996, 354] on div at bounding box center [959, 366] width 129 height 24
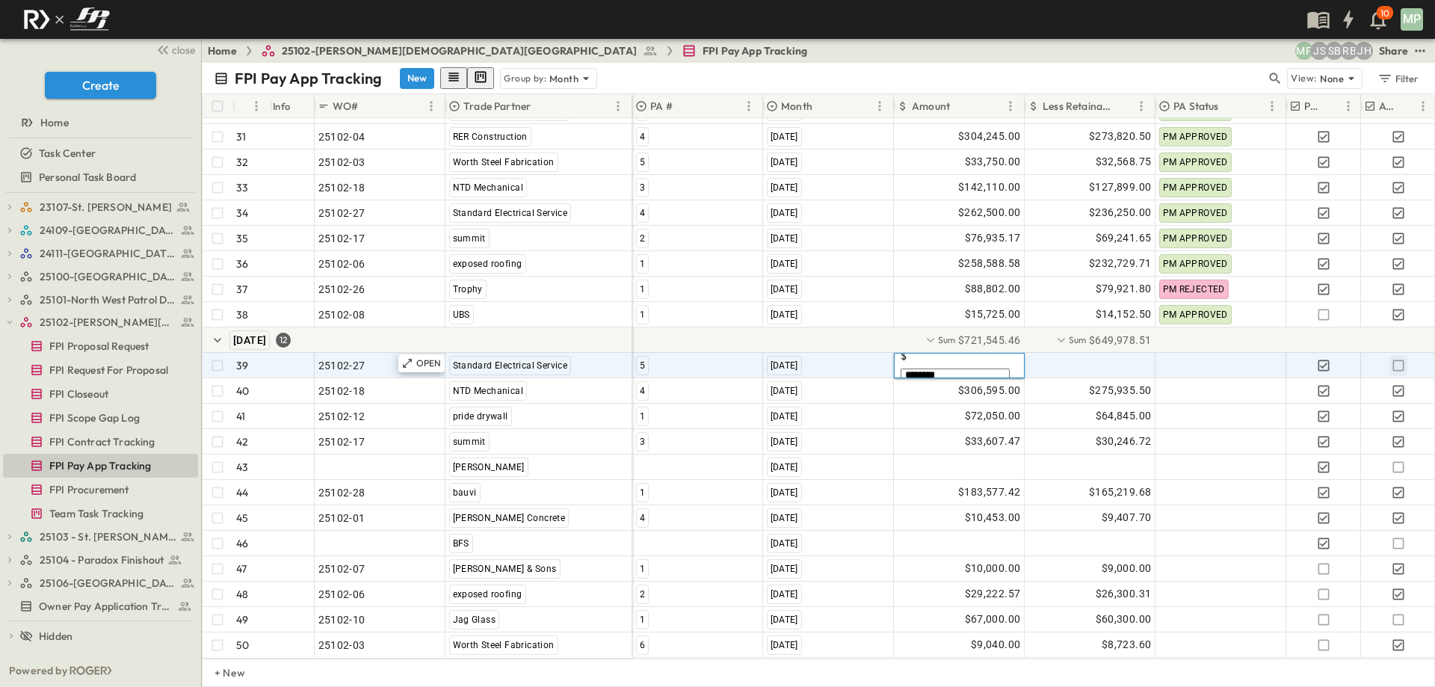
type input "*********"
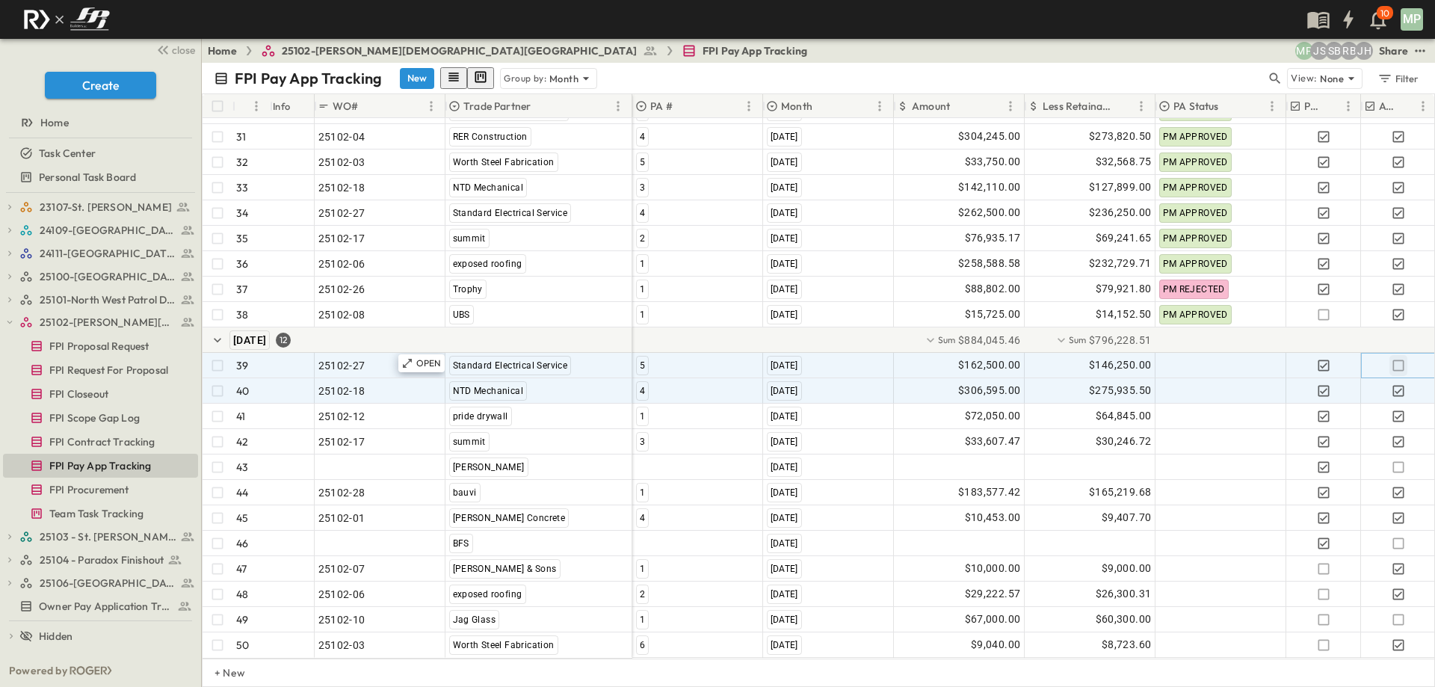
click at [1398, 358] on icon "button" at bounding box center [1398, 365] width 15 height 15
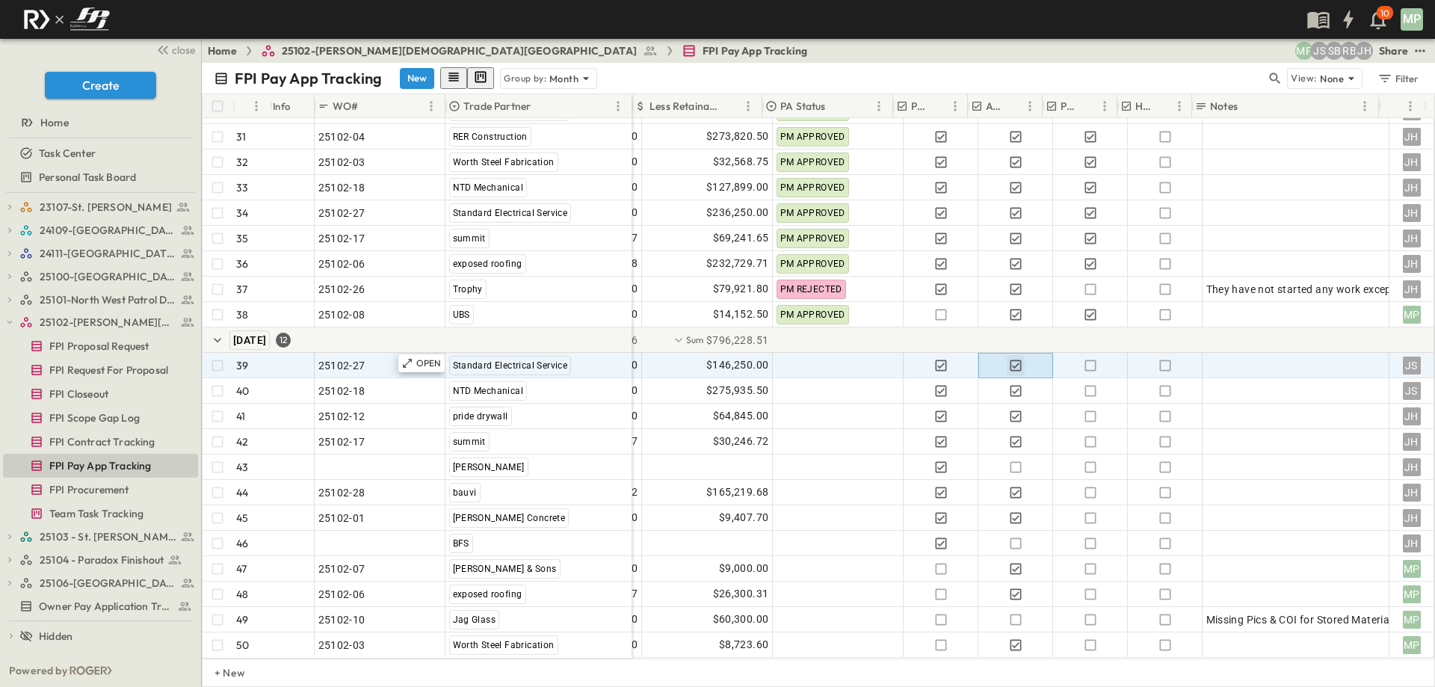
scroll to position [896, 394]
click at [1281, 355] on div at bounding box center [1296, 365] width 179 height 21
type textarea "*"
type textarea "**********"
click at [1010, 360] on icon "button" at bounding box center [1015, 365] width 11 height 11
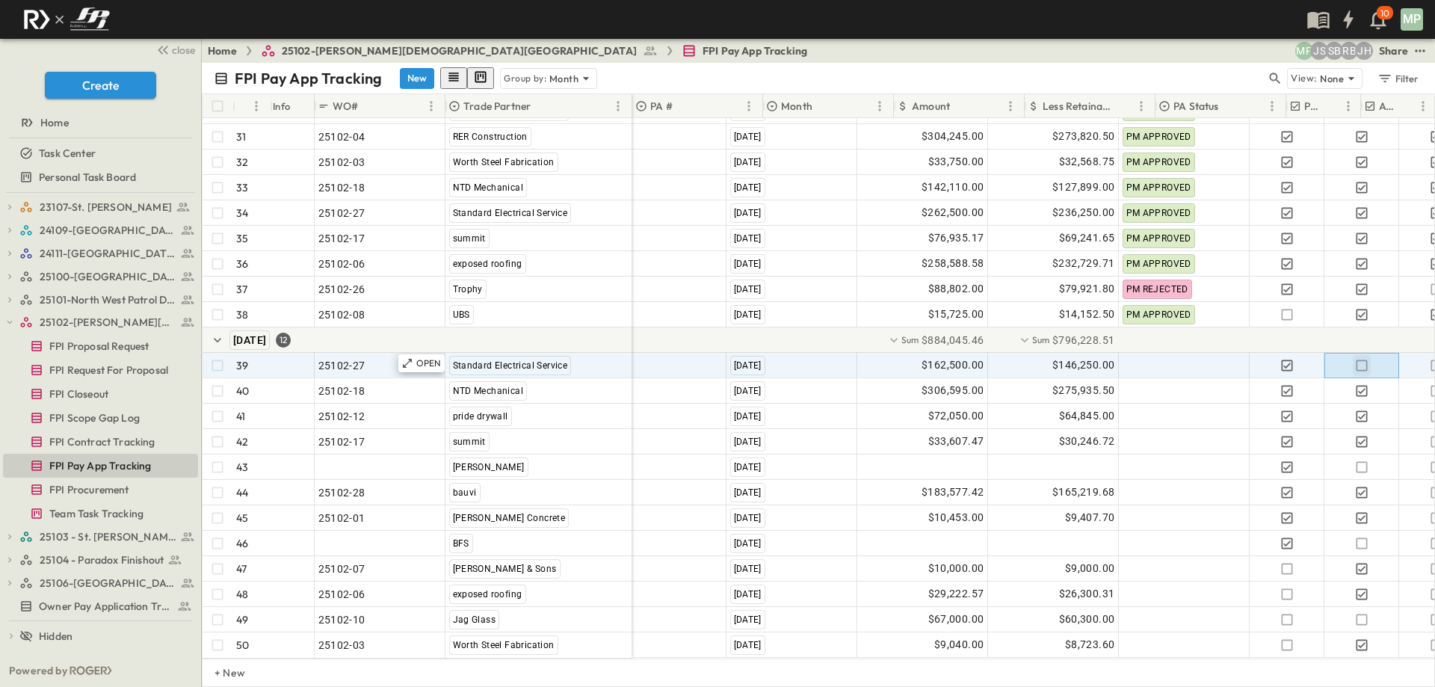
scroll to position [896, 0]
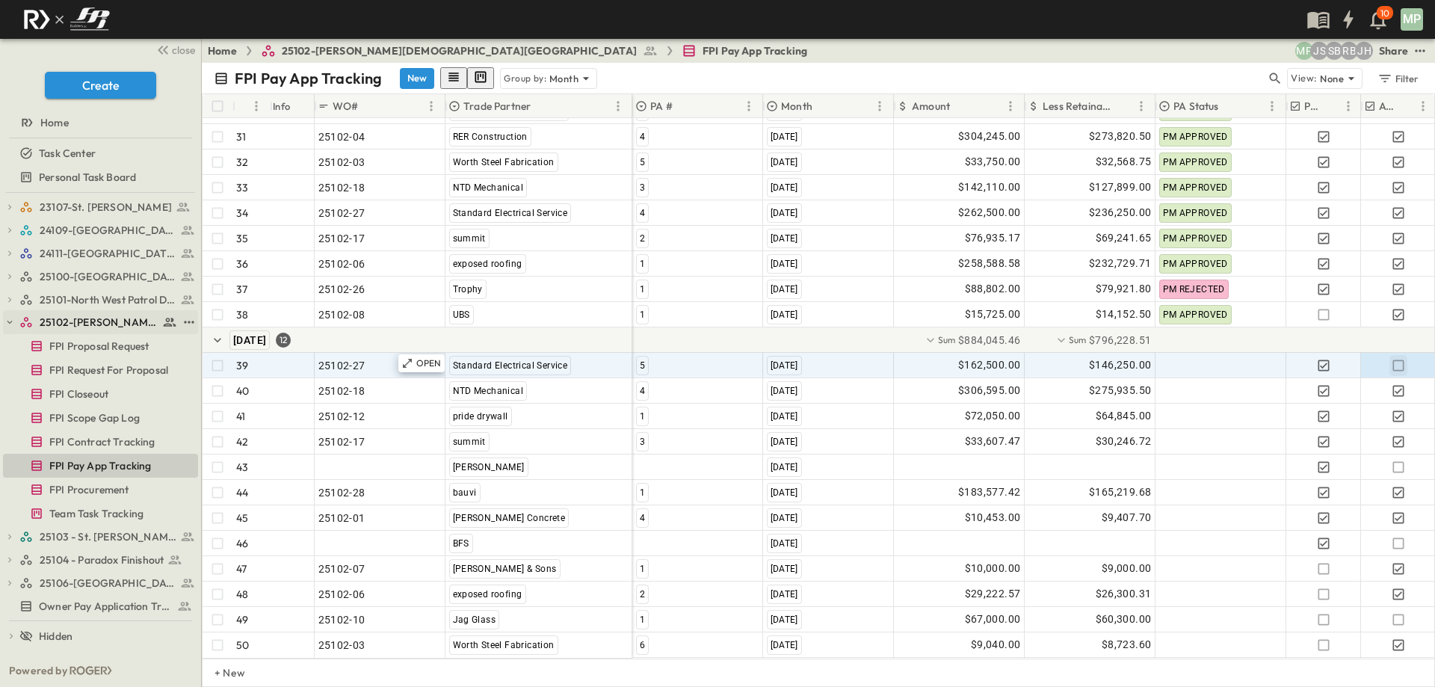
click at [7, 321] on icon "button" at bounding box center [9, 322] width 10 height 10
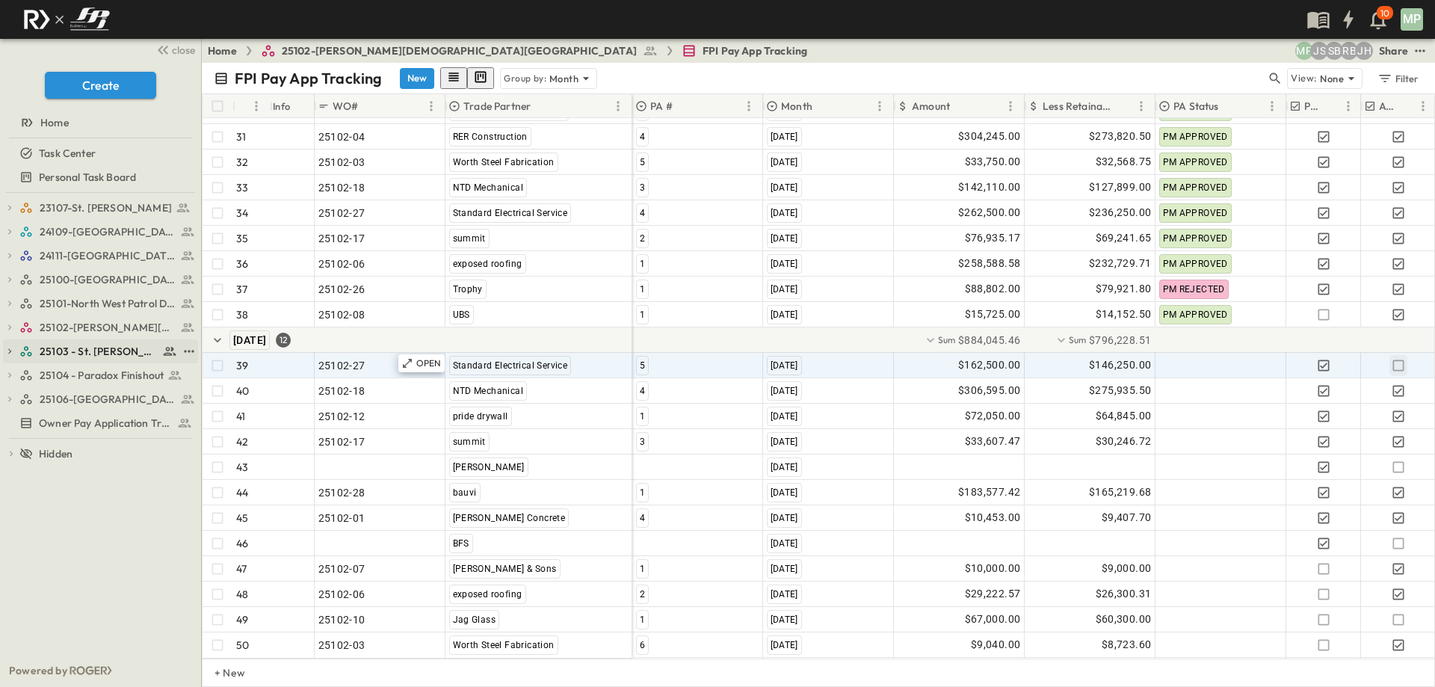
click at [9, 348] on icon "button" at bounding box center [9, 351] width 10 height 10
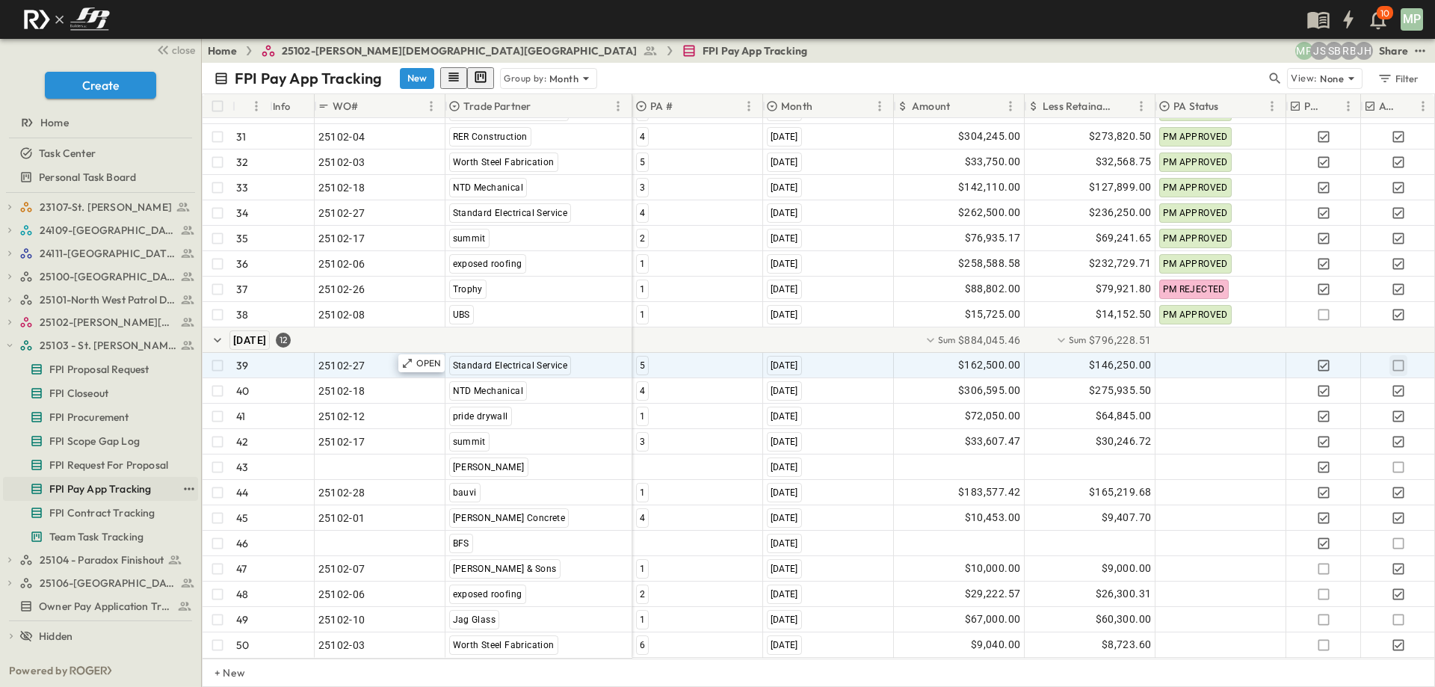
click at [116, 491] on span "FPI Pay App Tracking" at bounding box center [100, 488] width 102 height 15
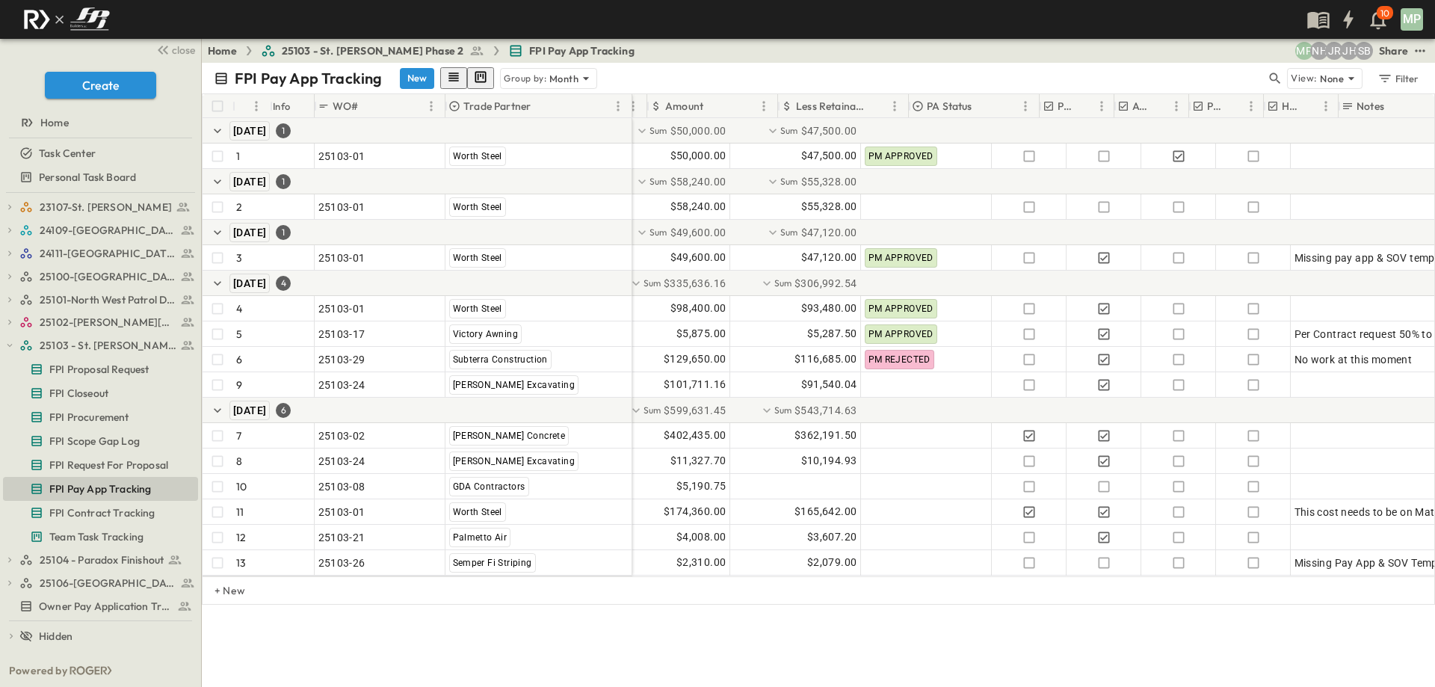
scroll to position [0, 383]
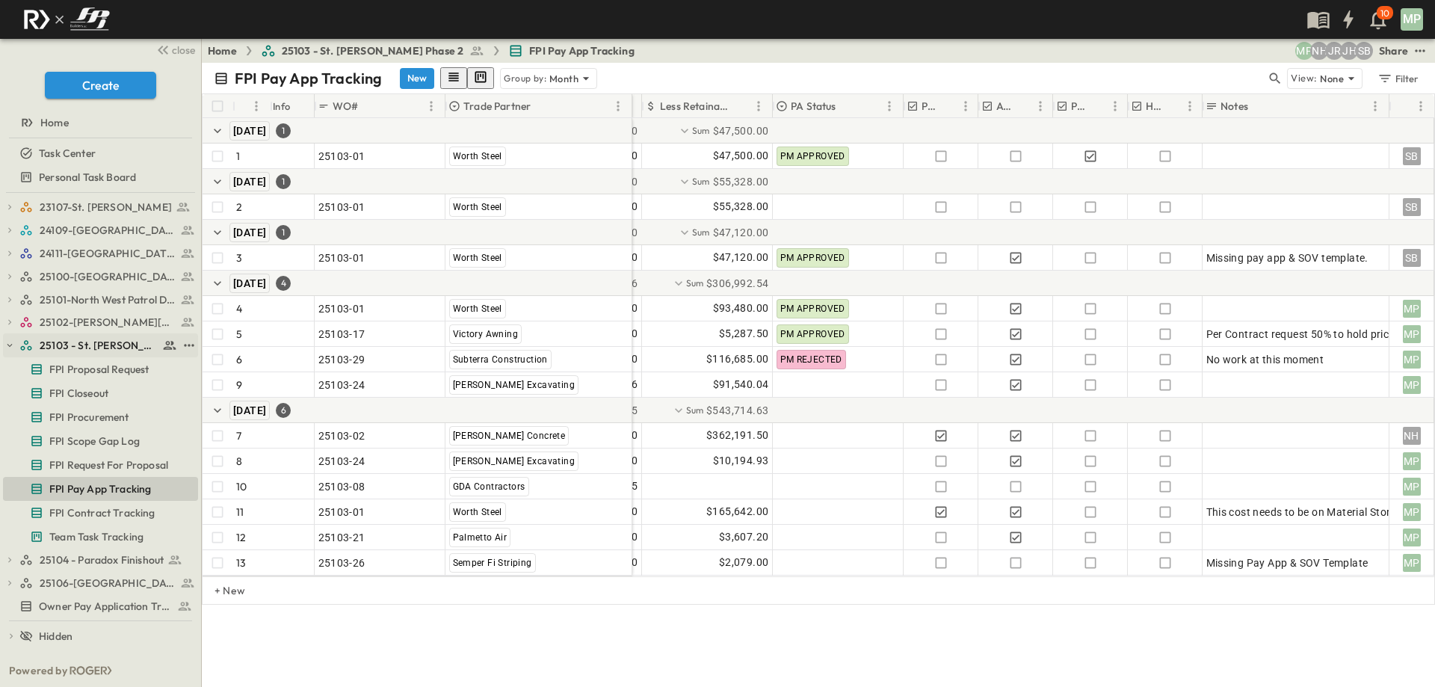
click at [7, 346] on icon "button" at bounding box center [9, 345] width 10 height 10
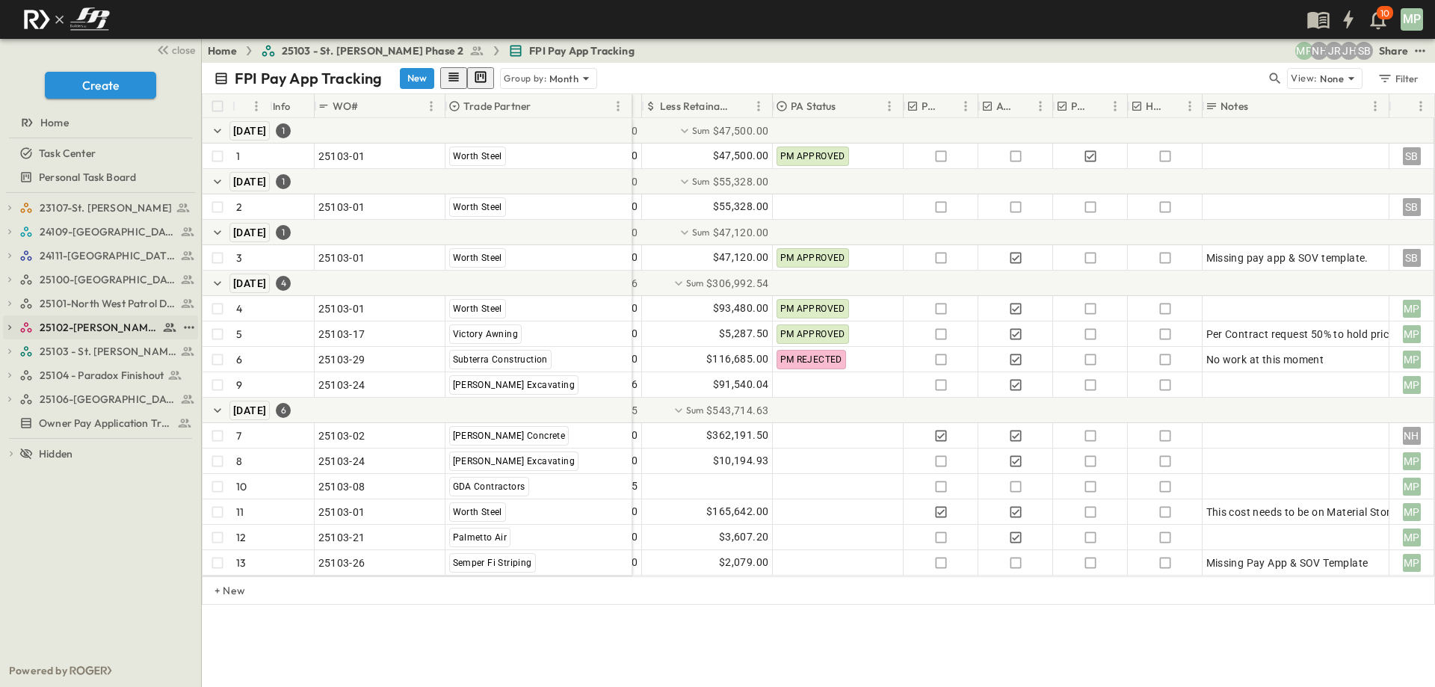
click at [7, 327] on icon "button" at bounding box center [9, 327] width 10 height 10
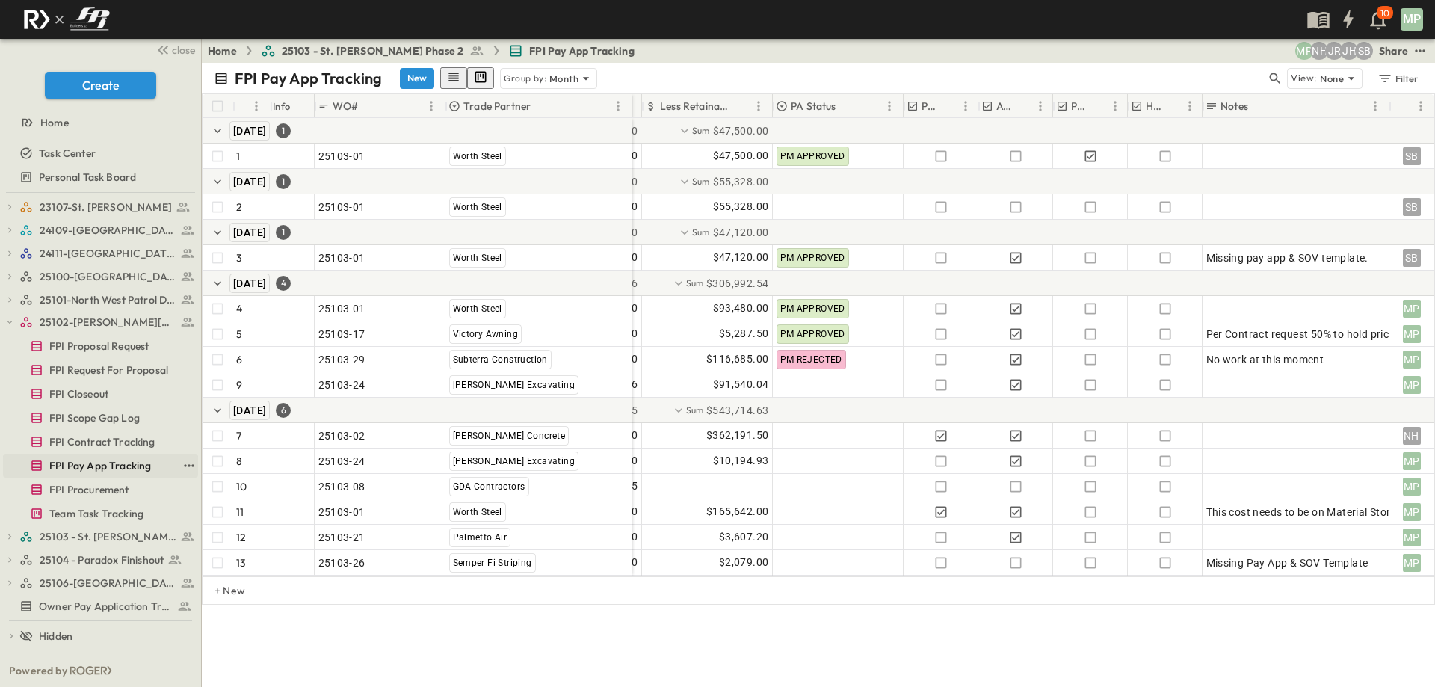
click at [93, 468] on span "FPI Pay App Tracking" at bounding box center [100, 465] width 102 height 15
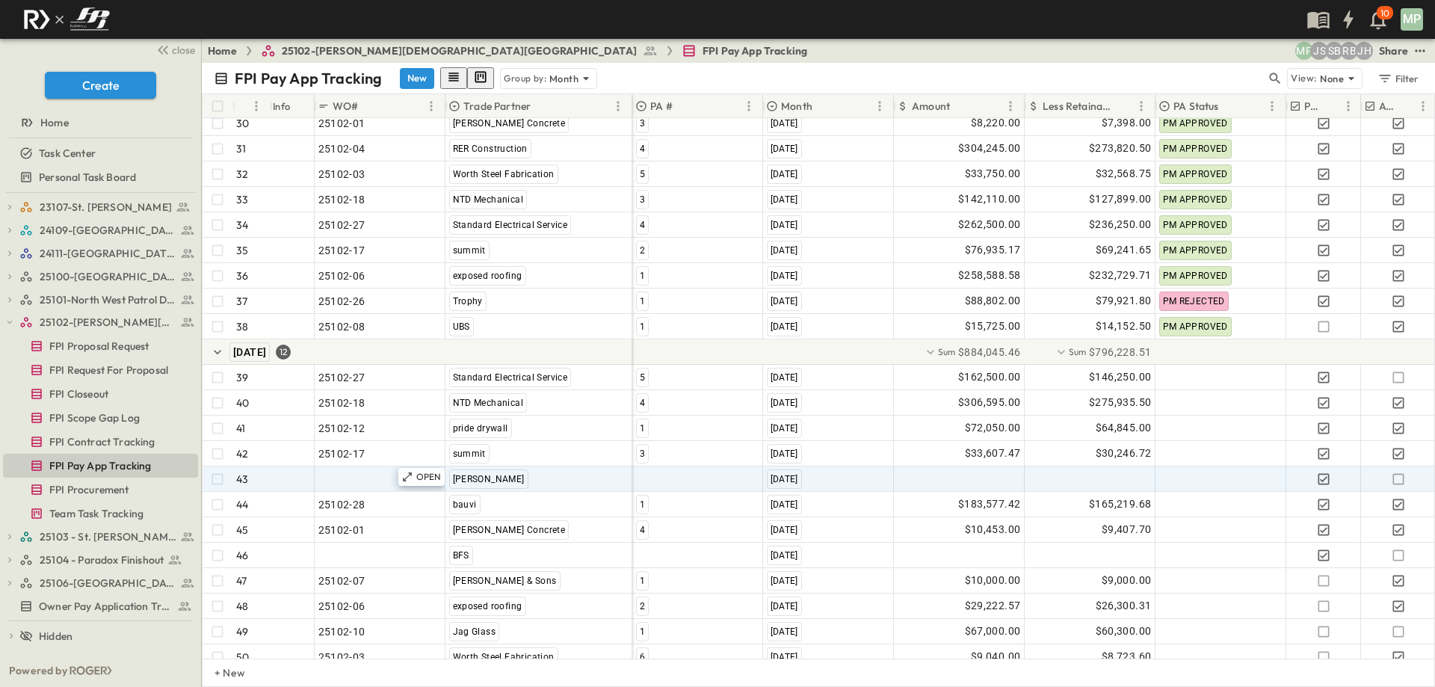
scroll to position [896, 0]
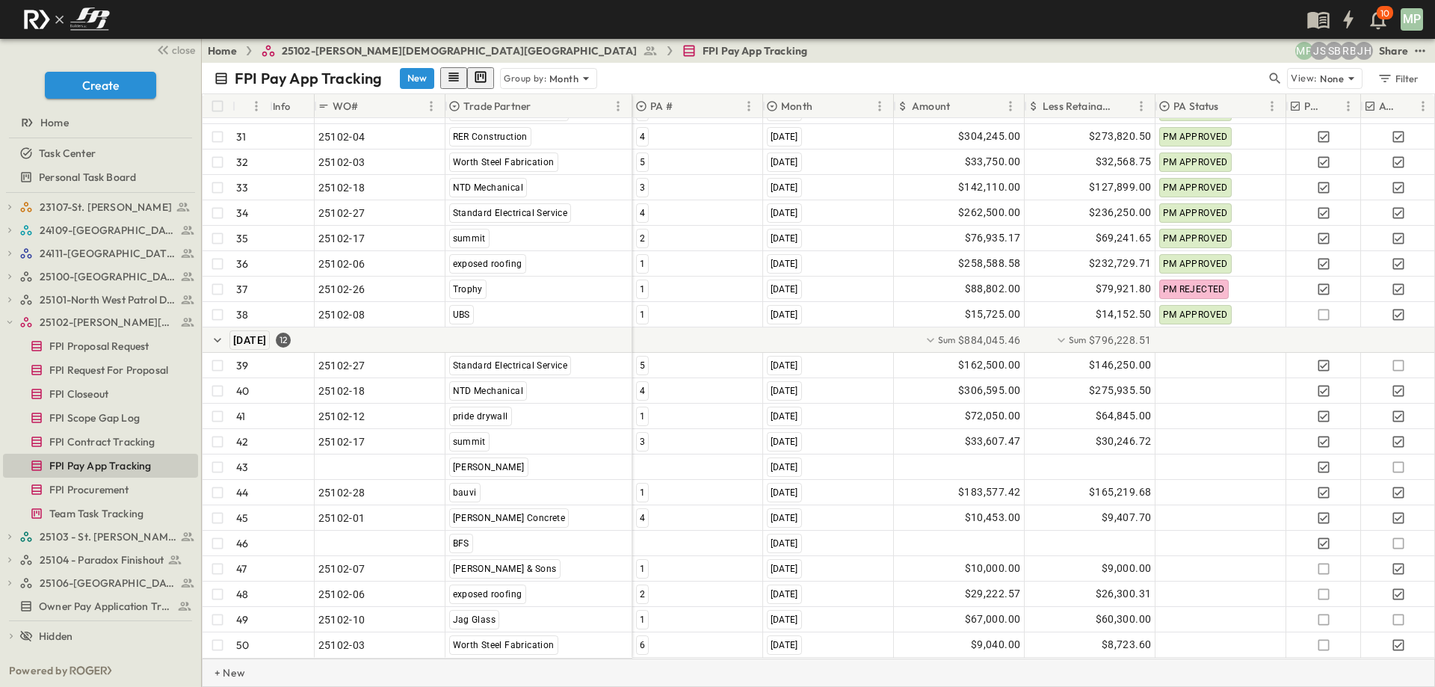
click at [224, 669] on p "+ New" at bounding box center [219, 672] width 9 height 15
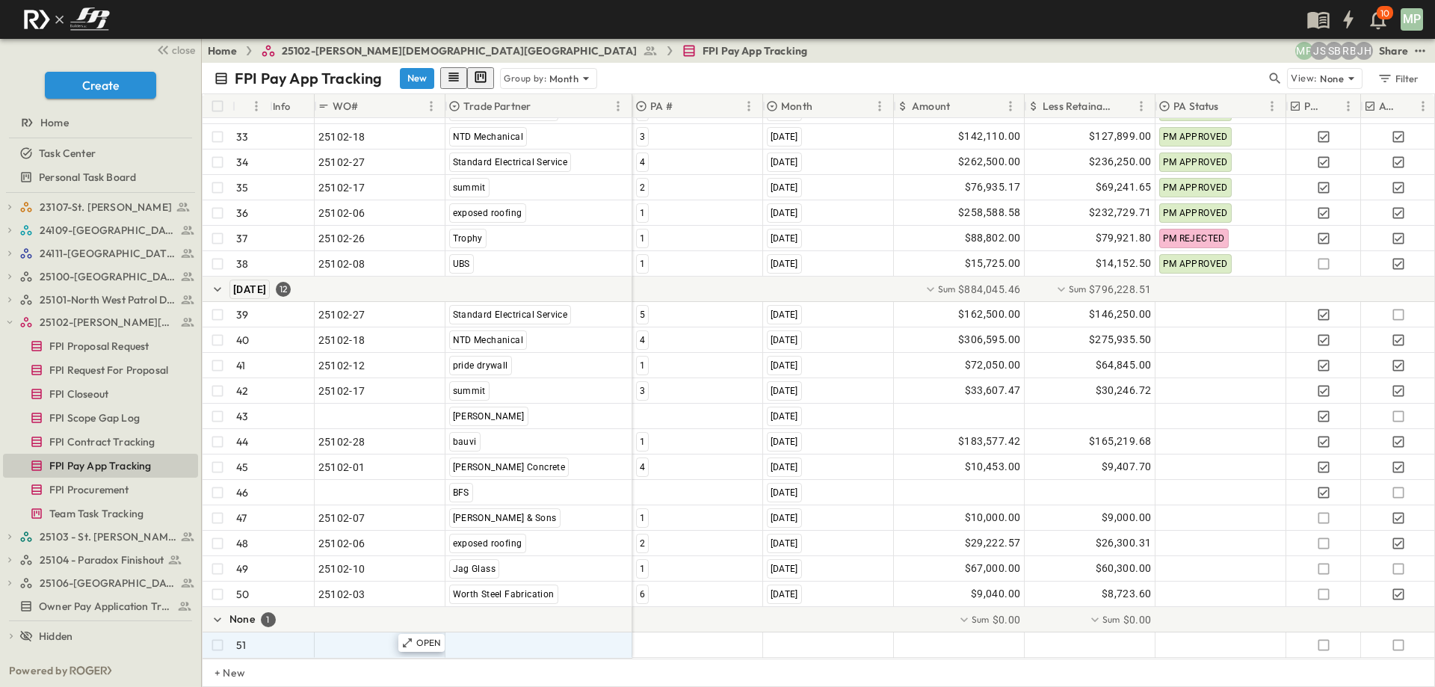
scroll to position [947, 0]
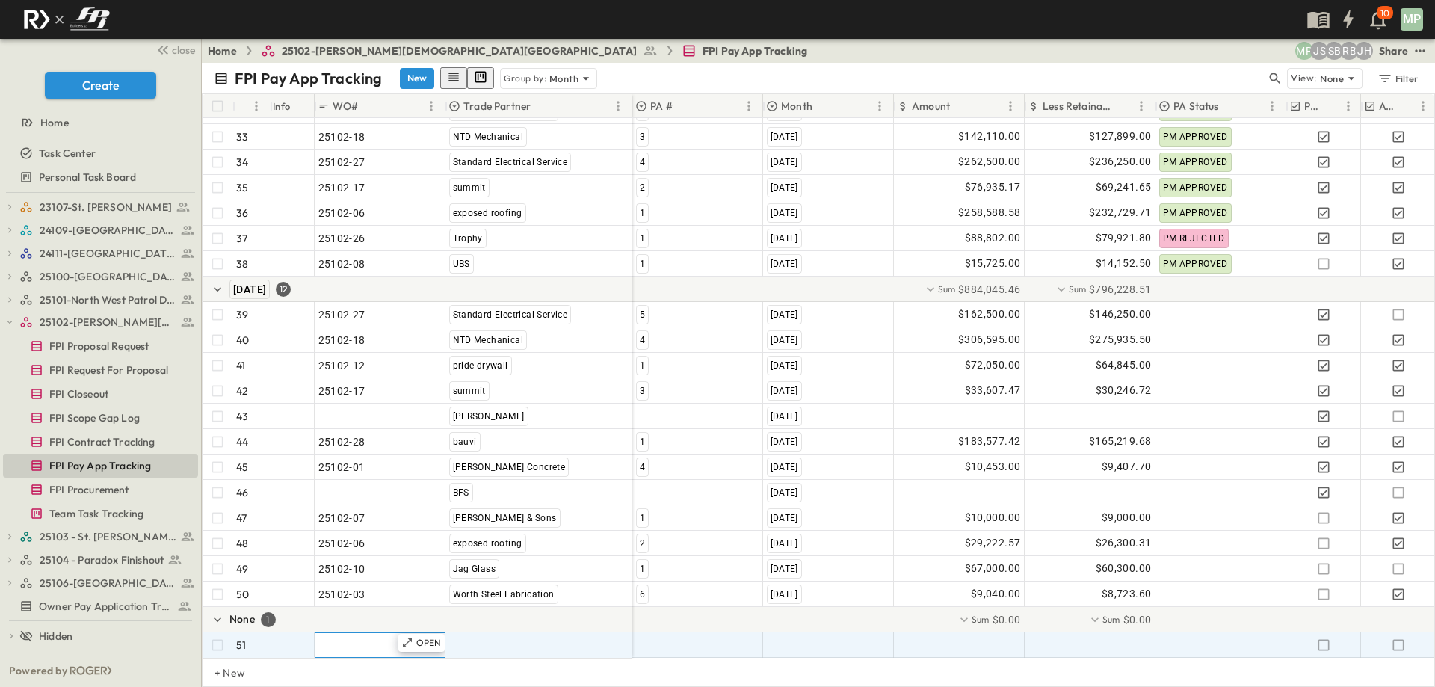
click at [348, 638] on span ""24101-01"" at bounding box center [345, 645] width 54 height 15
type input "********"
click at [519, 638] on span ""[PERSON_NAME] Excavating"" at bounding box center [522, 645] width 147 height 15
click at [487, 573] on span "RER Construction" at bounding box center [488, 567] width 73 height 12
click at [688, 633] on div at bounding box center [697, 645] width 129 height 24
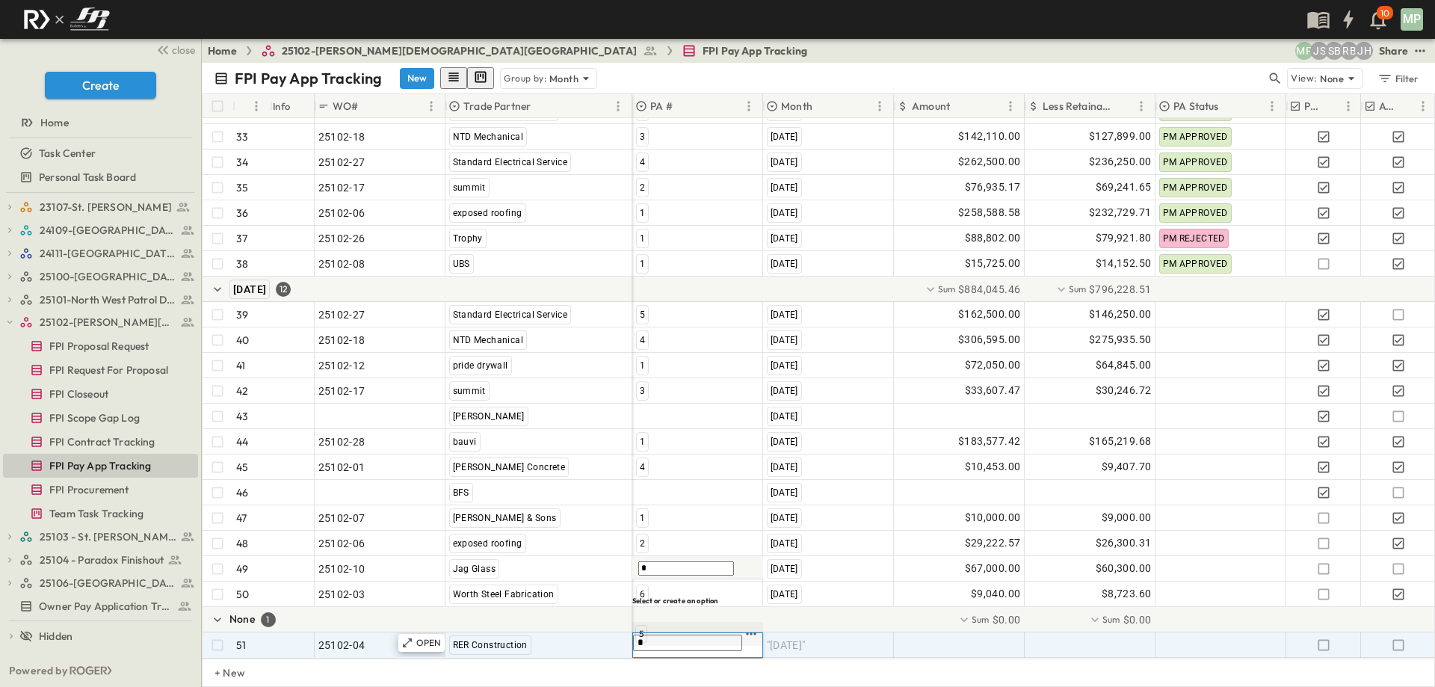
click at [641, 633] on span "5" at bounding box center [641, 634] width 4 height 12
click at [784, 638] on span ""[DATE]"" at bounding box center [786, 645] width 39 height 15
type input "*"
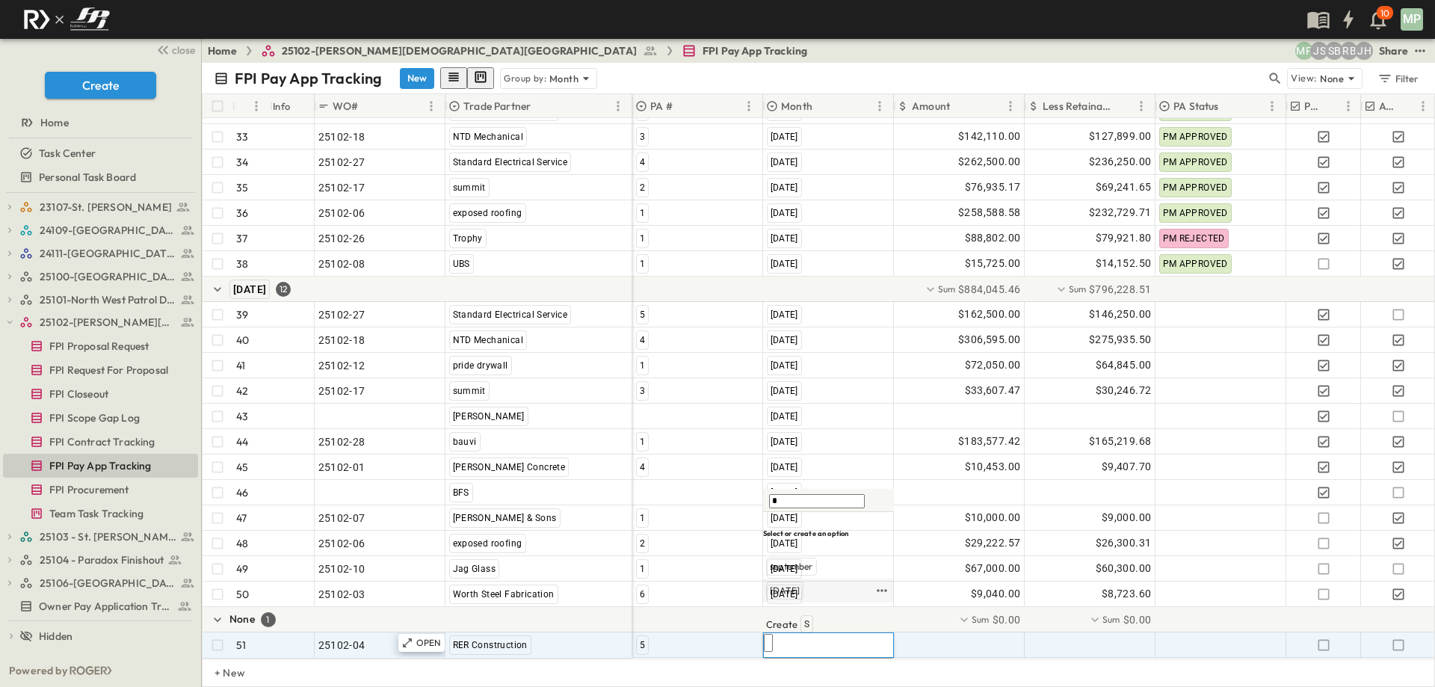
click at [795, 597] on span "[DATE]" at bounding box center [785, 591] width 30 height 12
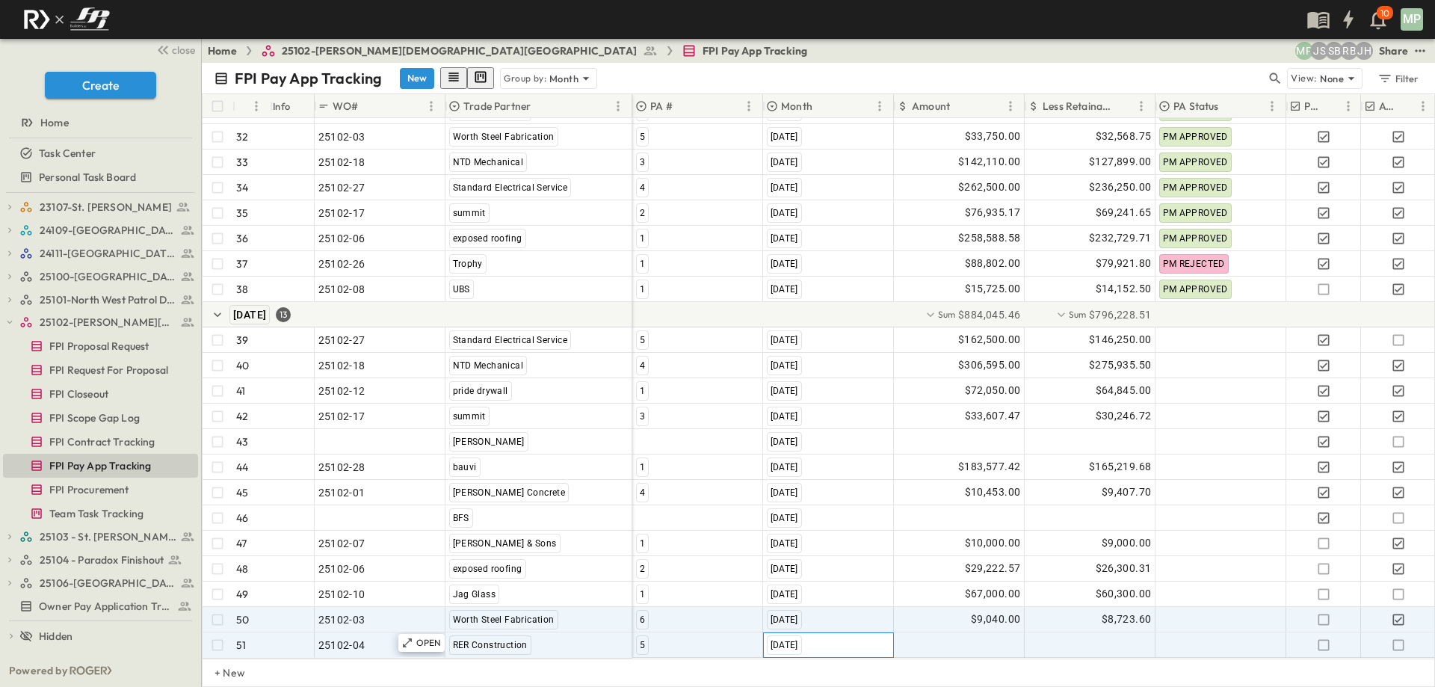
scroll to position [921, 0]
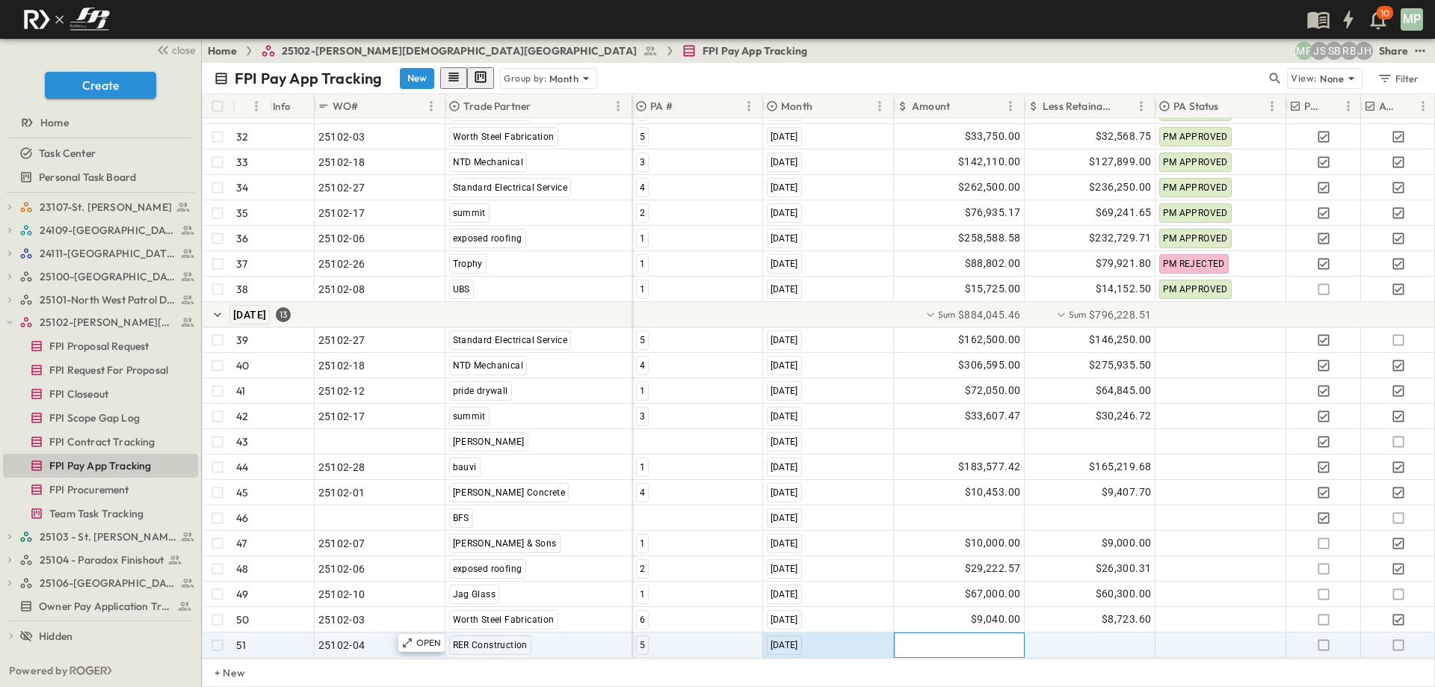
click at [957, 633] on div at bounding box center [959, 645] width 129 height 24
type input "********"
type input "*"
type input "********"
click at [1403, 639] on icon "button" at bounding box center [1398, 644] width 11 height 11
